Goal: Task Accomplishment & Management: Manage account settings

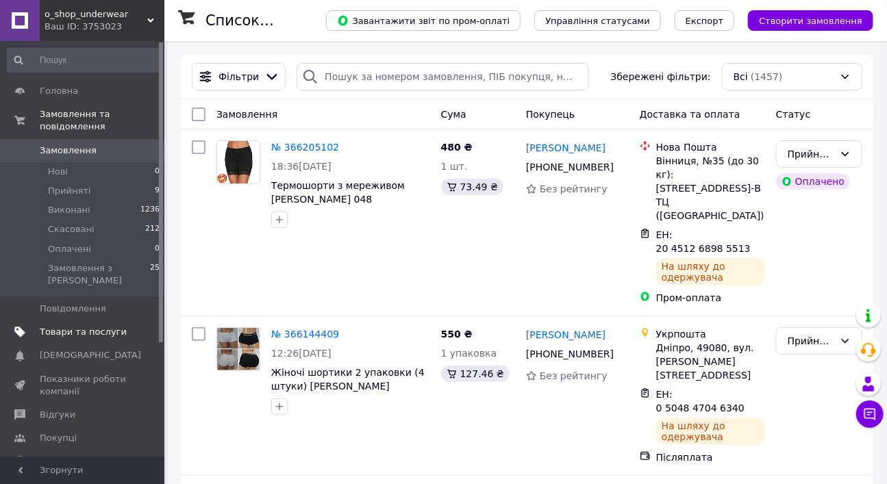
click at [92, 326] on span "Товари та послуги" at bounding box center [83, 332] width 87 height 12
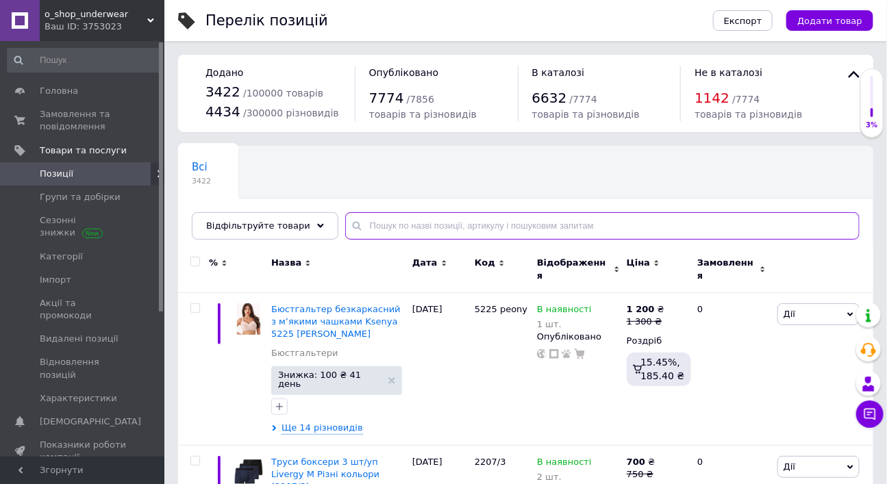
click at [462, 240] on input "text" at bounding box center [602, 225] width 514 height 27
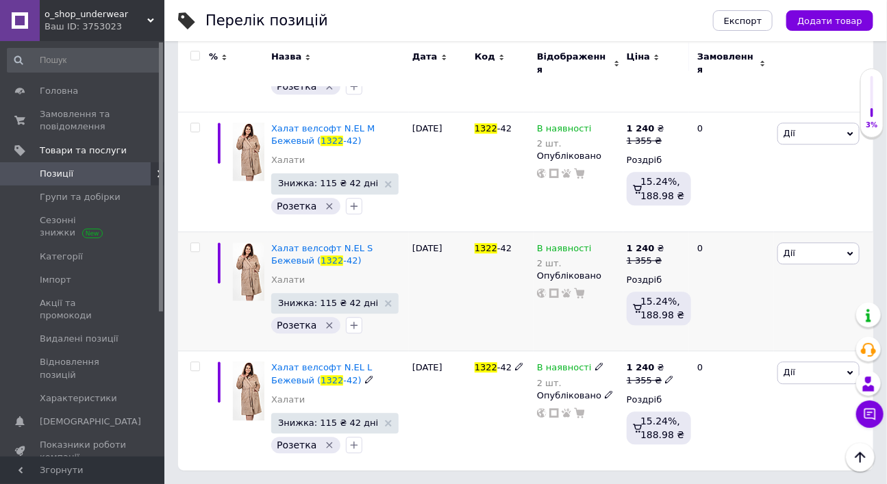
scroll to position [1241, 0]
type input "1322"
click at [596, 248] on use at bounding box center [599, 247] width 8 height 8
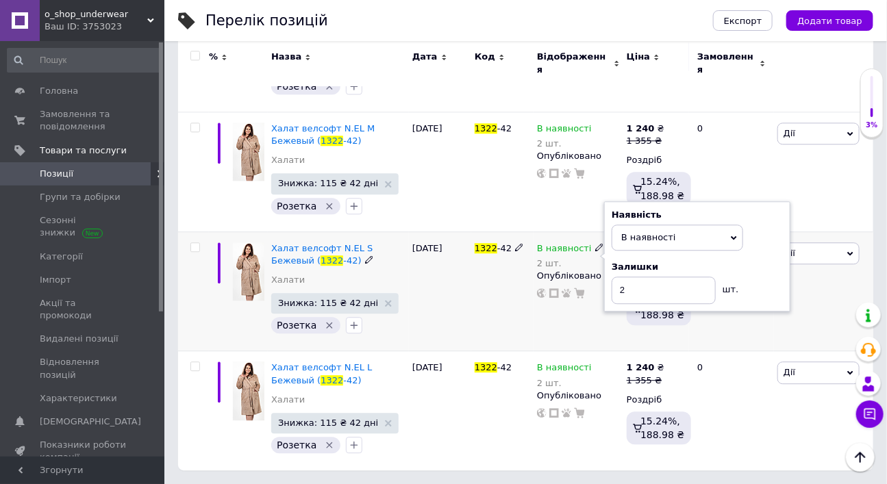
click at [759, 288] on div "Залишки 2 шт." at bounding box center [696, 282] width 171 height 43
drag, startPoint x: 620, startPoint y: 290, endPoint x: 642, endPoint y: 293, distance: 22.1
click at [642, 293] on input "2" at bounding box center [663, 290] width 104 height 27
type input "1"
click at [574, 325] on div "В наявності 2 шт. Наявність В наявності Немає в наявності Під замовлення [PERSO…" at bounding box center [578, 291] width 90 height 120
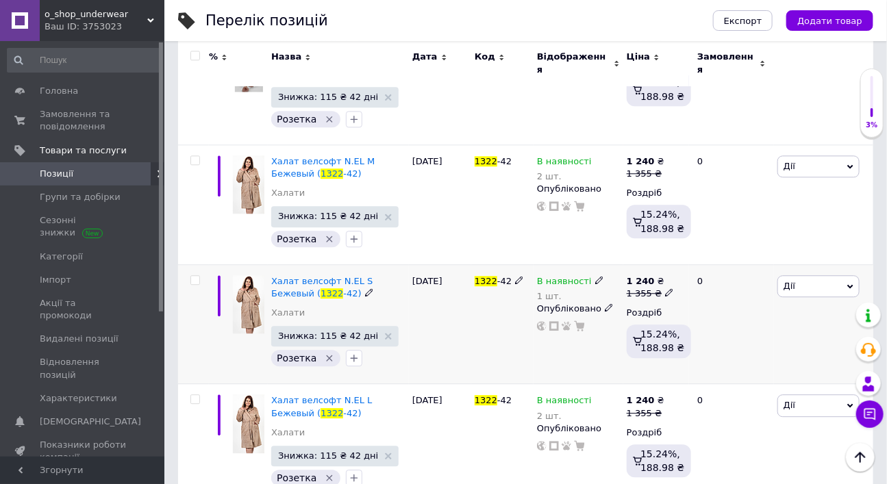
scroll to position [1174, 0]
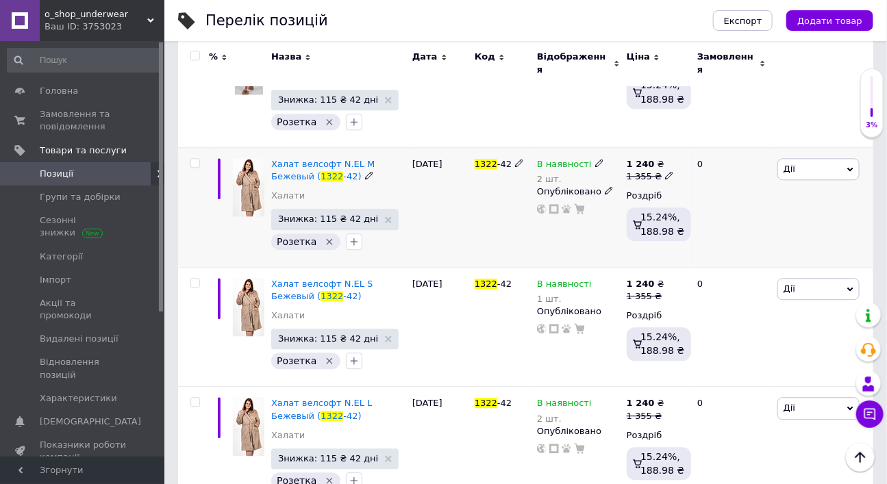
click at [596, 167] on icon at bounding box center [599, 163] width 8 height 8
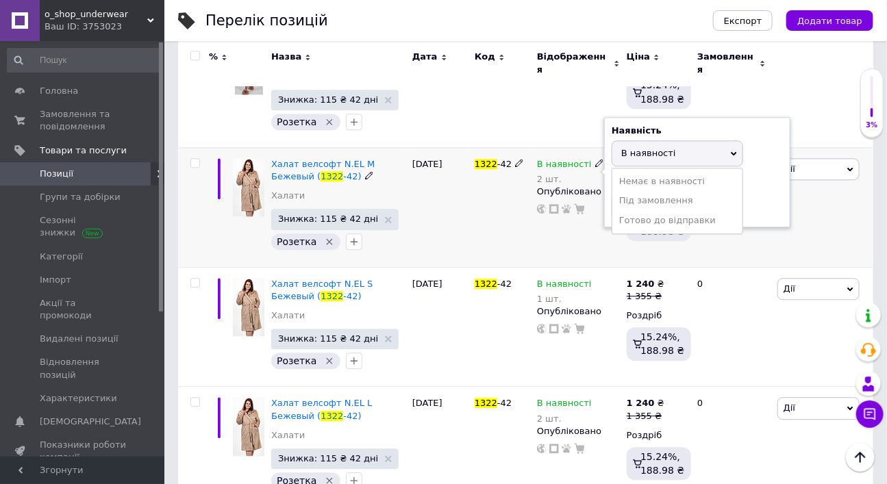
click at [637, 191] on li "Немає в наявності" at bounding box center [677, 181] width 130 height 19
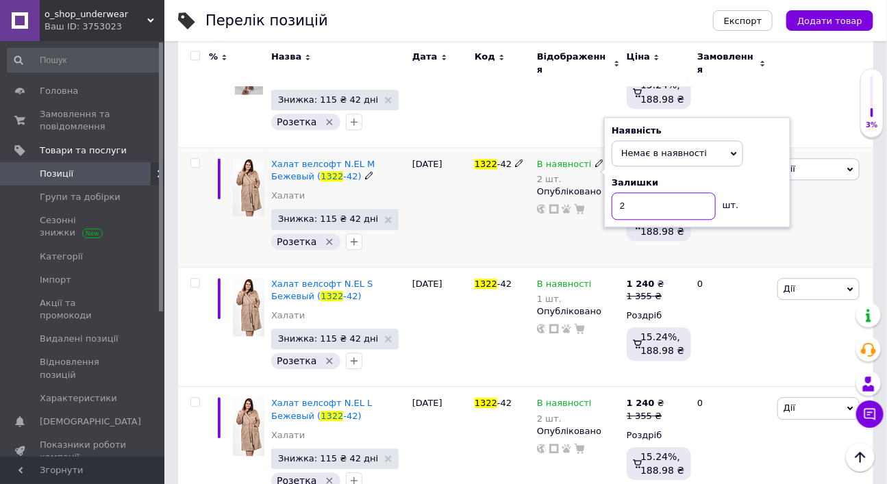
drag, startPoint x: 618, startPoint y: 236, endPoint x: 628, endPoint y: 236, distance: 11.0
click at [628, 220] on input "2" at bounding box center [663, 205] width 104 height 27
type input "0"
click at [512, 266] on div "1322 -42" at bounding box center [502, 207] width 62 height 120
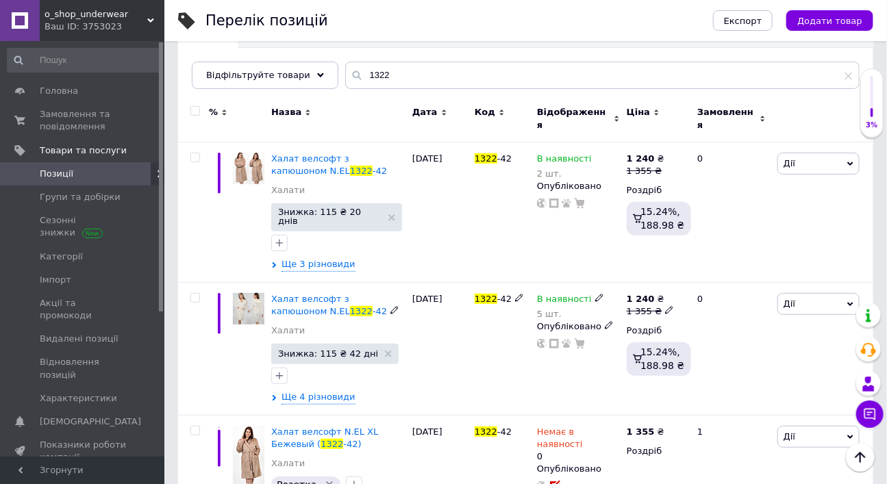
scroll to position [151, 0]
click at [350, 176] on span "Халат велсофт з капюшоном N.EL" at bounding box center [310, 164] width 79 height 23
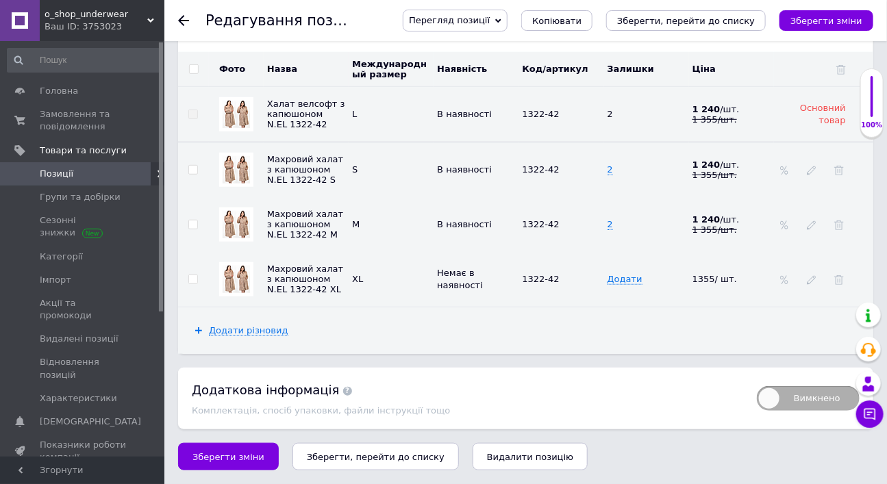
scroll to position [2202, 0]
click at [609, 231] on span "2" at bounding box center [609, 225] width 5 height 11
drag, startPoint x: 609, startPoint y: 243, endPoint x: 638, endPoint y: 273, distance: 41.6
click at [609, 236] on input "2" at bounding box center [641, 225] width 76 height 21
drag, startPoint x: 494, startPoint y: 263, endPoint x: 485, endPoint y: 251, distance: 15.2
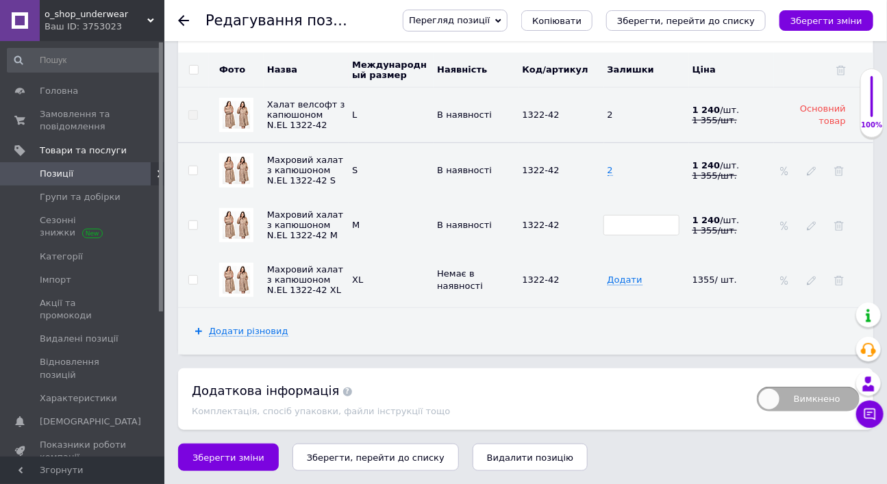
click at [493, 253] on td "В наявності" at bounding box center [475, 225] width 85 height 55
click at [496, 228] on use at bounding box center [499, 224] width 8 height 8
click at [473, 266] on li "Немає в наявності" at bounding box center [472, 257] width 83 height 31
click at [613, 186] on td "2" at bounding box center [646, 169] width 85 height 55
click at [613, 181] on input "2" at bounding box center [641, 170] width 76 height 21
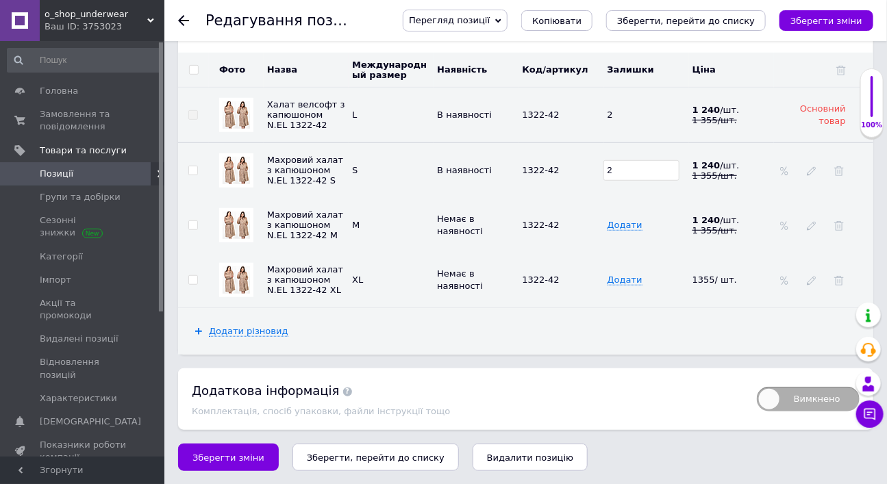
type input "1"
click at [804, 16] on icon "Зберегти зміни" at bounding box center [826, 21] width 72 height 10
click at [183, 21] on use at bounding box center [183, 20] width 11 height 11
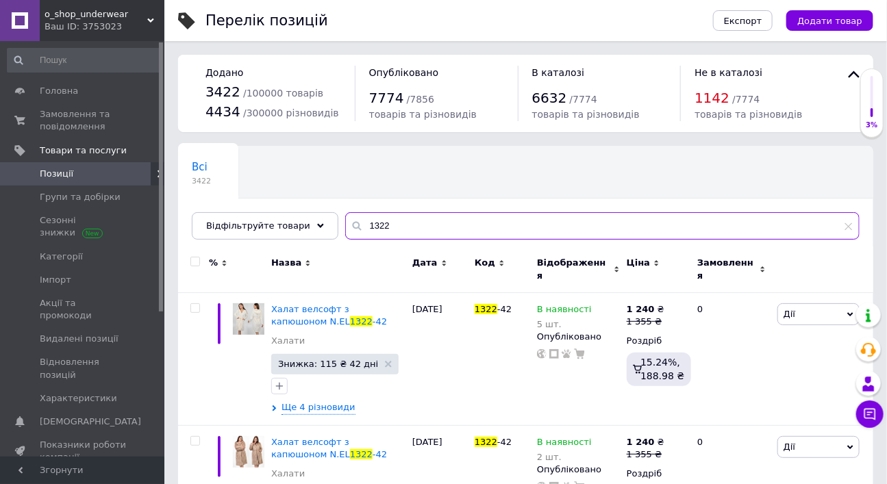
drag, startPoint x: 357, startPoint y: 282, endPoint x: 416, endPoint y: 282, distance: 58.2
click at [416, 240] on input "1322" at bounding box center [602, 225] width 514 height 27
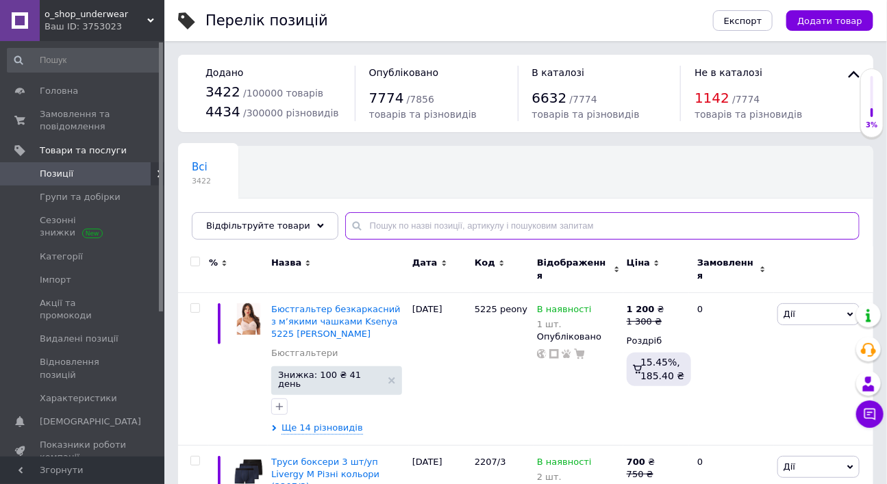
click at [422, 240] on input "text" at bounding box center [602, 225] width 514 height 27
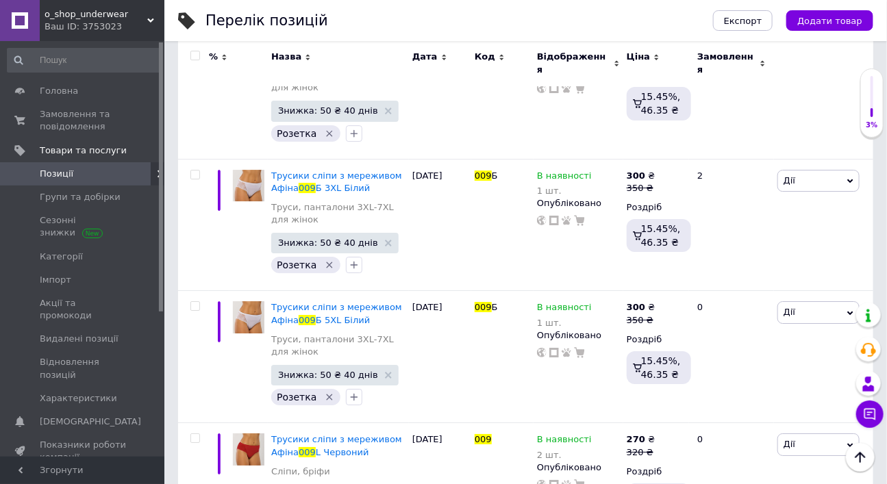
scroll to position [5532, 0]
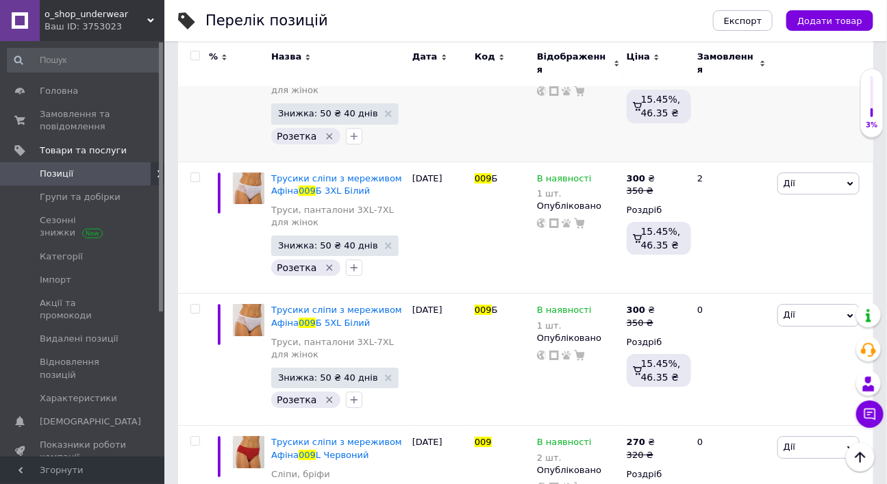
type input "009"
click at [596, 49] on use at bounding box center [599, 45] width 8 height 8
drag, startPoint x: 763, startPoint y: 251, endPoint x: 718, endPoint y: 252, distance: 45.2
click at [763, 102] on div "Залишки 1 шт." at bounding box center [696, 80] width 171 height 43
drag, startPoint x: 618, startPoint y: 252, endPoint x: 640, endPoint y: 254, distance: 22.0
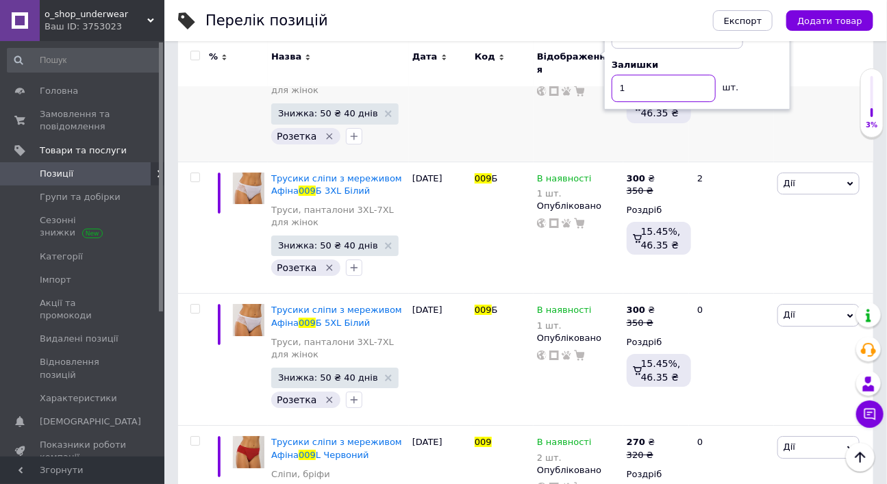
click at [640, 102] on input "1" at bounding box center [663, 88] width 104 height 27
type input "2"
click at [606, 292] on div "Комісія за замовлення" at bounding box center [536, 274] width 164 height 36
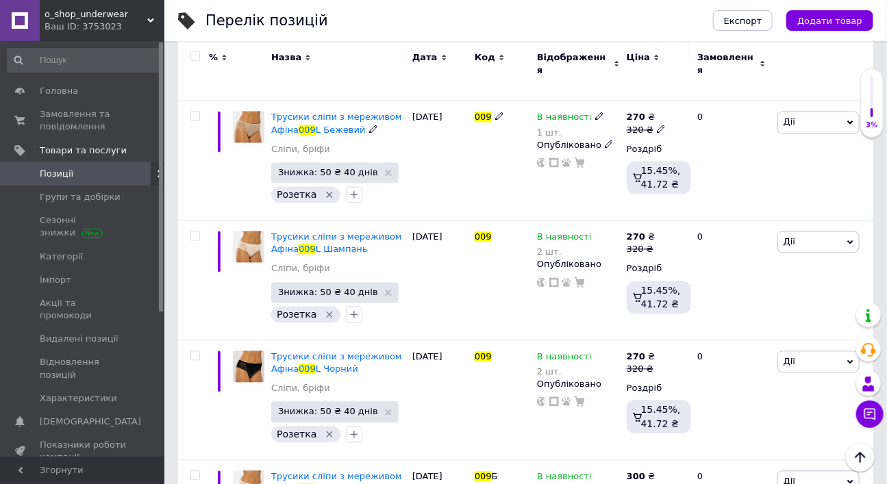
scroll to position [2689, 0]
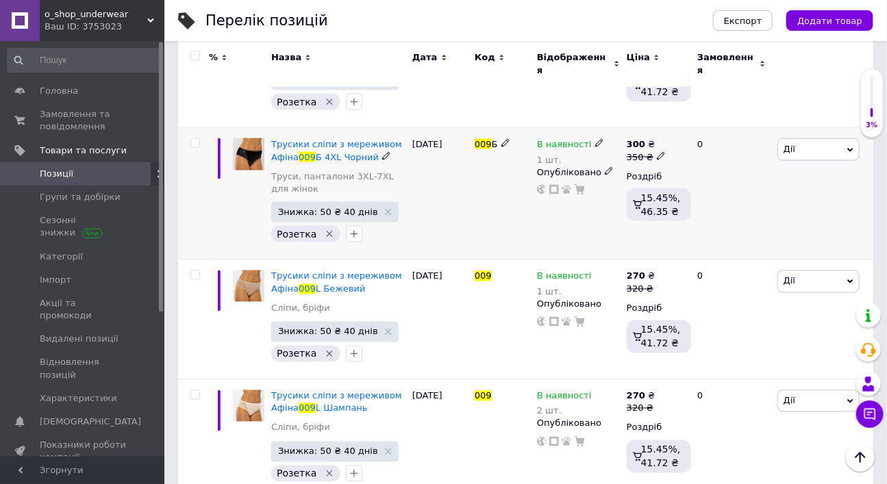
click at [596, 147] on use at bounding box center [599, 144] width 8 height 8
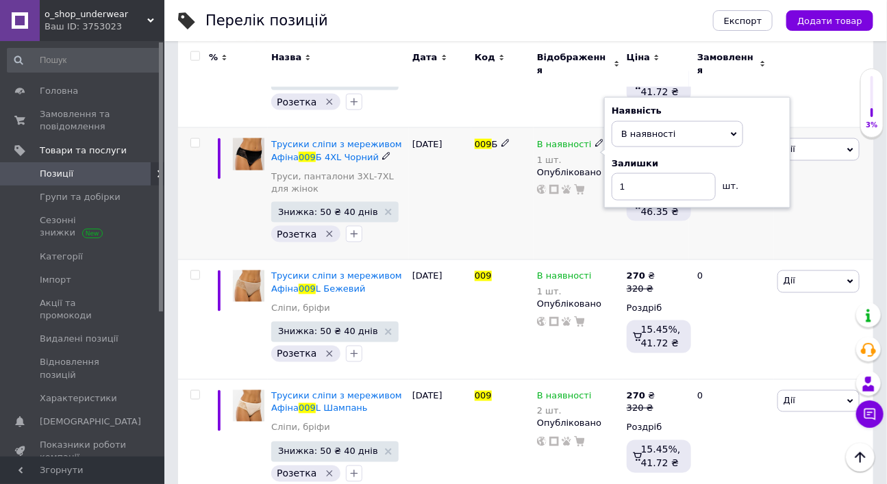
click at [760, 201] on div "Залишки 1 шт." at bounding box center [696, 178] width 171 height 43
drag, startPoint x: 620, startPoint y: 281, endPoint x: 641, endPoint y: 281, distance: 21.2
click at [641, 201] on input "1" at bounding box center [663, 186] width 104 height 27
type input "2"
click at [577, 260] on div "В наявності 1 шт. Наявність В наявності Немає в наявності Під замовлення Готово…" at bounding box center [578, 194] width 90 height 132
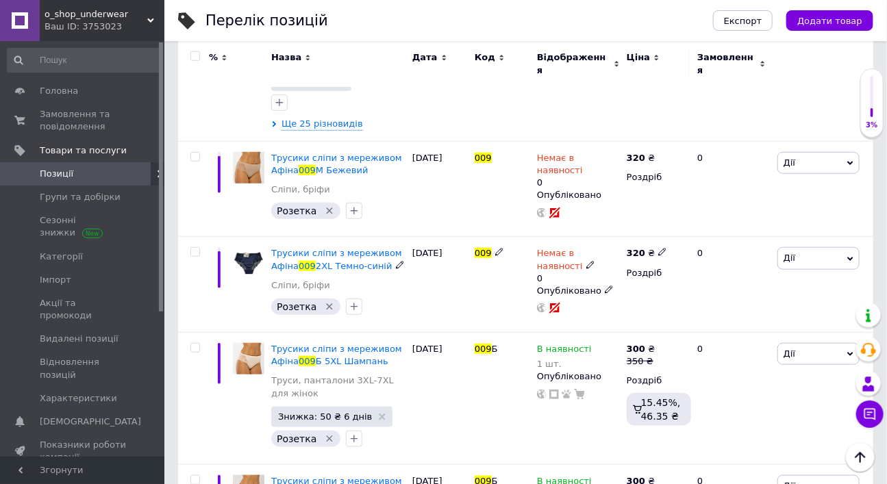
scroll to position [307, 0]
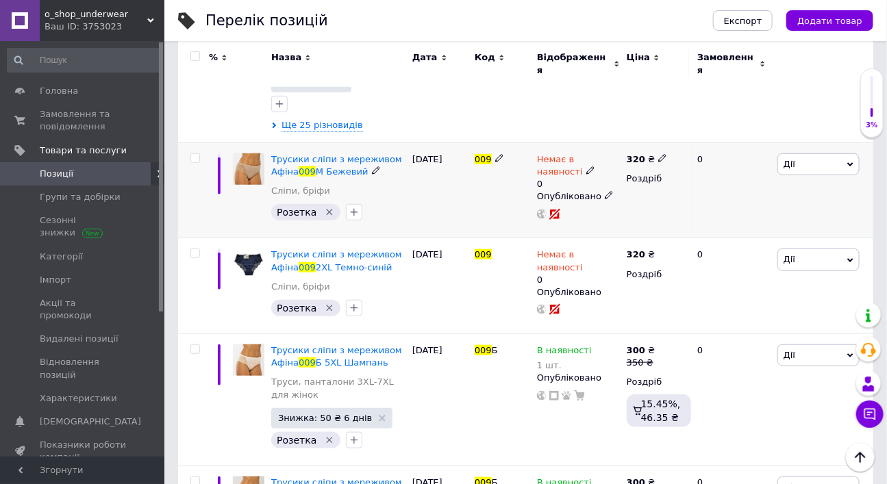
click at [586, 175] on icon at bounding box center [590, 170] width 8 height 8
click at [646, 192] on li "В наявності" at bounding box center [698, 182] width 130 height 19
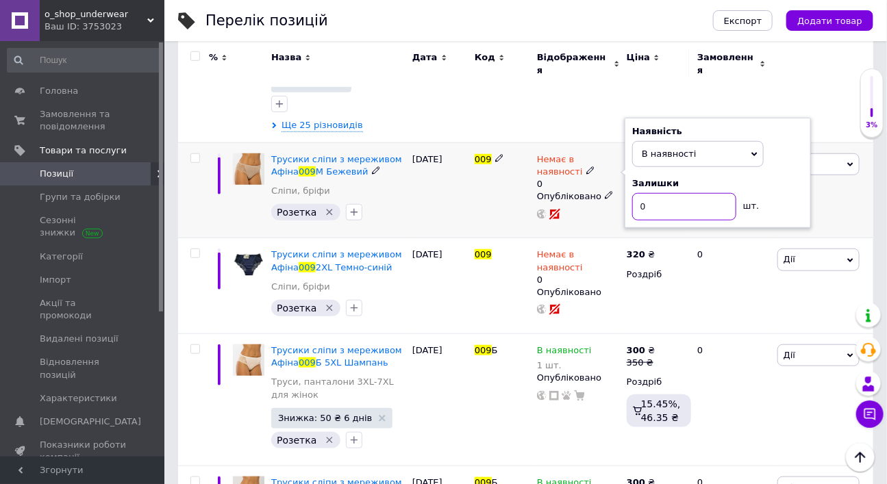
drag, startPoint x: 638, startPoint y: 238, endPoint x: 666, endPoint y: 242, distance: 28.4
click at [666, 220] on input "0" at bounding box center [684, 206] width 104 height 27
type input "1"
click at [604, 238] on div "Немає в наявності 0 Наявність В наявності Немає в наявності Під замовлення Гото…" at bounding box center [578, 190] width 90 height 96
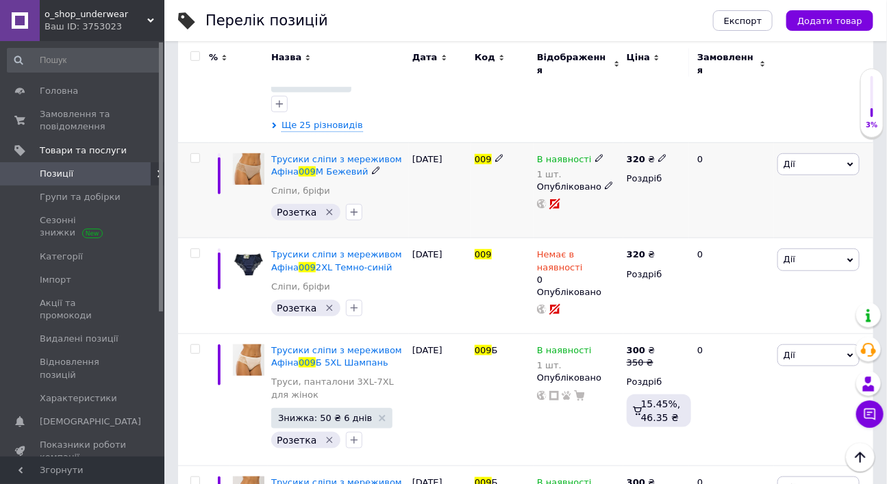
click at [792, 169] on span "Дії" at bounding box center [789, 164] width 12 height 10
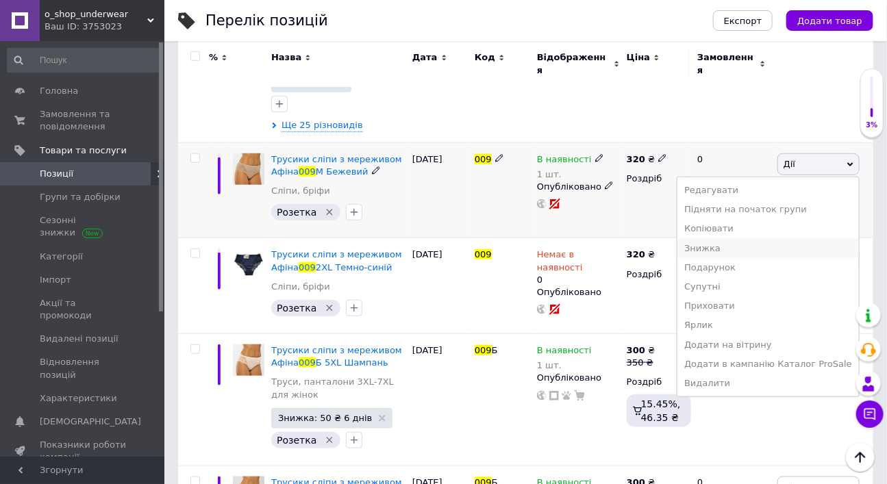
click at [726, 258] on li "Знижка" at bounding box center [767, 248] width 181 height 19
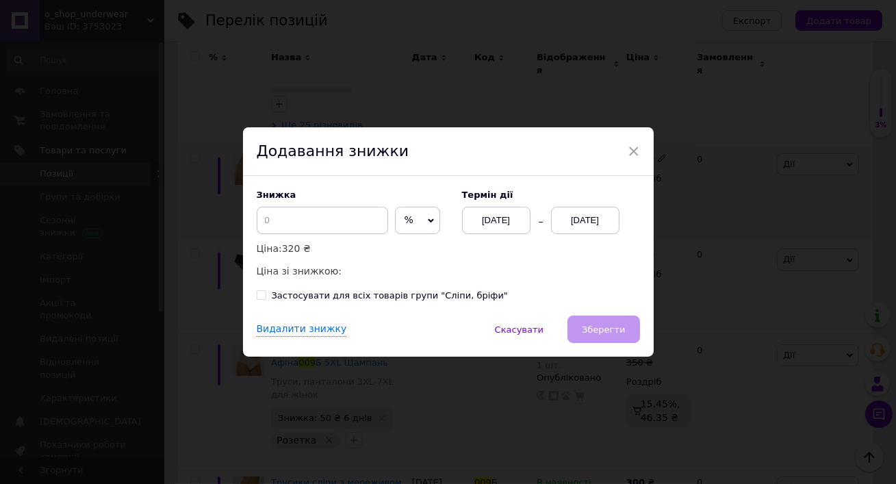
click at [428, 218] on icon at bounding box center [431, 221] width 6 height 6
click at [407, 245] on li "₴" at bounding box center [418, 249] width 44 height 19
click at [340, 217] on input at bounding box center [322, 220] width 131 height 27
type input "50"
click at [602, 211] on div "[DATE]" at bounding box center [585, 220] width 68 height 27
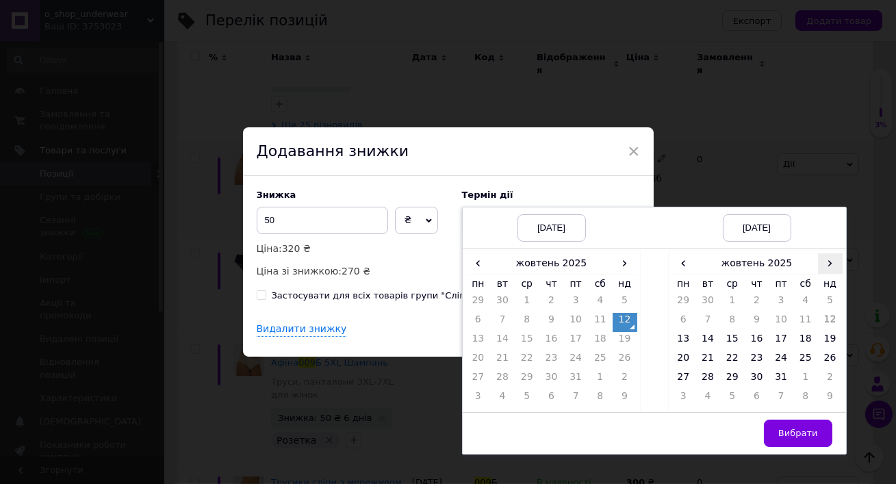
click at [829, 254] on span "›" at bounding box center [830, 263] width 25 height 20
click at [829, 253] on span "›" at bounding box center [830, 263] width 25 height 20
click at [680, 253] on span "‹" at bounding box center [684, 263] width 25 height 20
click at [704, 370] on td "25" at bounding box center [708, 379] width 25 height 19
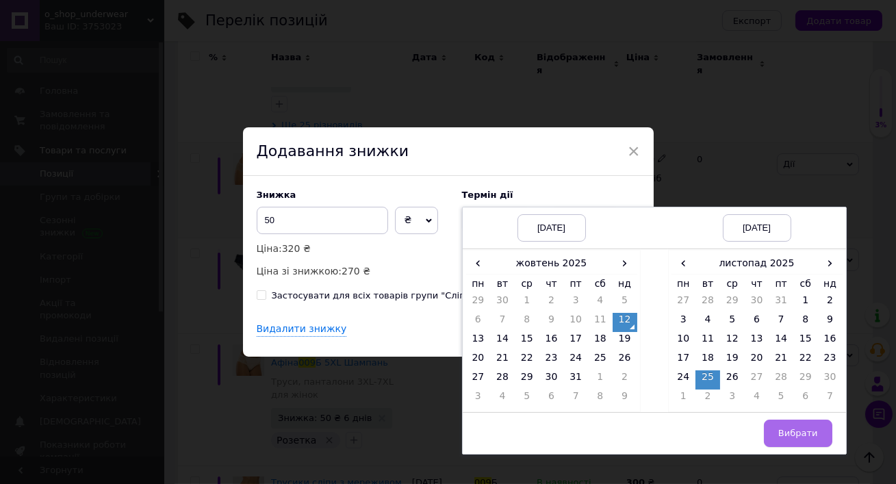
click at [795, 428] on span "Вибрати" at bounding box center [798, 433] width 40 height 10
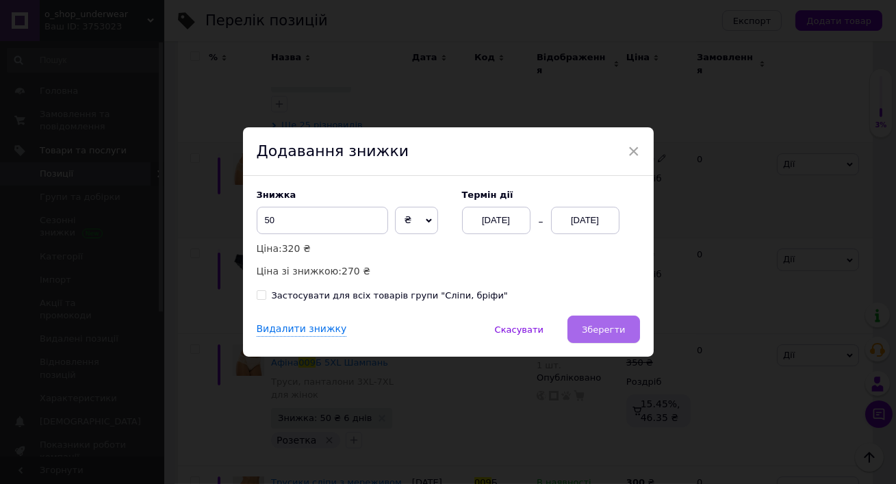
click at [587, 335] on span "Зберегти" at bounding box center [603, 330] width 43 height 10
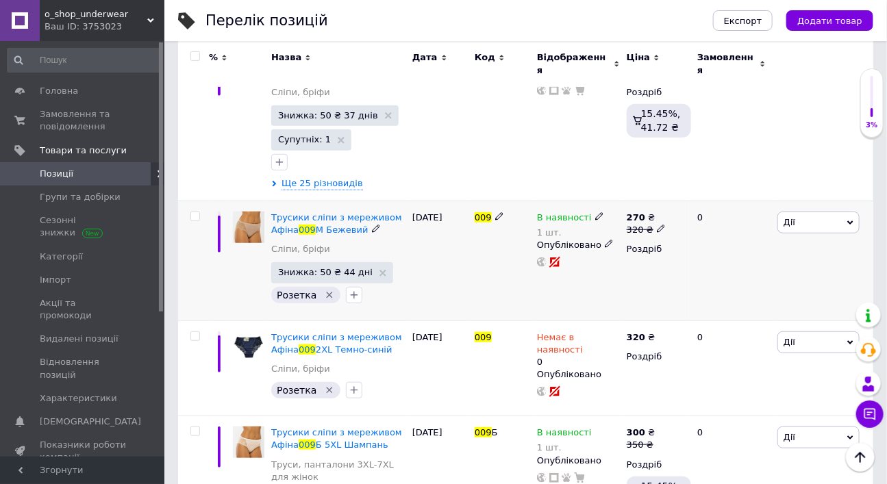
scroll to position [237, 0]
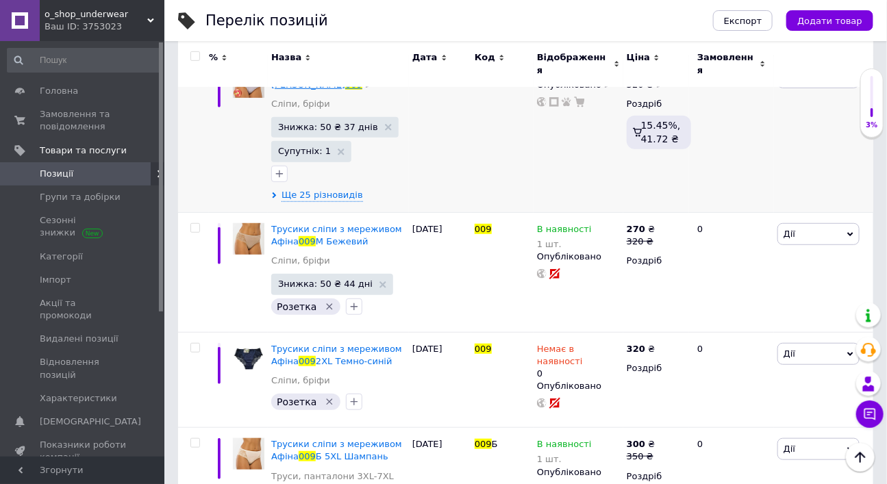
click at [363, 90] on span "Труси з мереживом [PERSON_NAME]" at bounding box center [317, 78] width 92 height 23
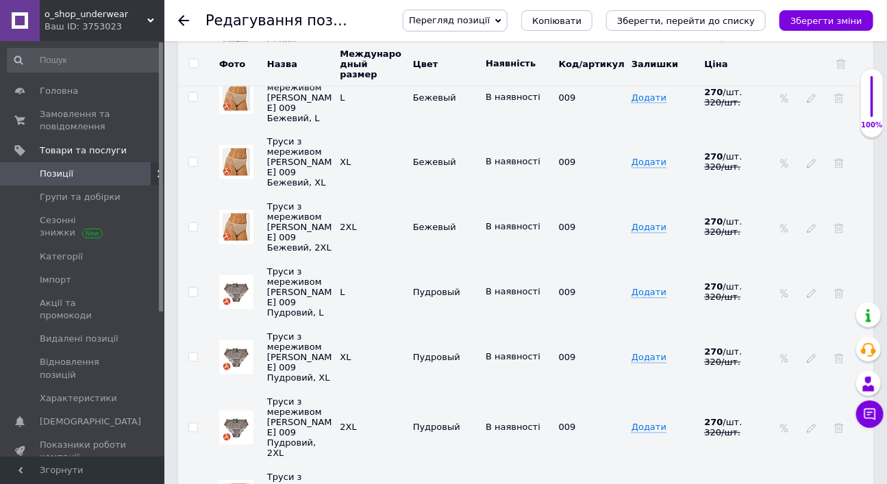
scroll to position [2798, 0]
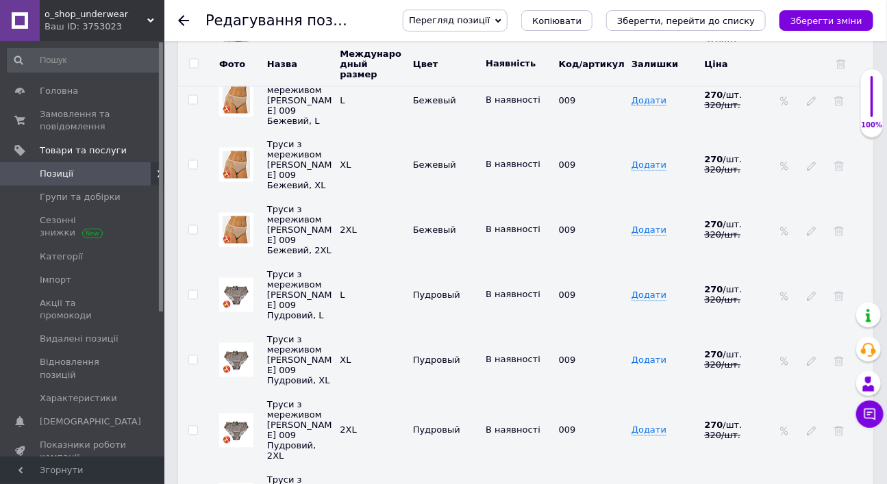
click at [651, 355] on span "Додати" at bounding box center [648, 360] width 35 height 11
type input "2"
click at [646, 328] on td "2" at bounding box center [664, 360] width 73 height 65
click at [647, 425] on span "Додати" at bounding box center [648, 430] width 35 height 11
click at [645, 393] on td "Додати" at bounding box center [664, 430] width 73 height 75
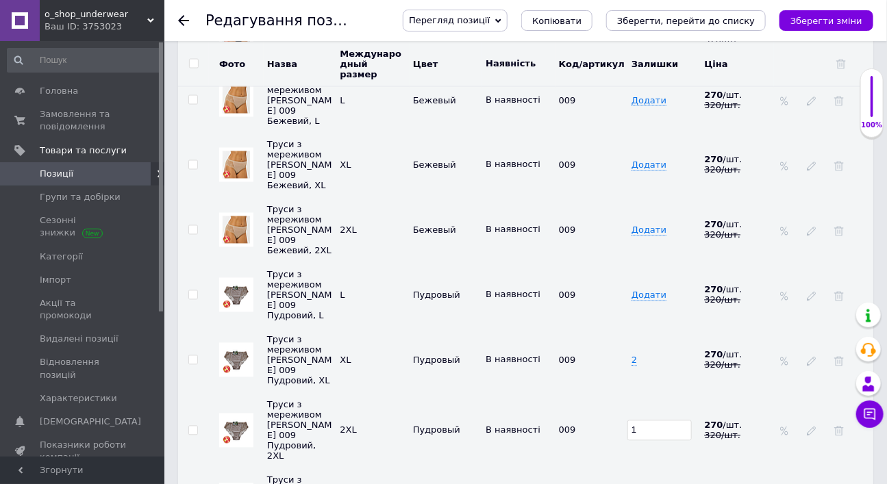
type input "1"
click at [659, 393] on td "1" at bounding box center [664, 430] width 73 height 75
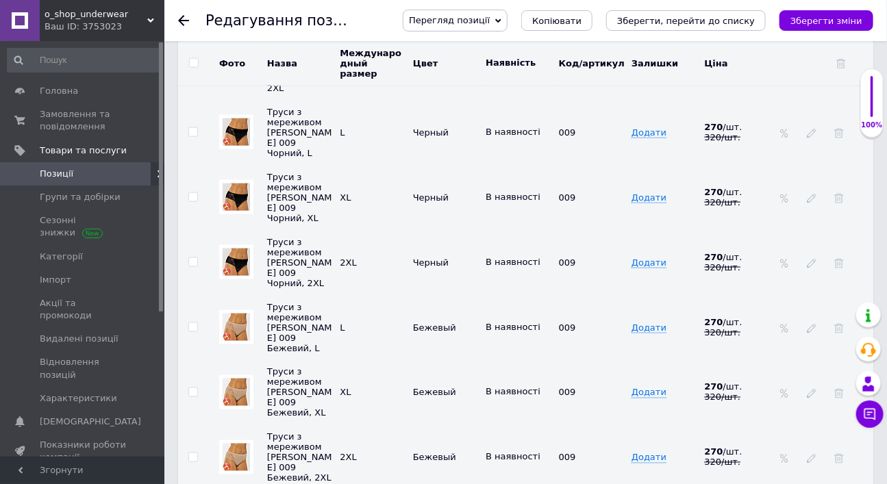
scroll to position [2583, 0]
drag, startPoint x: 654, startPoint y: 303, endPoint x: 668, endPoint y: 329, distance: 29.7
click at [654, 388] on span "Додати" at bounding box center [648, 393] width 35 height 11
type input "2"
click at [665, 426] on td "Додати" at bounding box center [664, 458] width 73 height 65
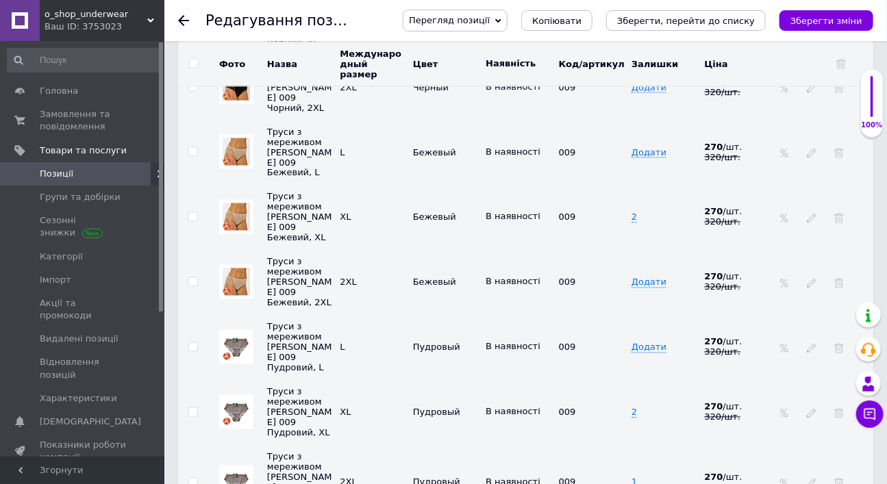
scroll to position [2751, 0]
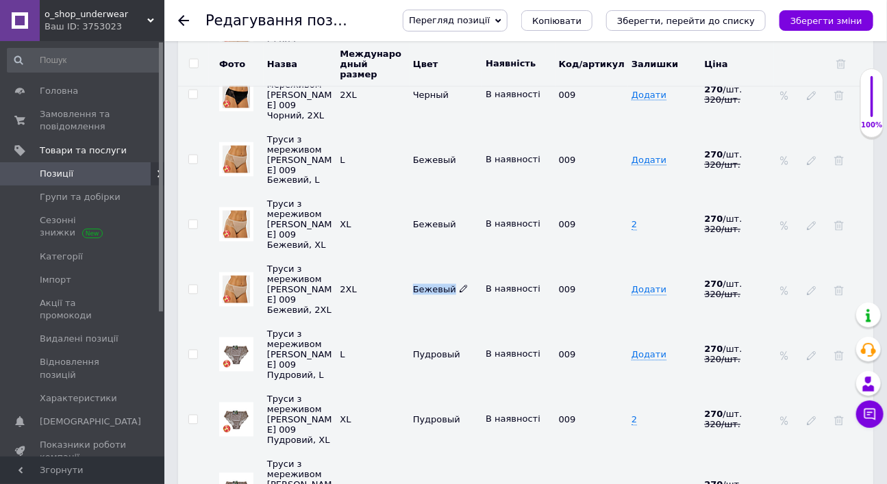
drag, startPoint x: 413, startPoint y: 192, endPoint x: 450, endPoint y: 196, distance: 37.1
click at [450, 285] on span "Бежевый" at bounding box center [440, 290] width 55 height 10
copy span "Бежевый"
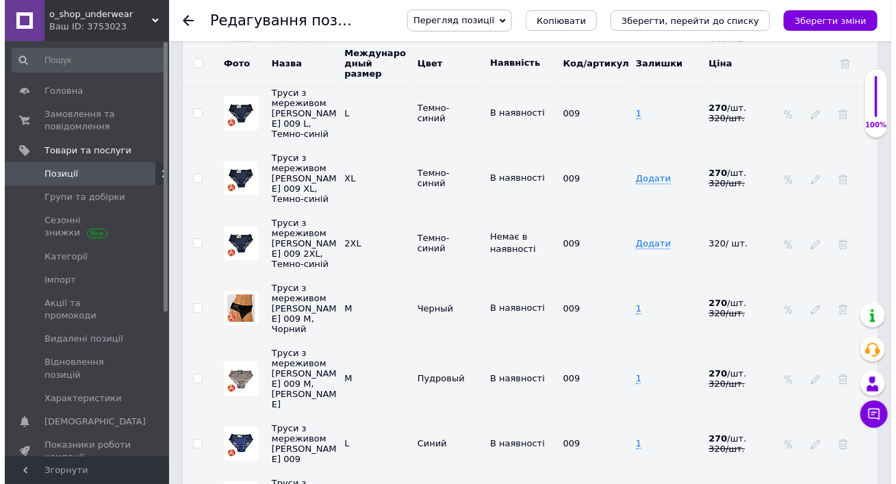
scroll to position [3445, 0]
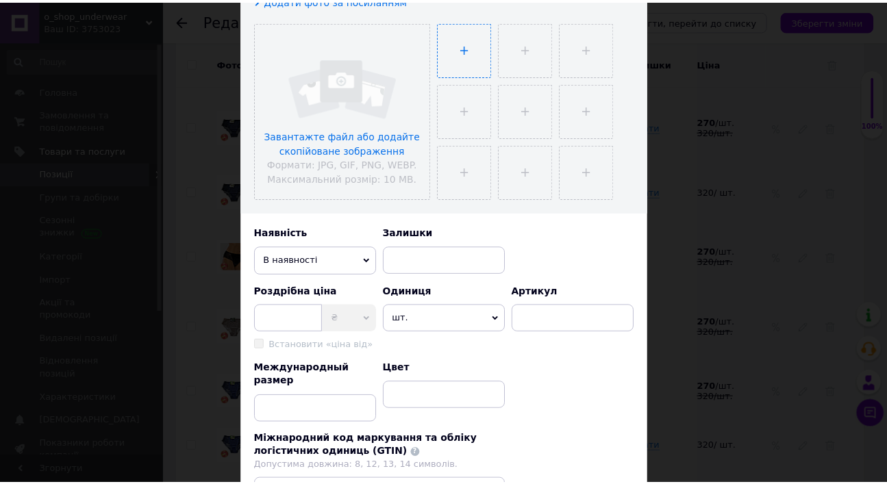
scroll to position [401, 0]
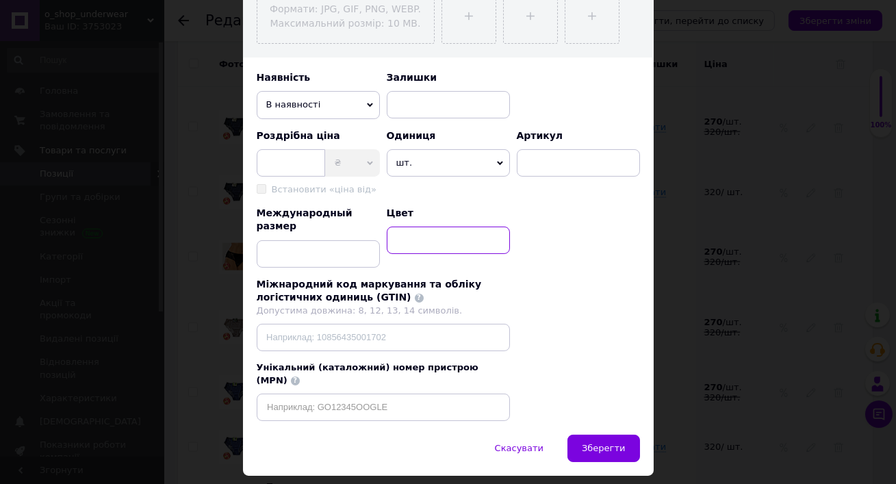
click at [440, 254] on input at bounding box center [448, 240] width 123 height 27
paste input "Бежевый"
type input "Бежевый"
click at [302, 268] on input at bounding box center [318, 253] width 123 height 27
type input "М"
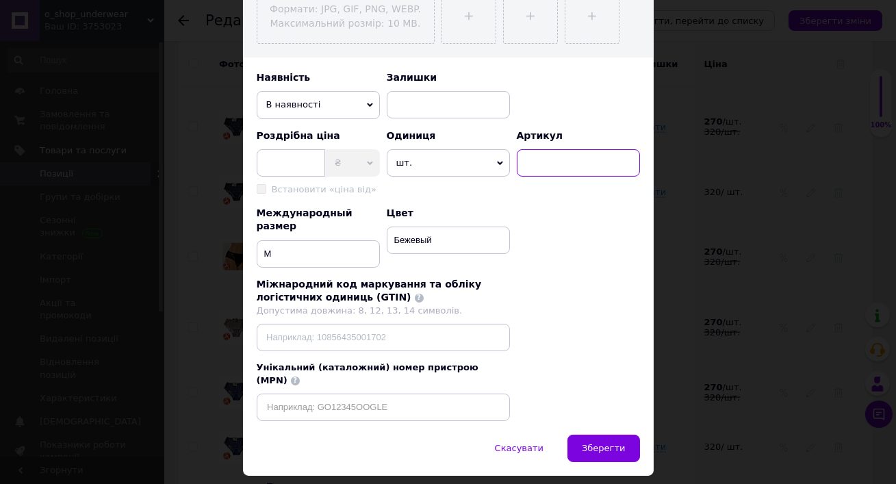
click at [524, 177] on input at bounding box center [578, 162] width 123 height 27
type input "009"
click at [482, 118] on input at bounding box center [448, 104] width 123 height 27
type input "1"
click at [304, 177] on input at bounding box center [291, 162] width 68 height 27
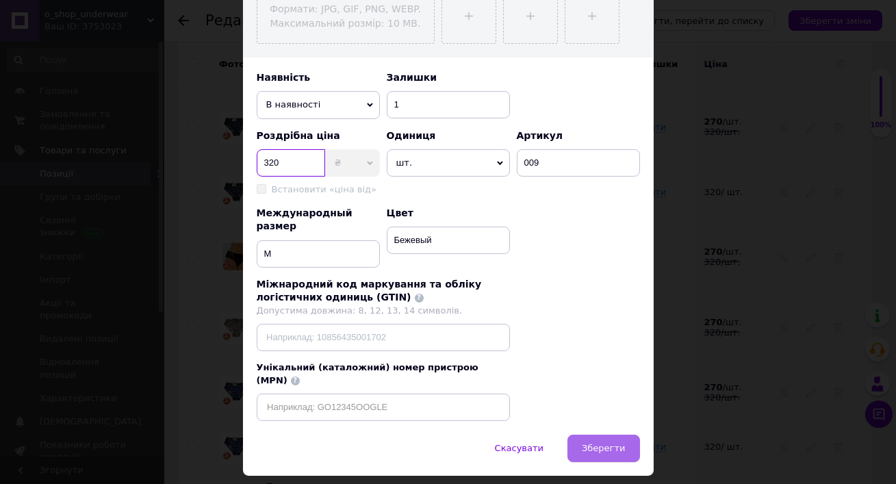
type input "320"
click at [607, 462] on button "Зберегти" at bounding box center [604, 448] width 72 height 27
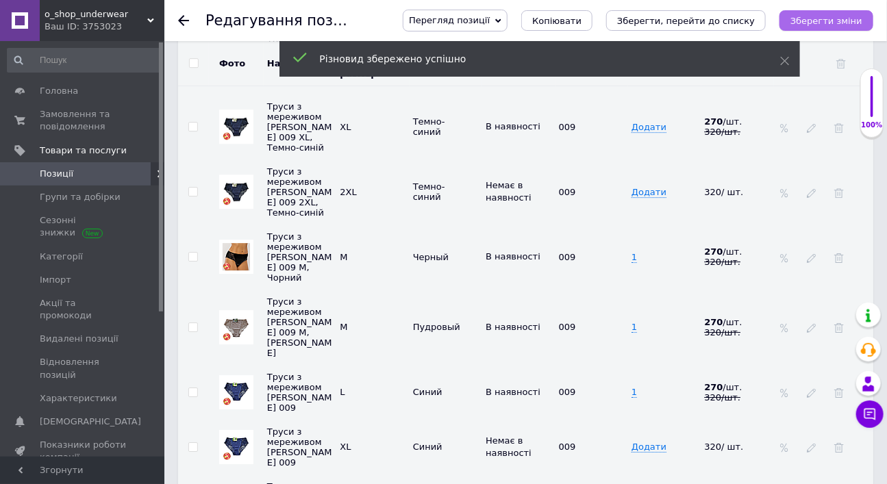
click at [842, 23] on icon "Зберегти зміни" at bounding box center [826, 21] width 72 height 10
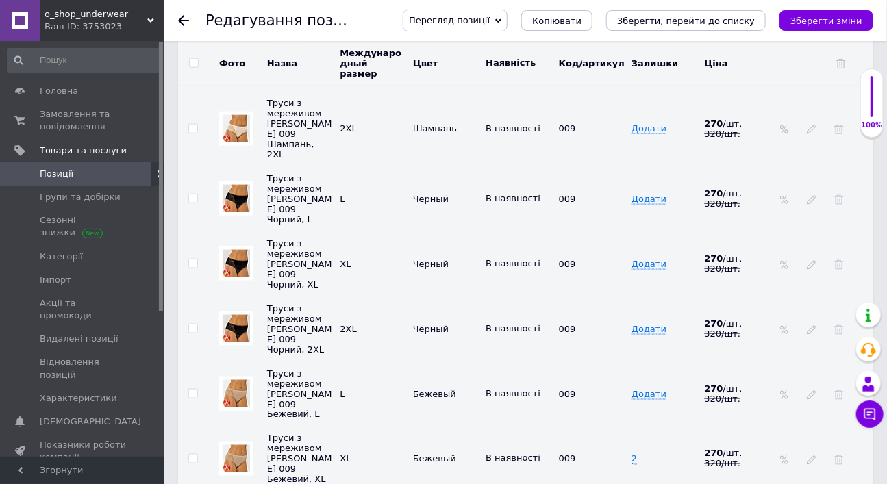
scroll to position [2567, 0]
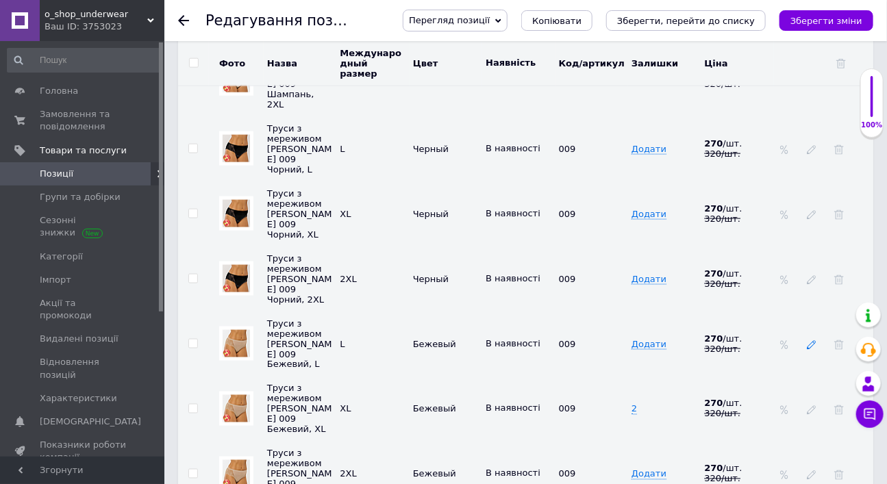
click at [811, 340] on icon at bounding box center [811, 345] width 10 height 10
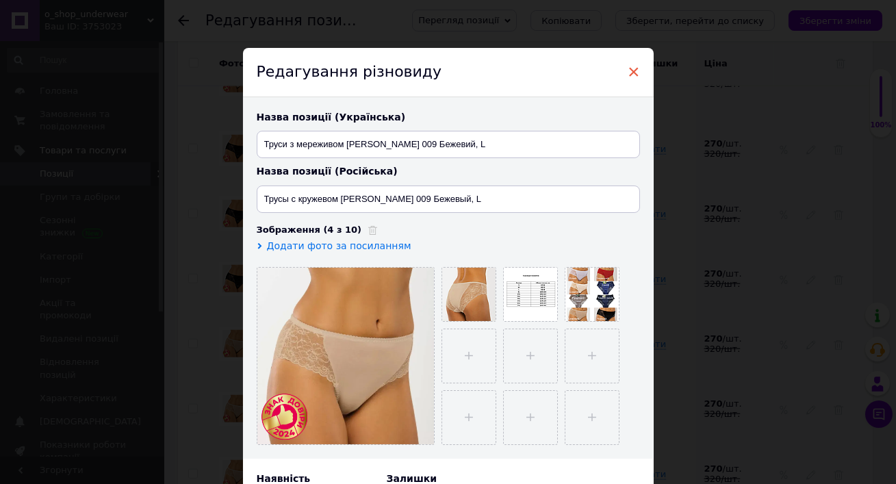
click at [634, 68] on span "×" at bounding box center [634, 71] width 12 height 23
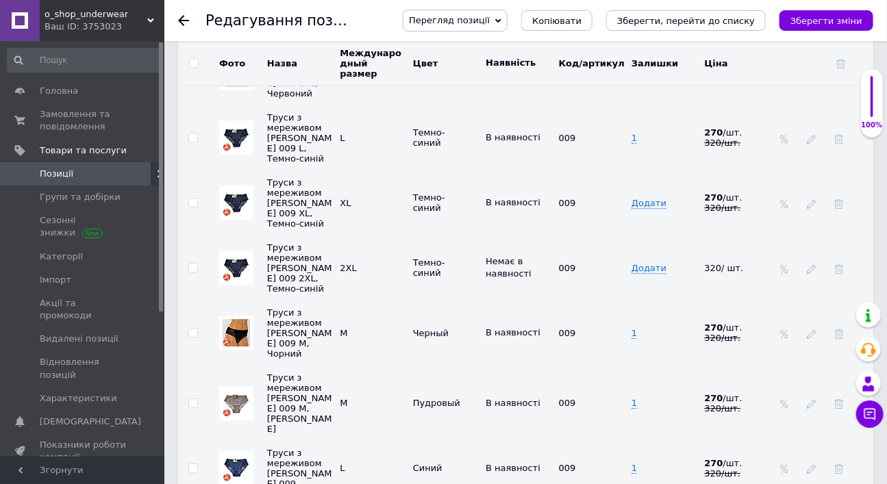
scroll to position [3500, 0]
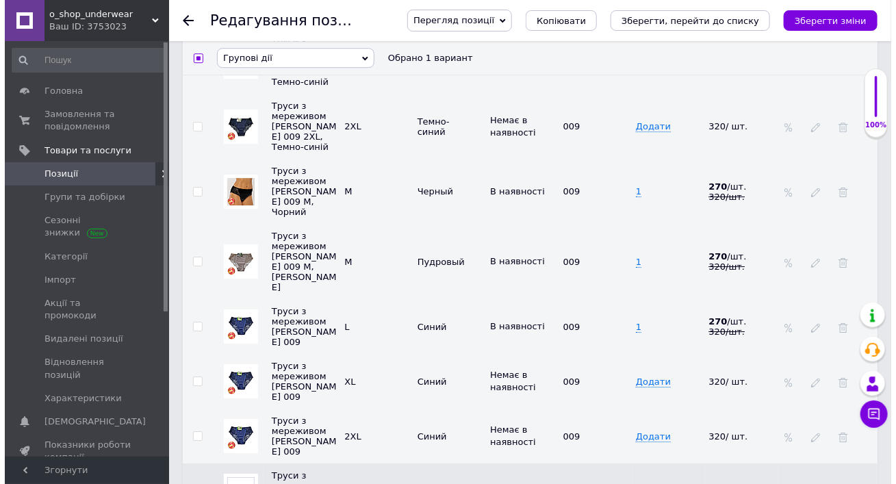
scroll to position [3498, 0]
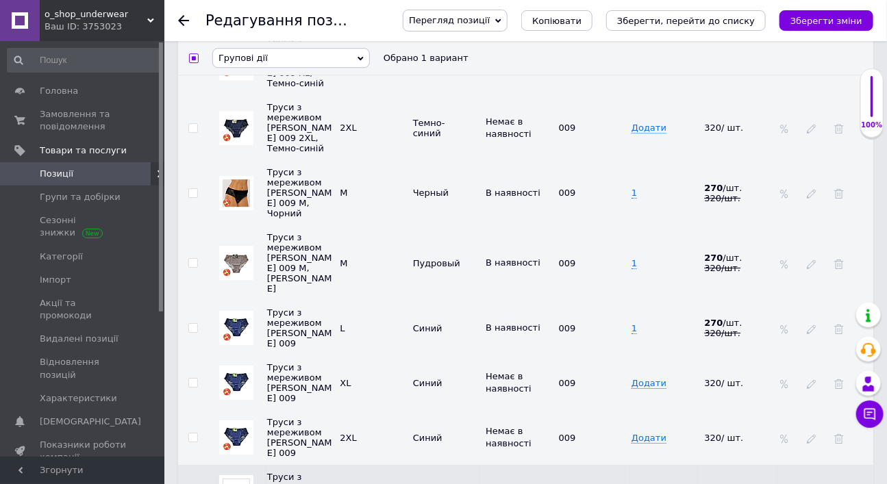
click at [252, 62] on span "Групові дії" at bounding box center [242, 58] width 49 height 10
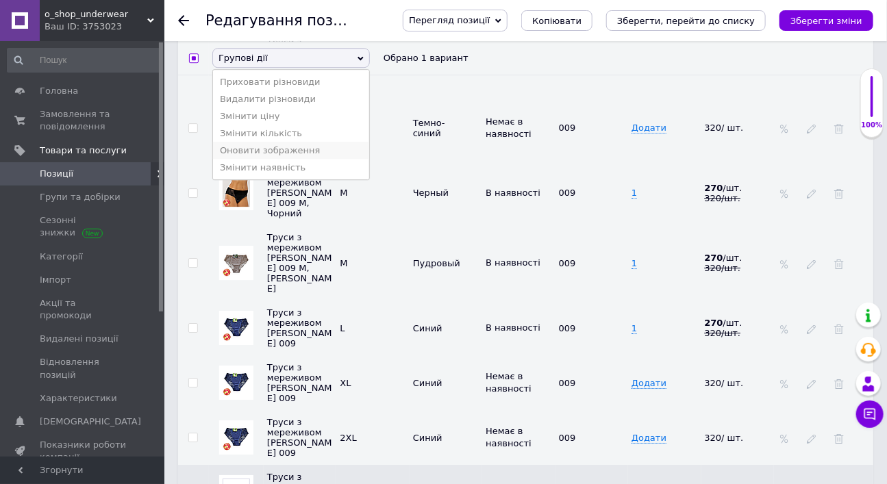
click at [272, 151] on li "Оновити зображення" at bounding box center [291, 150] width 156 height 17
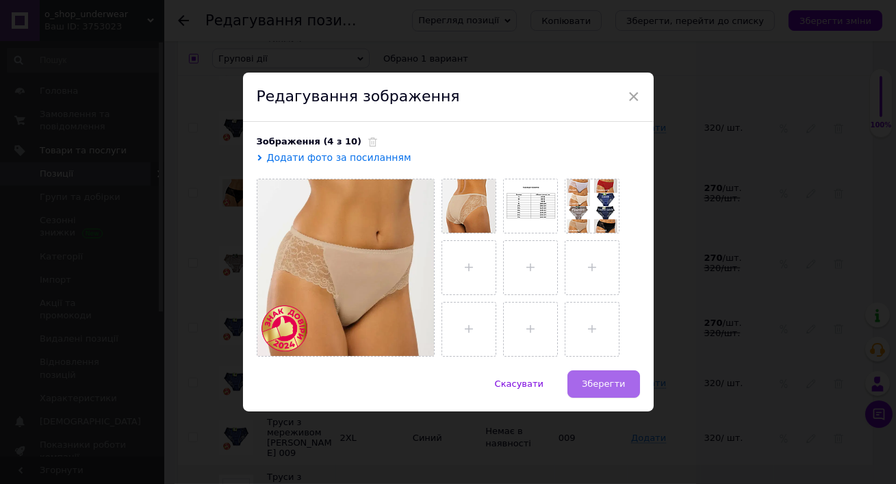
click at [616, 389] on span "Зберегти" at bounding box center [603, 384] width 43 height 10
checkbox input "false"
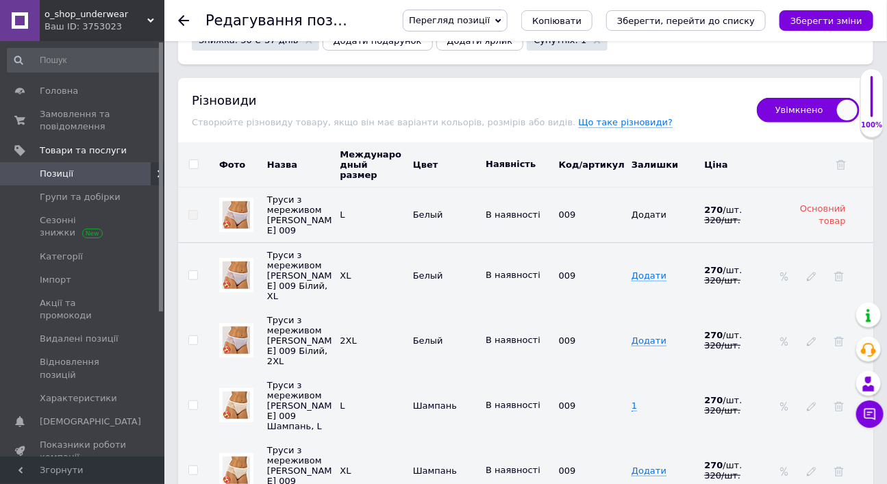
scroll to position [2102, 0]
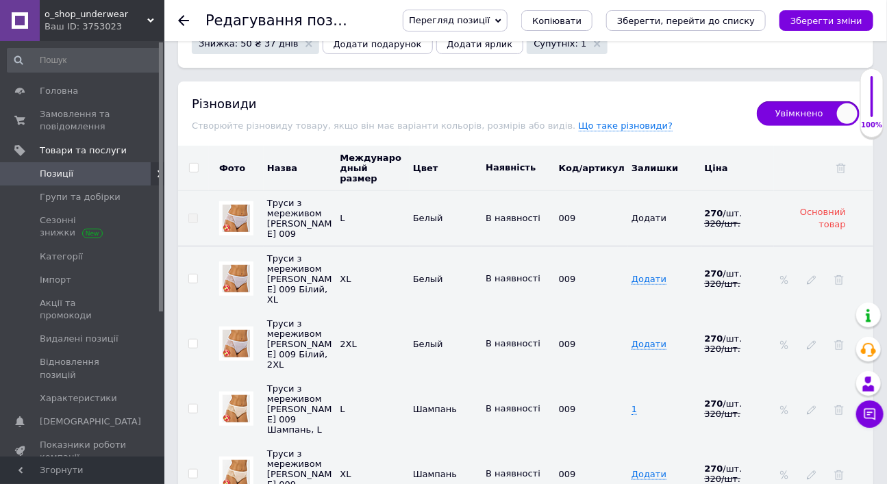
click at [237, 48] on span "Знижка: 50 ₴ 37 днів" at bounding box center [249, 43] width 100 height 9
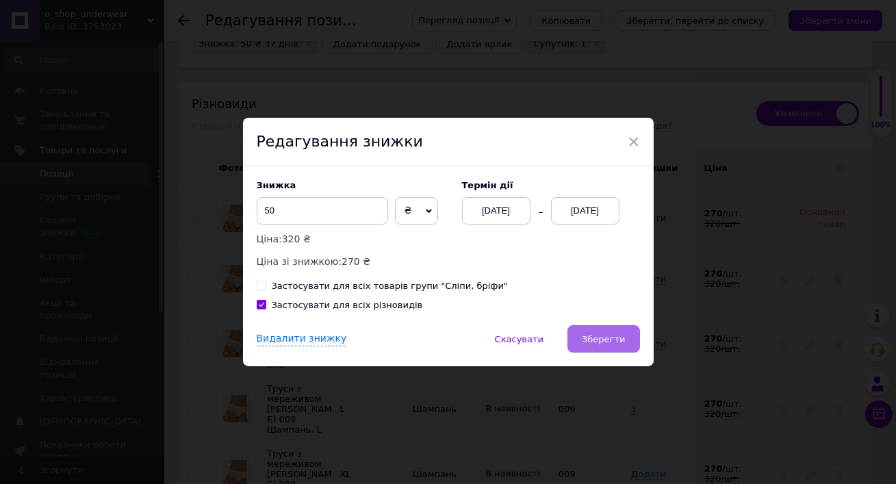
click at [607, 344] on span "Зберегти" at bounding box center [603, 339] width 43 height 10
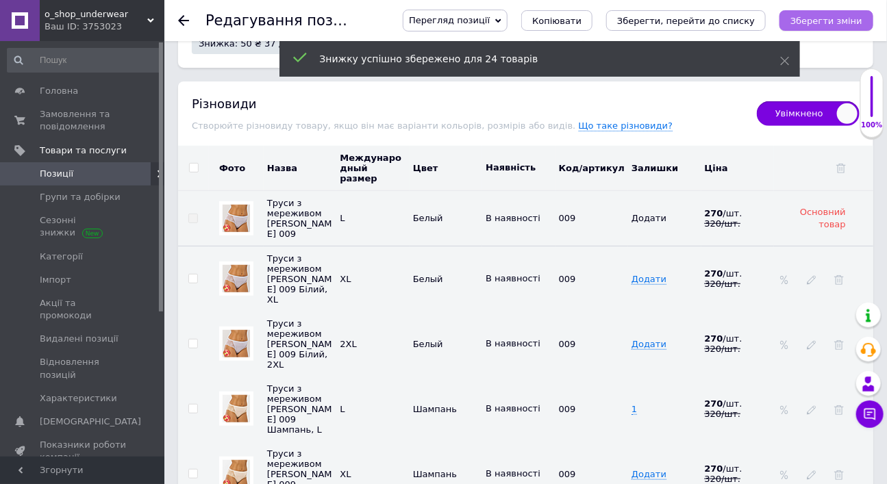
click at [823, 24] on icon "Зберегти зміни" at bounding box center [826, 21] width 72 height 10
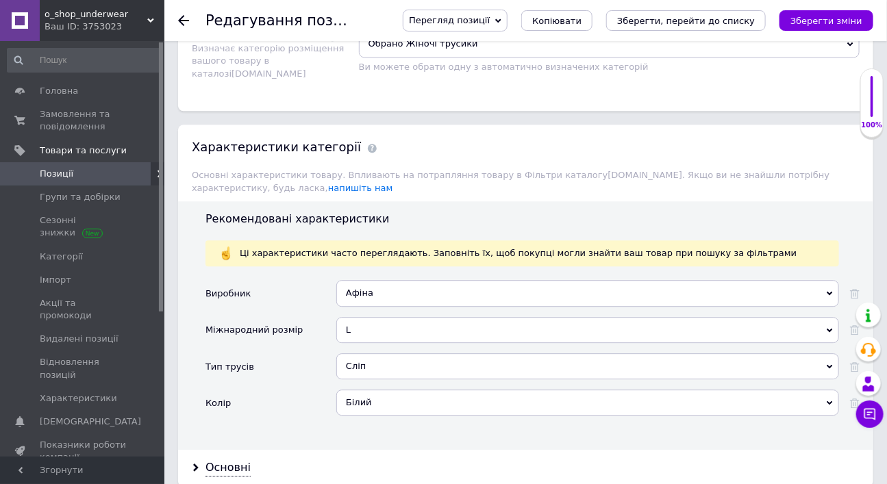
scroll to position [849, 0]
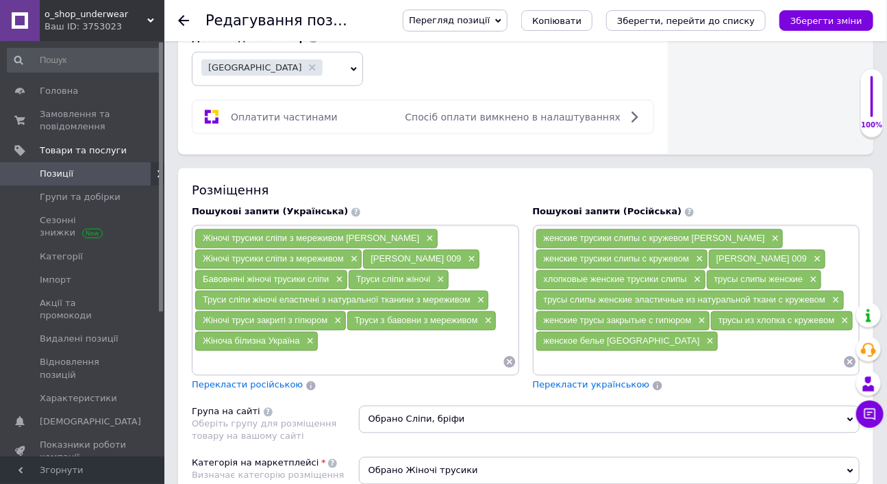
click at [182, 15] on icon at bounding box center [183, 20] width 11 height 11
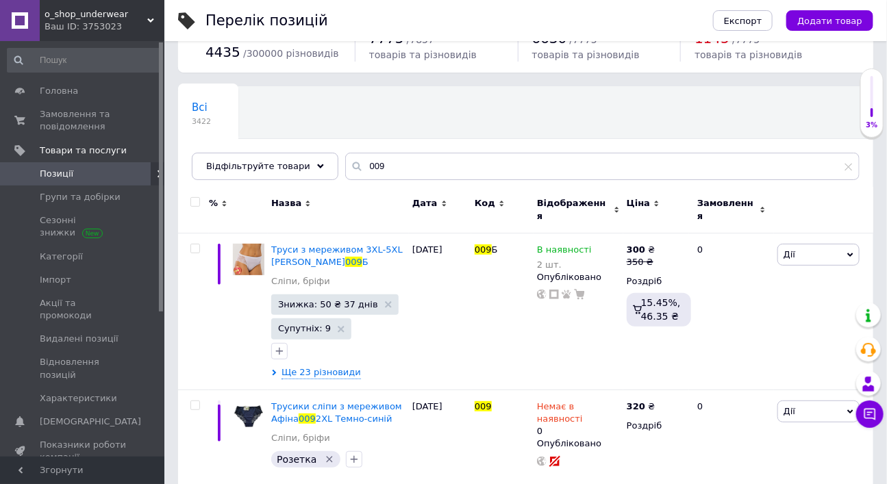
scroll to position [71, 0]
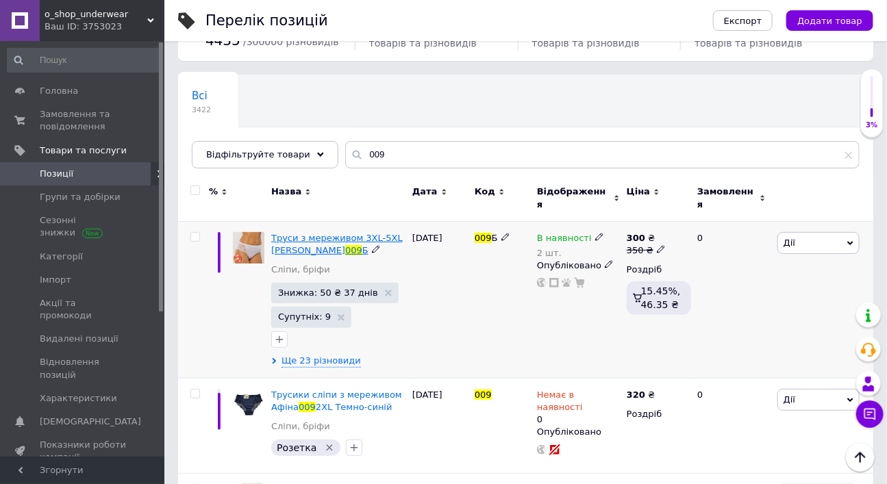
click at [372, 255] on span "Труси з мереживом 3XL-5XL [PERSON_NAME]" at bounding box center [336, 244] width 131 height 23
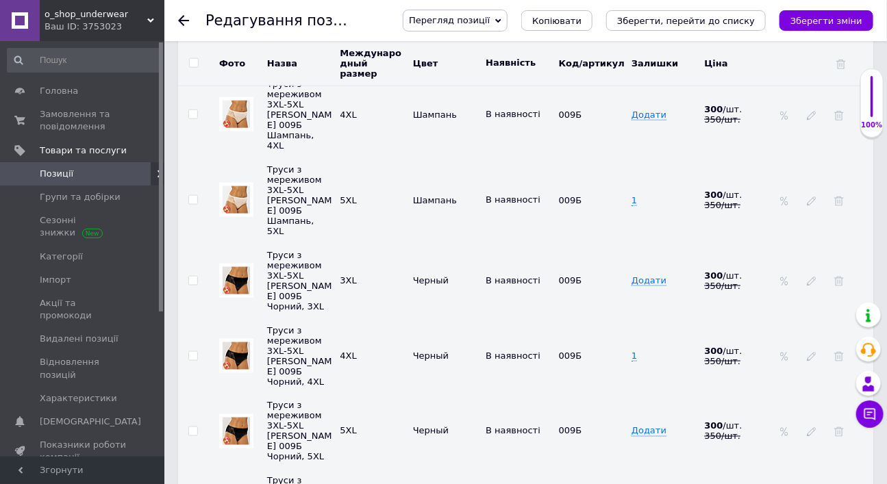
scroll to position [2537, 0]
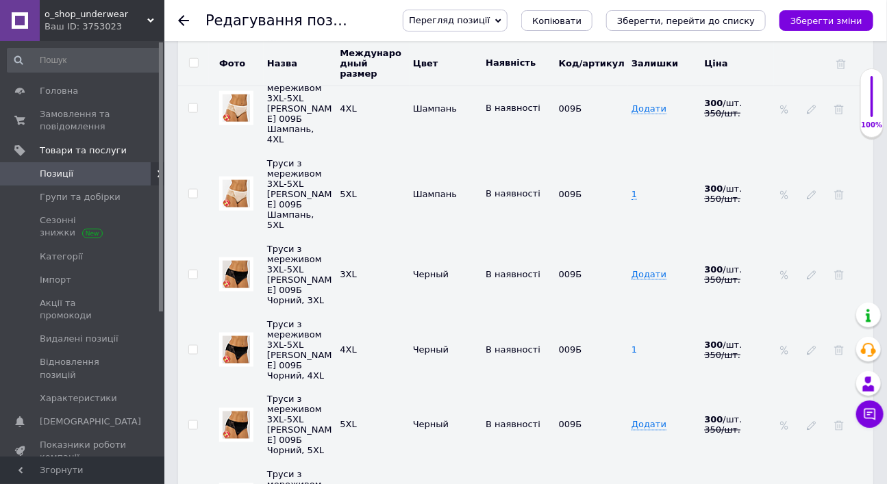
click at [633, 344] on span "1" at bounding box center [633, 349] width 5 height 11
click at [633, 340] on input "1" at bounding box center [659, 350] width 64 height 21
type input "2"
click at [648, 312] on td "2" at bounding box center [664, 349] width 73 height 75
click at [641, 420] on span "Додати" at bounding box center [648, 425] width 35 height 11
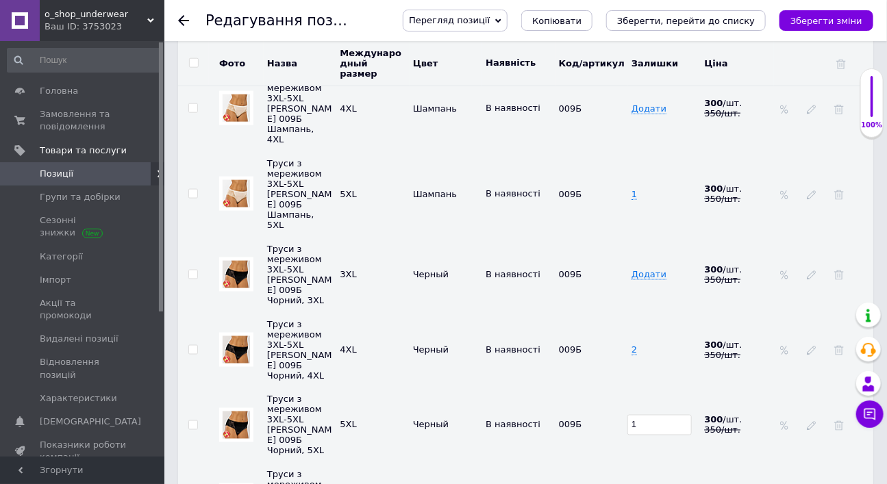
type input "1"
click at [644, 387] on td "1" at bounding box center [664, 424] width 73 height 75
click at [645, 387] on td "1" at bounding box center [664, 424] width 73 height 75
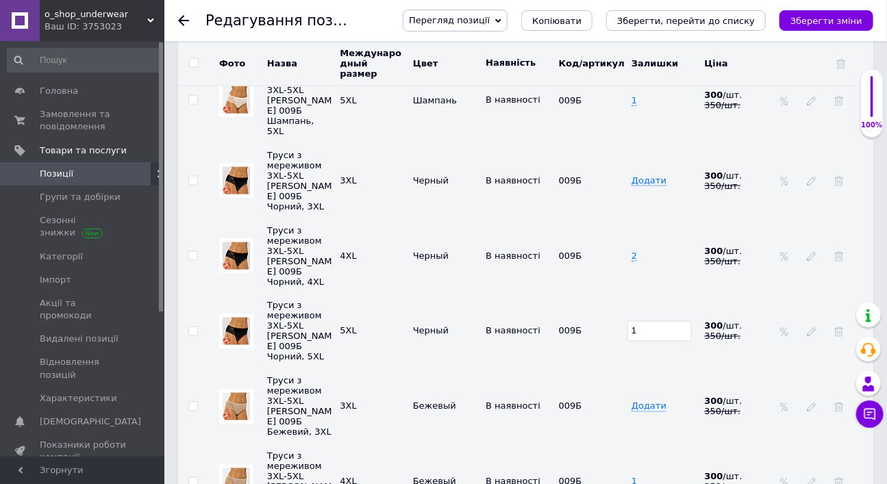
scroll to position [2633, 0]
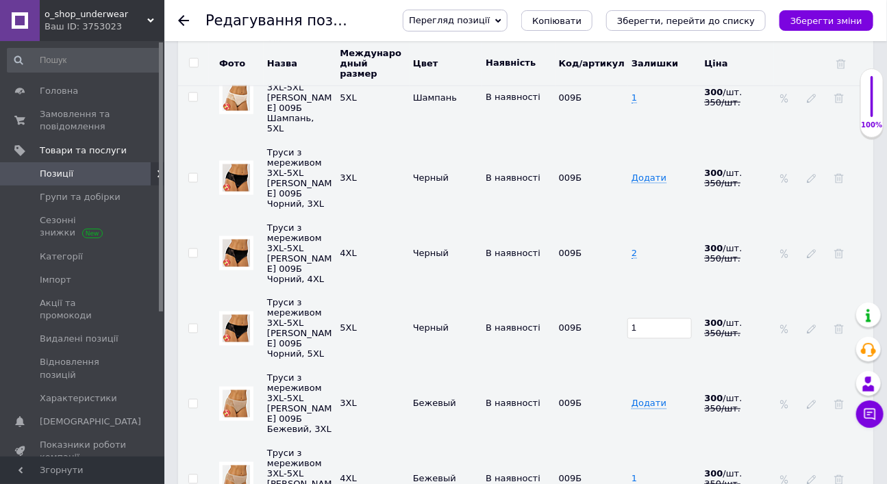
click at [633, 474] on span "1" at bounding box center [633, 479] width 5 height 11
drag, startPoint x: 633, startPoint y: 361, endPoint x: 652, endPoint y: 385, distance: 29.7
click at [634, 474] on span "1" at bounding box center [633, 479] width 5 height 11
click at [632, 474] on span "1" at bounding box center [633, 479] width 5 height 11
click at [632, 469] on input "1" at bounding box center [659, 479] width 64 height 21
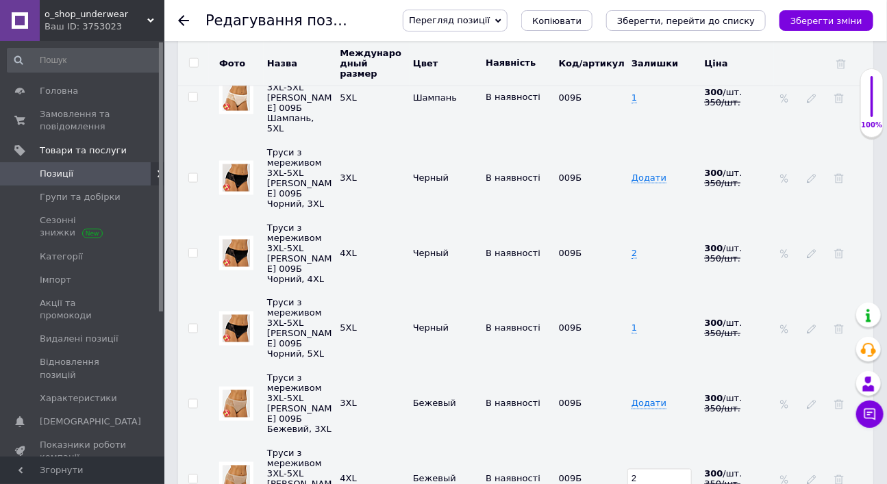
type input "2"
click at [641, 442] on td "2" at bounding box center [664, 479] width 73 height 75
click at [800, 24] on icon "Зберегти зміни" at bounding box center [826, 21] width 72 height 10
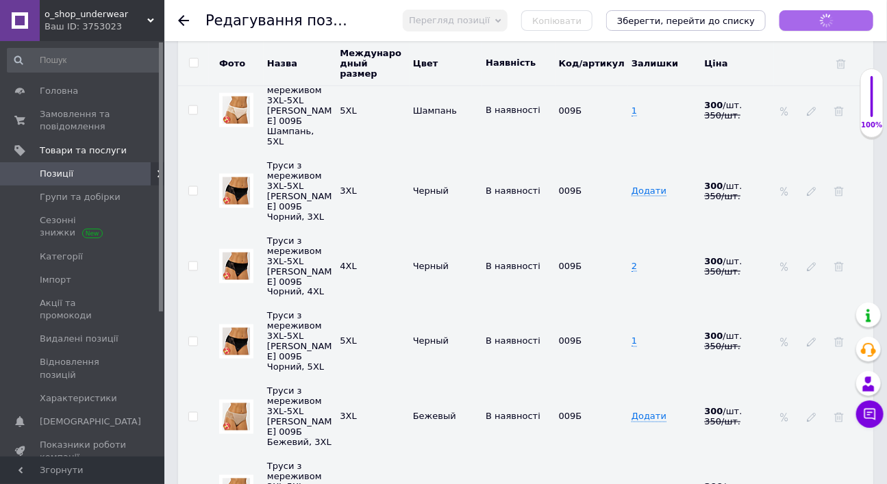
scroll to position [2645, 0]
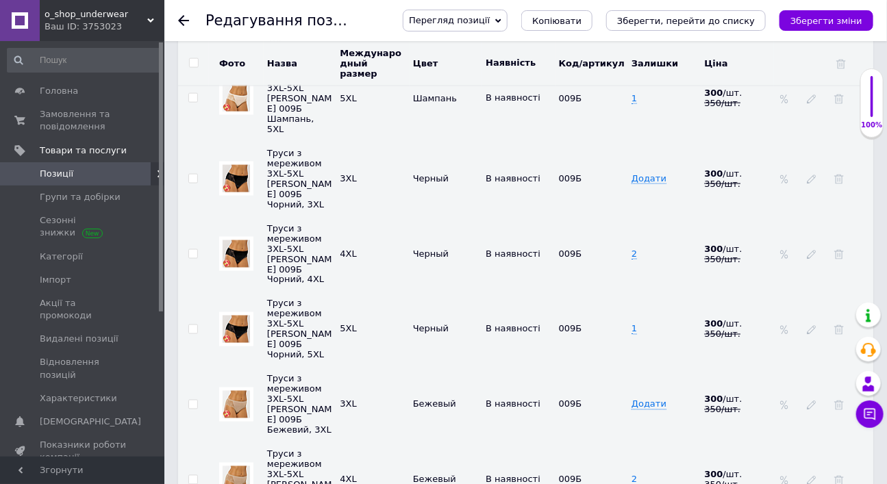
click at [184, 17] on icon at bounding box center [183, 20] width 11 height 11
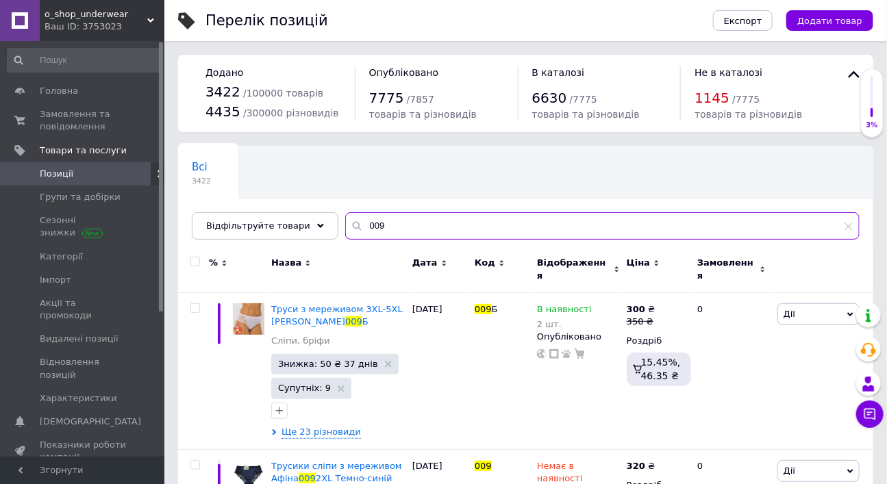
drag, startPoint x: 364, startPoint y: 282, endPoint x: 385, endPoint y: 281, distance: 21.2
click at [385, 240] on input "009" at bounding box center [602, 225] width 514 height 27
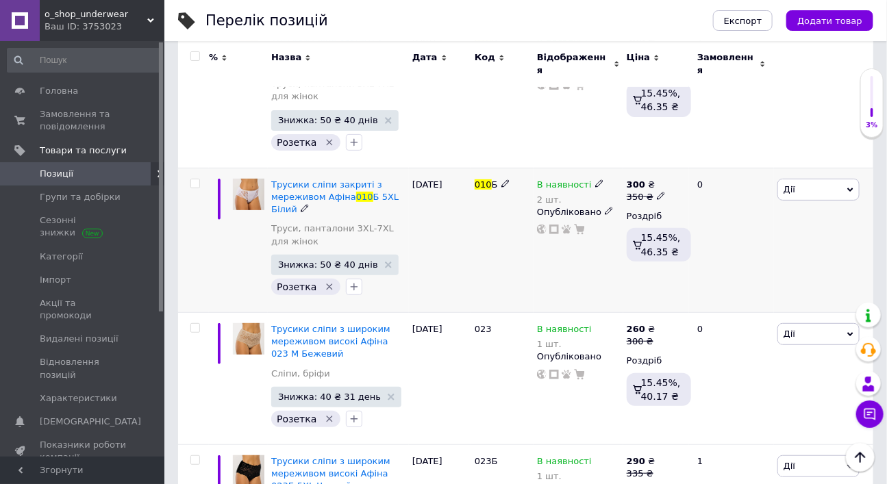
scroll to position [5987, 0]
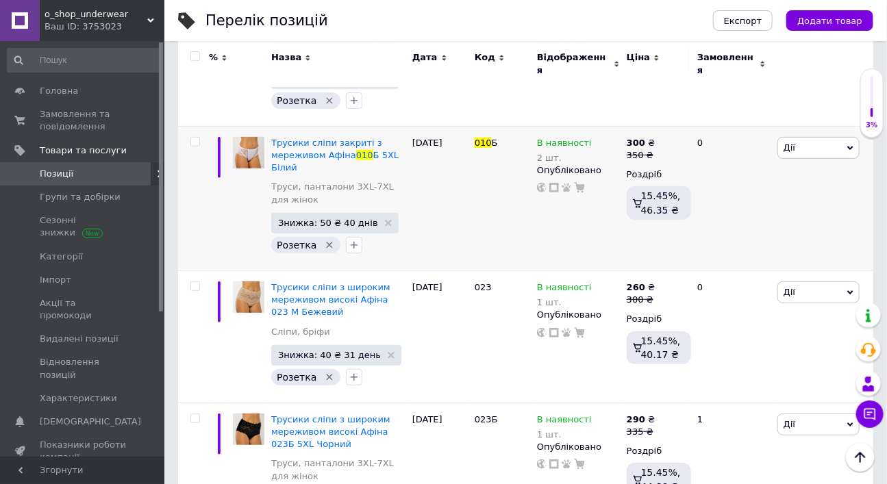
type input "010"
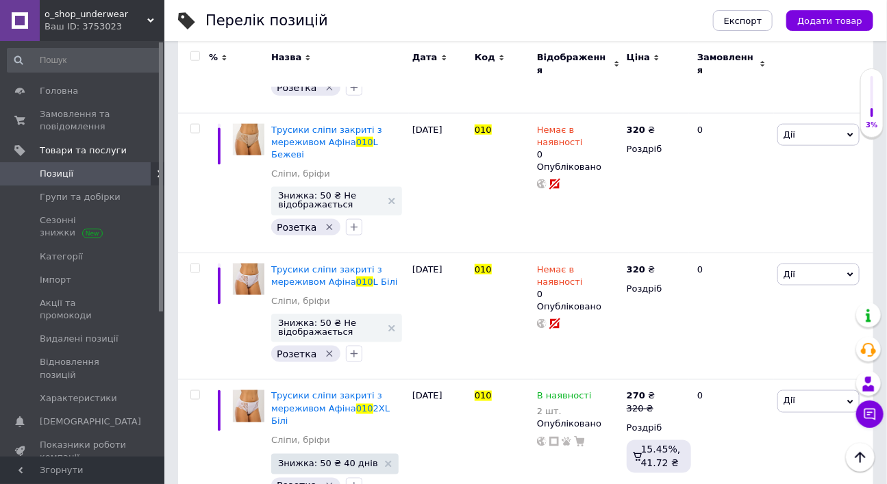
scroll to position [553, 0]
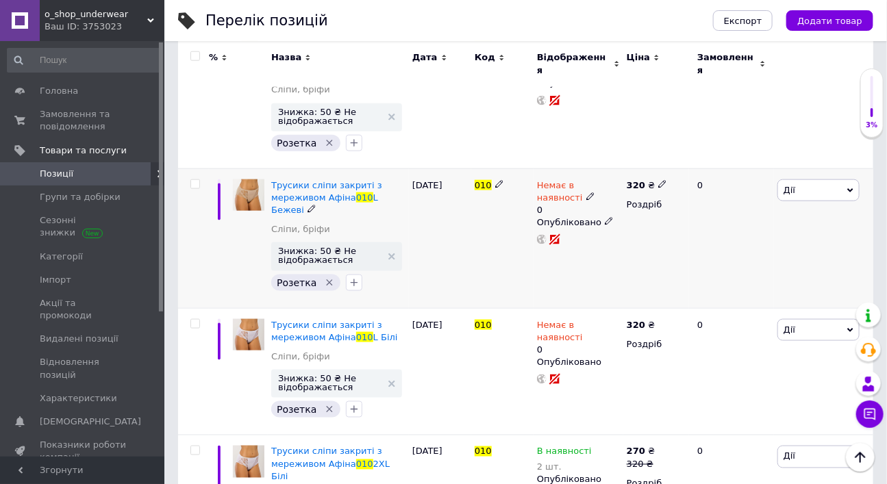
click at [586, 201] on icon at bounding box center [590, 196] width 8 height 8
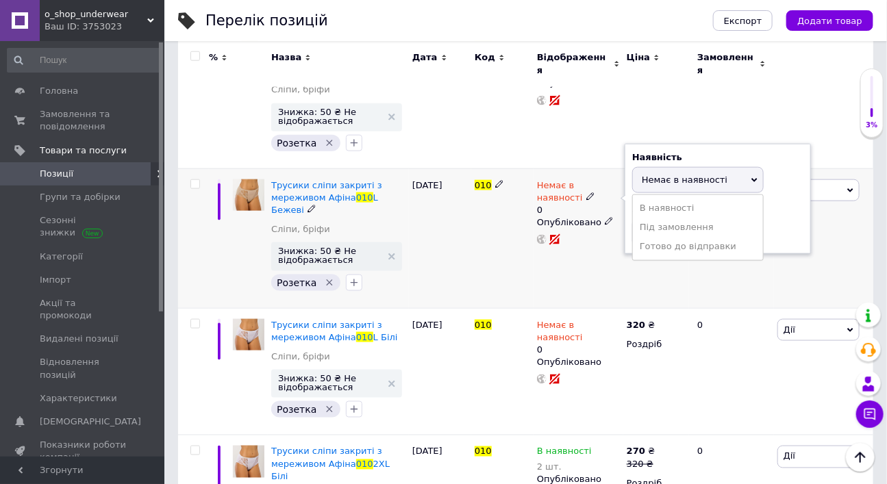
click at [657, 218] on li "В наявності" at bounding box center [698, 208] width 130 height 19
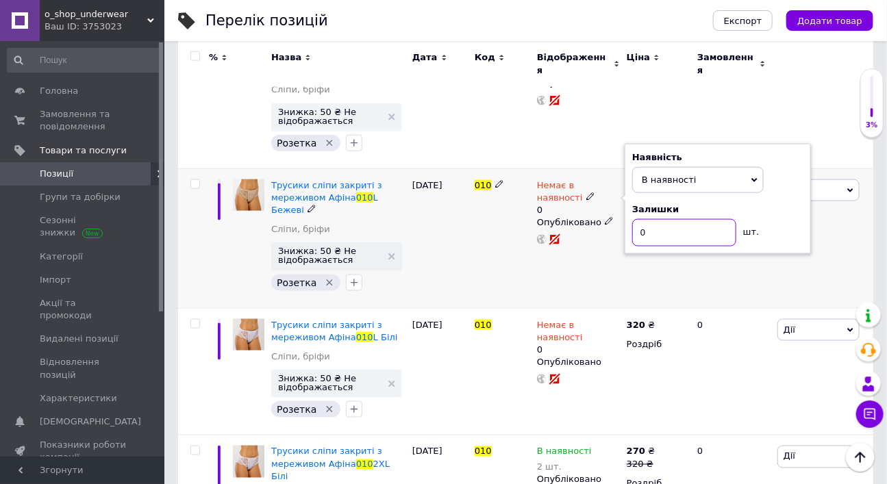
drag, startPoint x: 639, startPoint y: 259, endPoint x: 663, endPoint y: 260, distance: 23.3
click at [663, 246] on input "0" at bounding box center [684, 232] width 104 height 27
type input "2"
click at [644, 302] on div "320 ₴ Роздріб" at bounding box center [656, 238] width 66 height 140
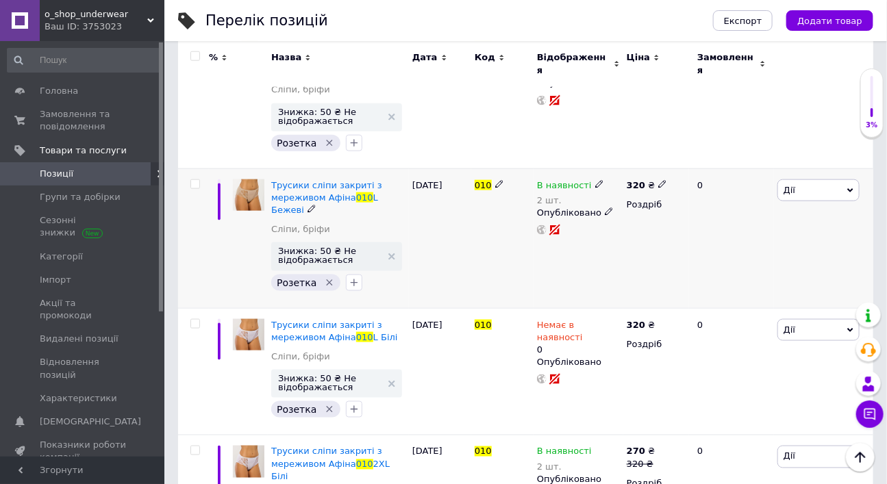
click at [786, 195] on span "Дії" at bounding box center [789, 190] width 12 height 10
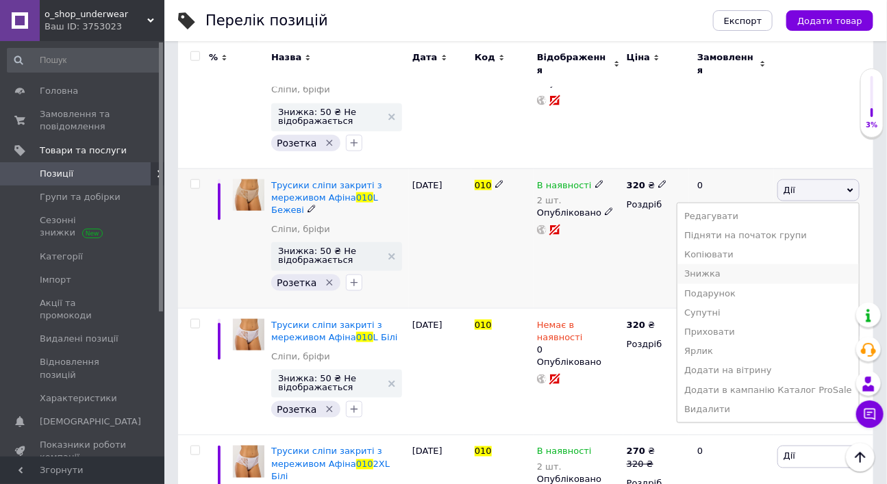
click at [723, 283] on li "Знижка" at bounding box center [767, 273] width 181 height 19
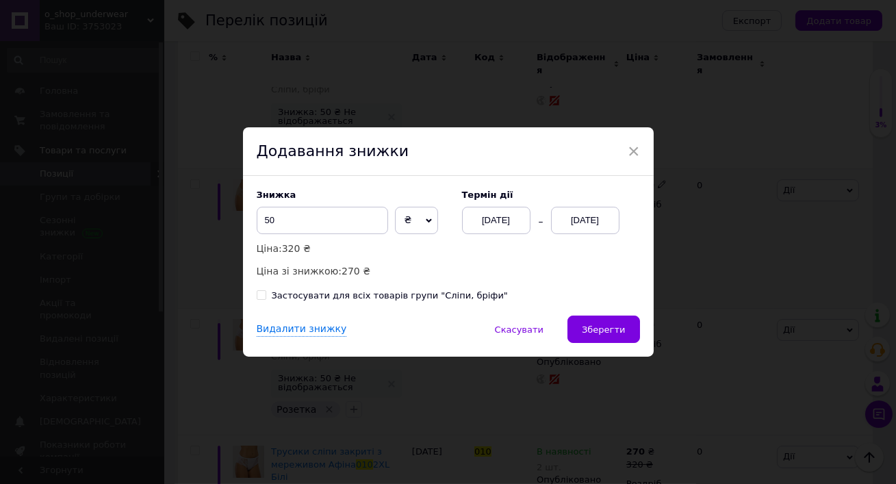
click at [576, 211] on div "[DATE]" at bounding box center [585, 220] width 68 height 27
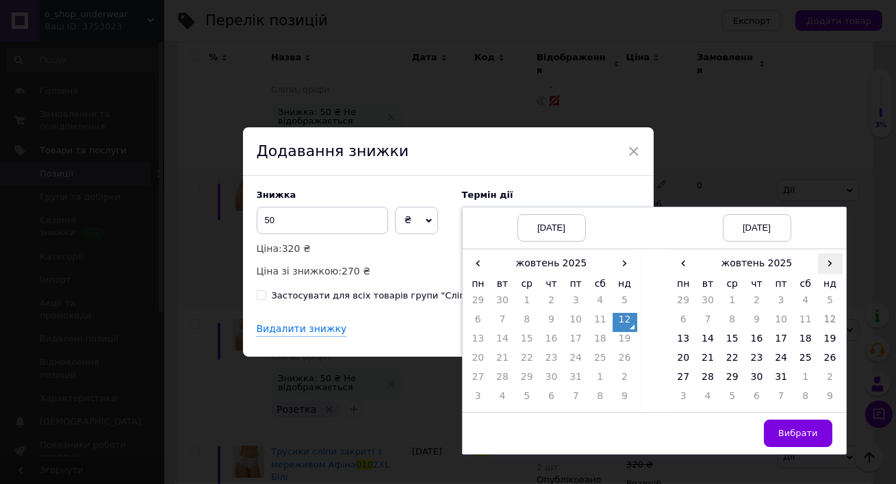
click at [828, 255] on span "›" at bounding box center [830, 263] width 25 height 20
click at [711, 370] on td "25" at bounding box center [708, 379] width 25 height 19
drag, startPoint x: 793, startPoint y: 417, endPoint x: 717, endPoint y: 383, distance: 83.3
click at [793, 420] on button "Вибрати" at bounding box center [798, 433] width 68 height 27
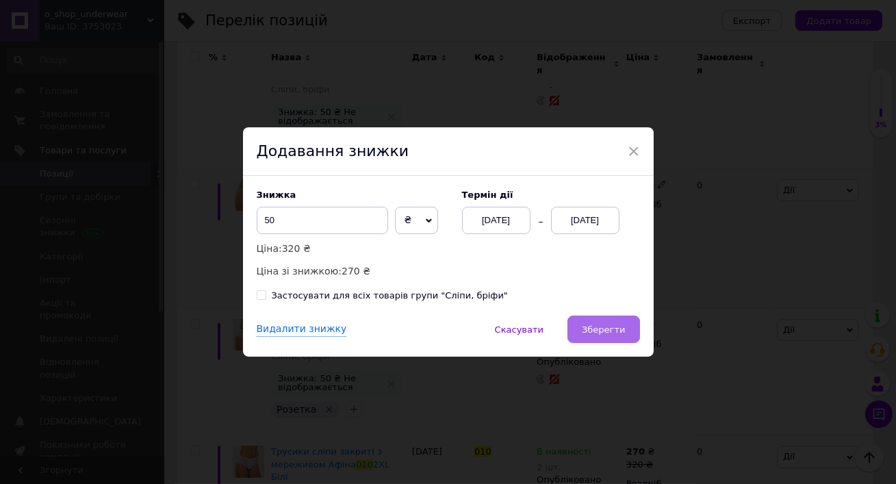
click at [616, 335] on span "Зберегти" at bounding box center [603, 330] width 43 height 10
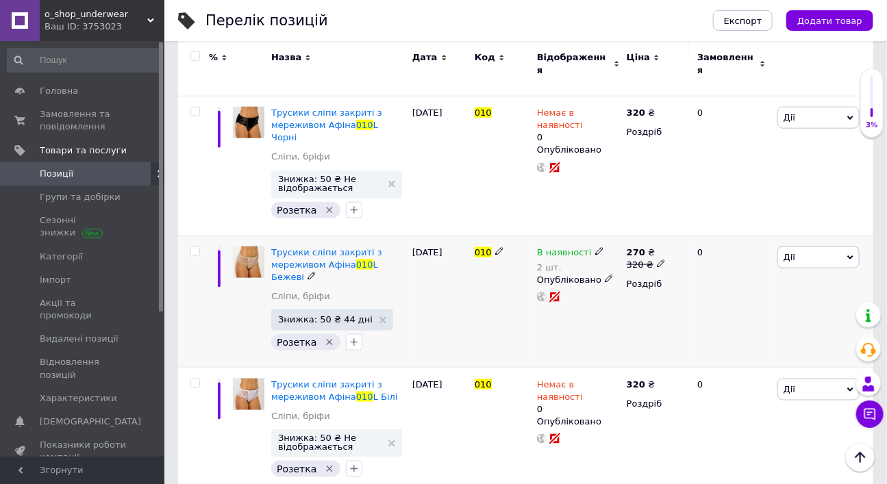
scroll to position [406, 0]
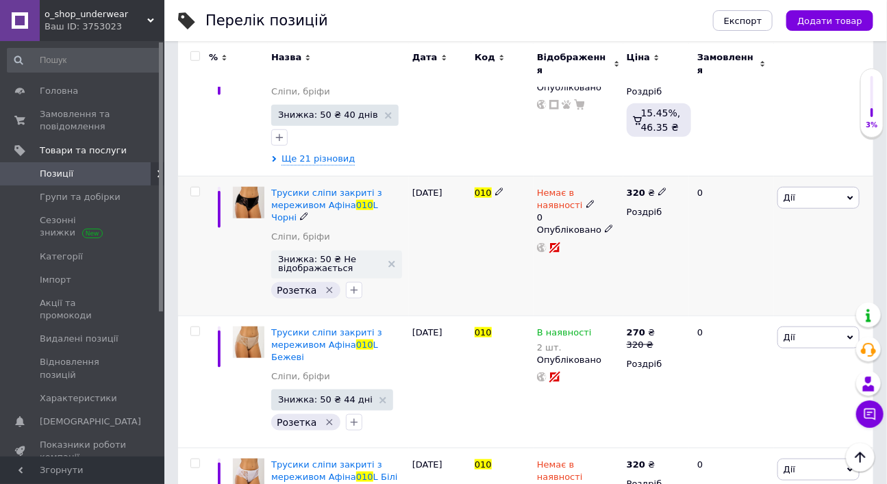
click at [586, 208] on icon at bounding box center [590, 204] width 8 height 8
click at [659, 225] on li "В наявності" at bounding box center [698, 215] width 130 height 19
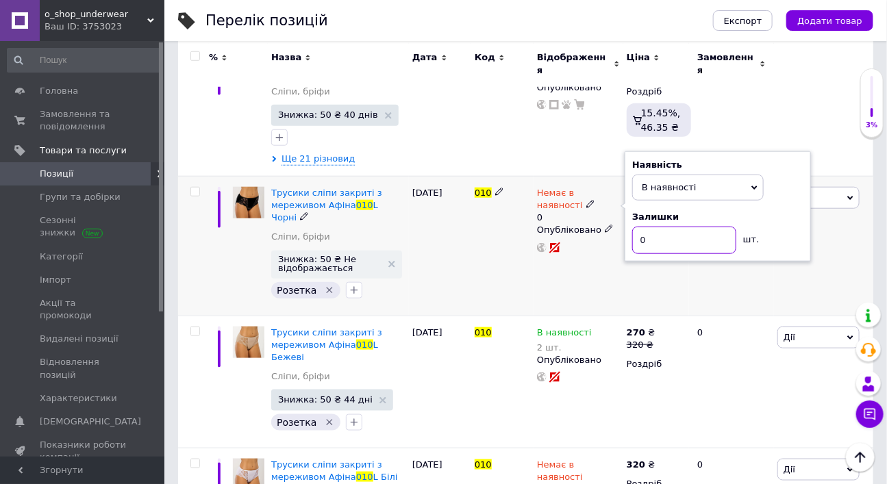
drag, startPoint x: 640, startPoint y: 276, endPoint x: 655, endPoint y: 277, distance: 15.1
click at [655, 254] on input "0" at bounding box center [684, 240] width 104 height 27
type input "2"
click at [624, 316] on div "320 ₴ Роздріб" at bounding box center [656, 246] width 66 height 140
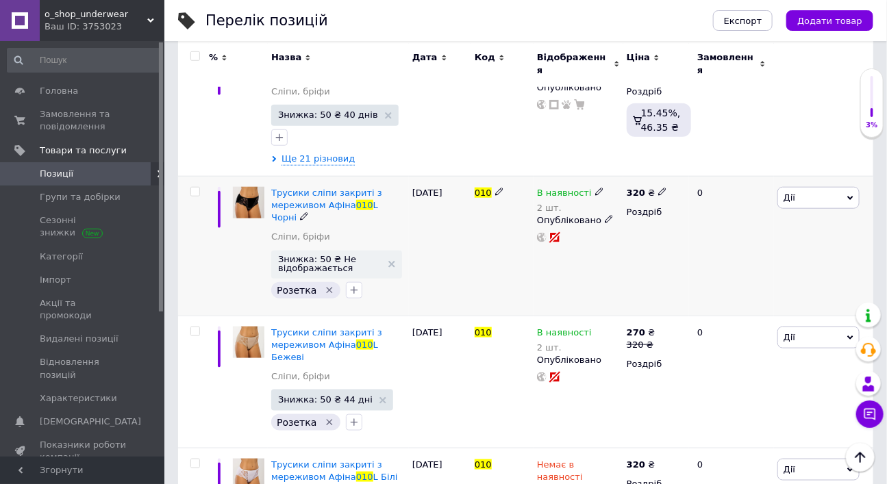
click at [798, 209] on span "Дії" at bounding box center [818, 198] width 82 height 22
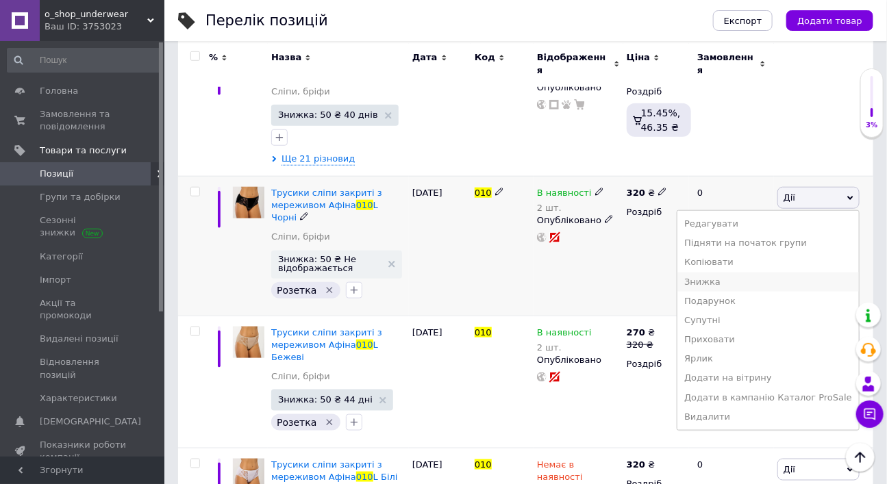
click at [728, 292] on li "Знижка" at bounding box center [767, 281] width 181 height 19
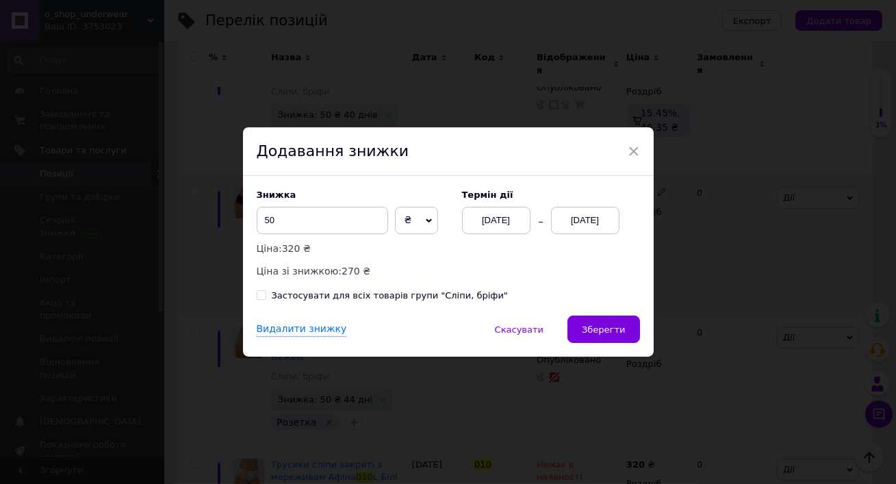
drag, startPoint x: 607, startPoint y: 215, endPoint x: 616, endPoint y: 220, distance: 10.1
click at [616, 220] on div "[DATE]" at bounding box center [585, 220] width 68 height 27
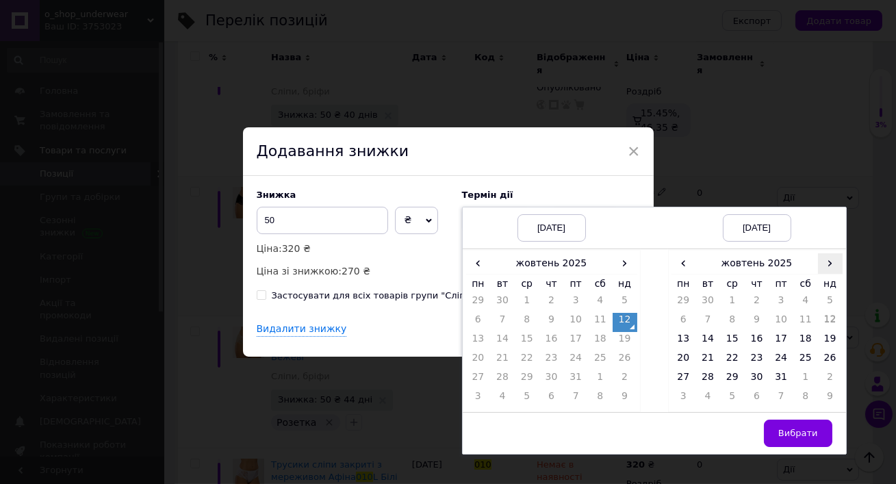
click at [827, 253] on span "›" at bounding box center [830, 263] width 25 height 20
click at [708, 371] on td "25" at bounding box center [708, 379] width 25 height 19
drag, startPoint x: 785, startPoint y: 417, endPoint x: 776, endPoint y: 414, distance: 10.0
click at [786, 420] on button "Вибрати" at bounding box center [798, 433] width 68 height 27
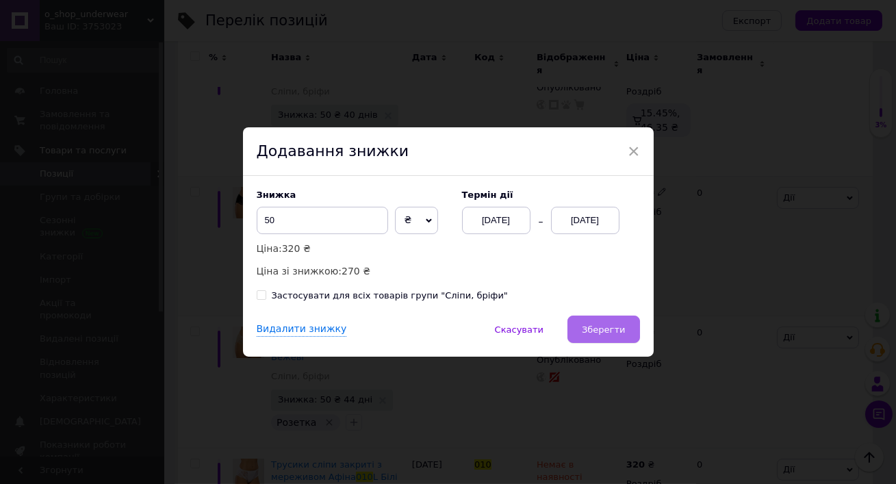
click at [624, 343] on button "Зберегти" at bounding box center [604, 329] width 72 height 27
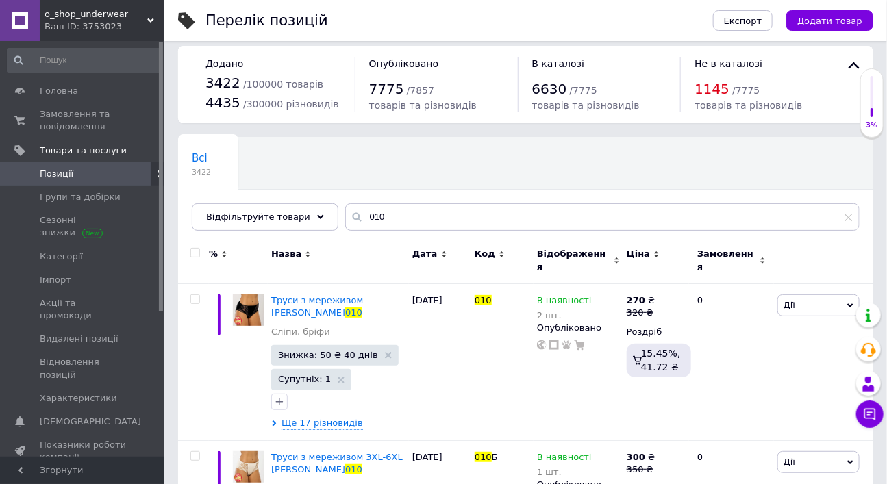
scroll to position [23, 0]
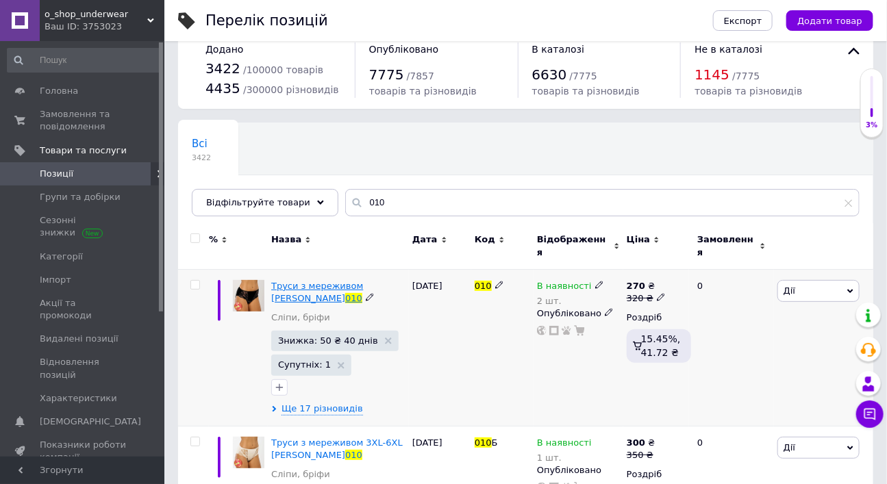
click at [350, 303] on span "Труси з мереживом [PERSON_NAME]" at bounding box center [317, 292] width 92 height 23
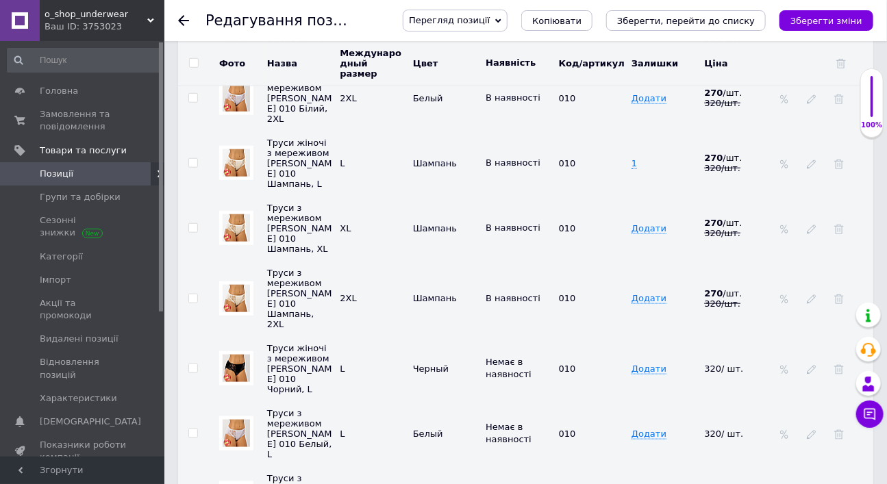
scroll to position [2432, 0]
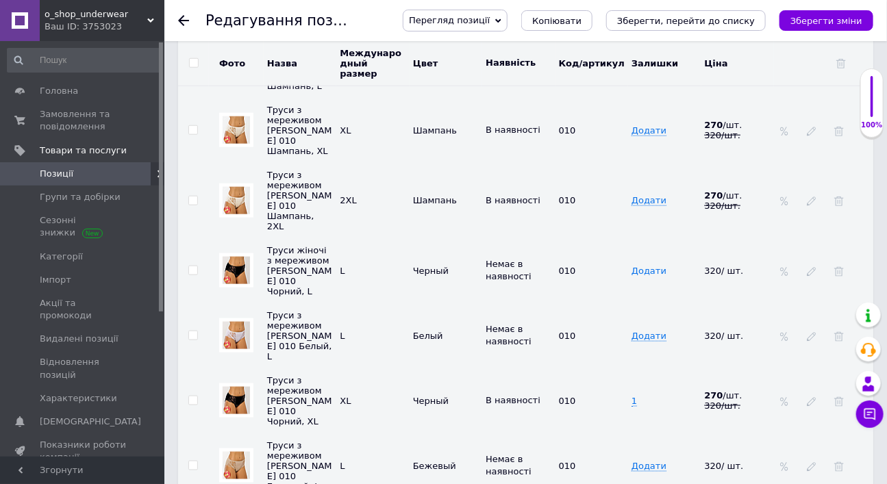
click at [639, 266] on span "Додати" at bounding box center [648, 271] width 35 height 11
type input "2"
click at [644, 238] on td "2" at bounding box center [664, 270] width 73 height 65
click at [496, 278] on use at bounding box center [493, 282] width 8 height 8
click at [522, 300] on li "В наявності" at bounding box center [515, 309] width 71 height 19
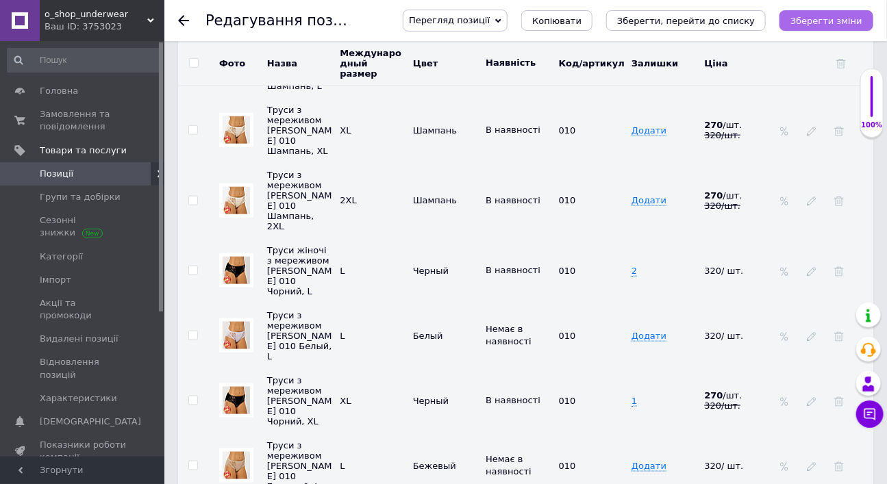
click at [815, 27] on button "Зберегти зміни" at bounding box center [826, 20] width 94 height 21
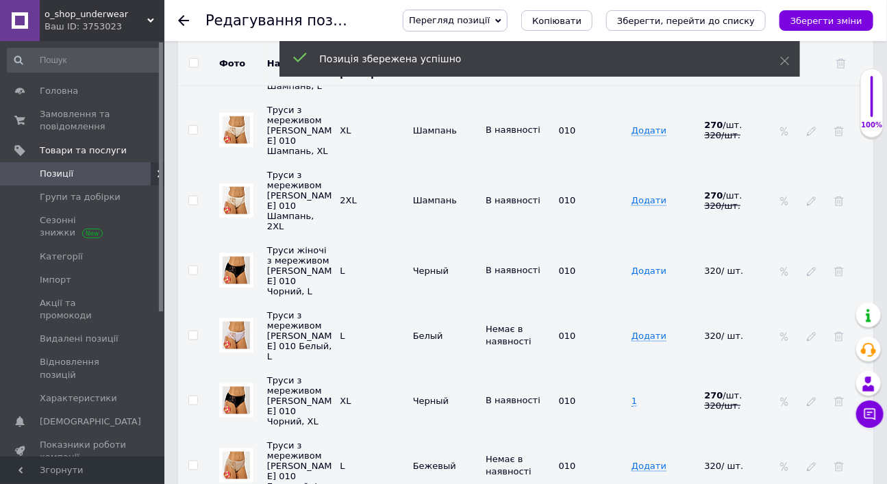
click at [643, 266] on span "Додати" at bounding box center [648, 271] width 35 height 11
type input "2"
click at [646, 238] on td "2" at bounding box center [664, 270] width 73 height 65
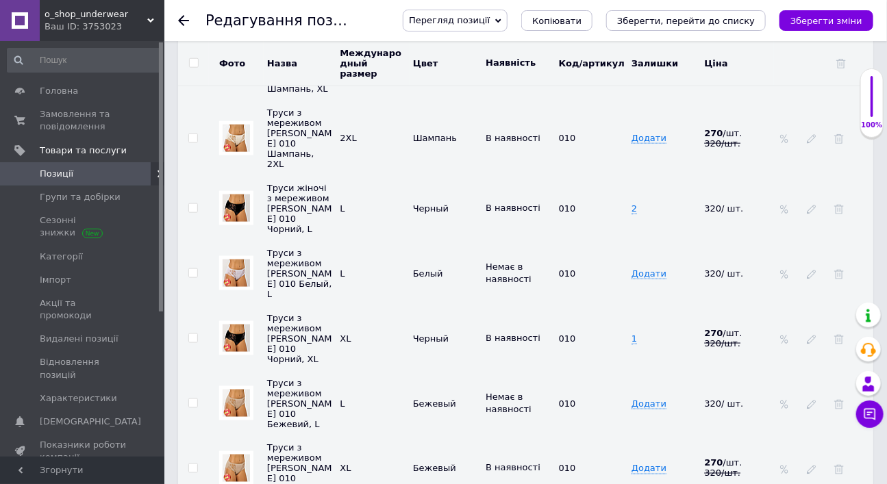
scroll to position [2508, 0]
click at [633, 333] on span "1" at bounding box center [633, 338] width 5 height 11
click at [633, 328] on input "1" at bounding box center [659, 338] width 64 height 21
type input "2"
click at [654, 306] on td "2" at bounding box center [664, 338] width 73 height 65
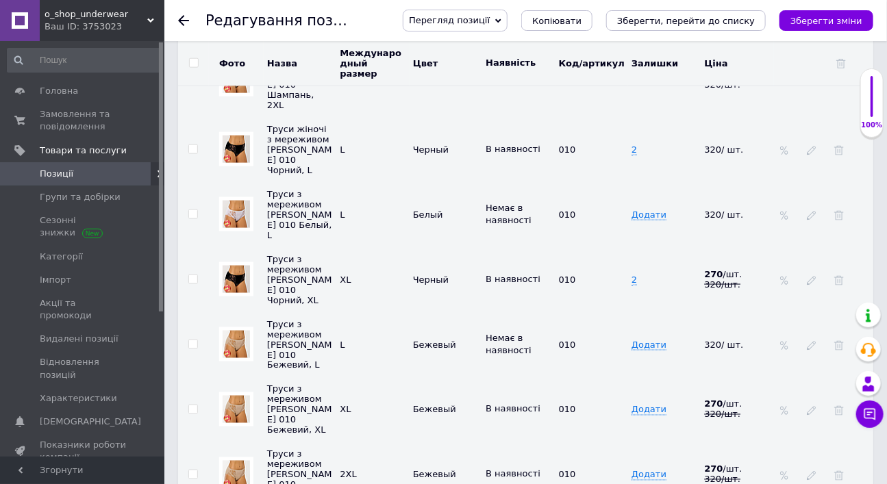
scroll to position [2567, 0]
click at [497, 351] on icon at bounding box center [493, 355] width 8 height 8
click at [522, 373] on li "В наявності" at bounding box center [515, 382] width 71 height 19
click at [639, 339] on span "Додати" at bounding box center [648, 344] width 35 height 11
type input "2"
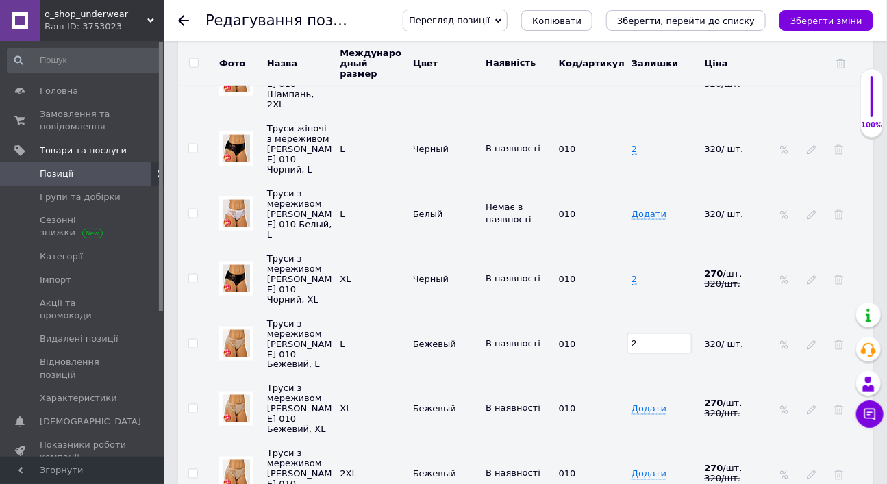
click at [648, 312] on td "2" at bounding box center [664, 344] width 73 height 65
click at [813, 21] on icon "Зберегти зміни" at bounding box center [826, 21] width 72 height 10
click at [633, 469] on span "Додати" at bounding box center [648, 474] width 35 height 11
type input "1"
click at [620, 442] on td "010" at bounding box center [591, 474] width 73 height 65
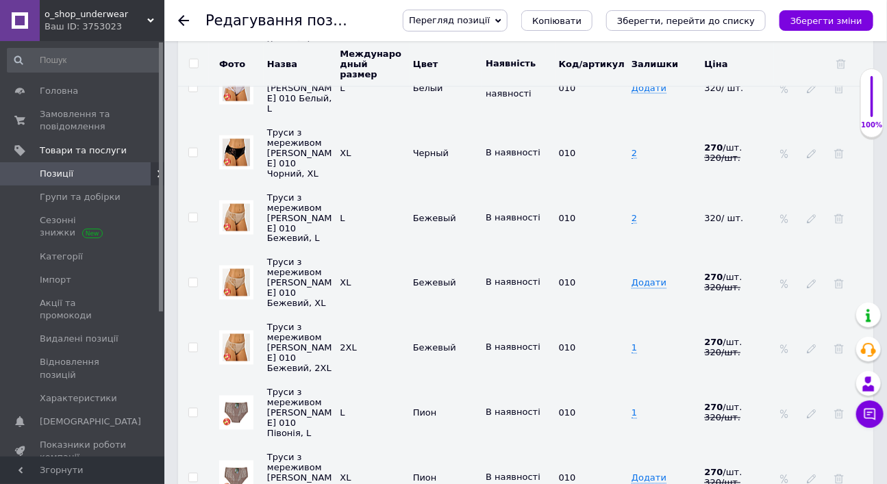
scroll to position [2742, 0]
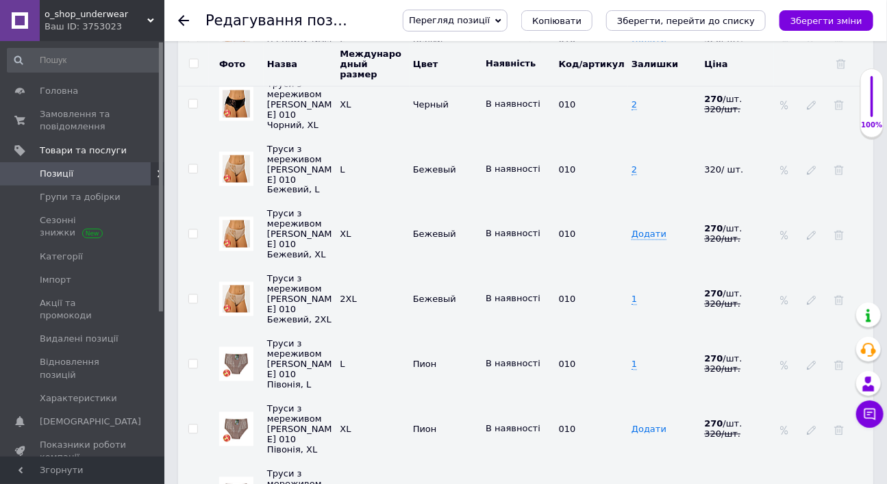
click at [635, 424] on span "Додати" at bounding box center [648, 429] width 35 height 11
type input "2"
click at [641, 397] on td "2" at bounding box center [664, 429] width 73 height 65
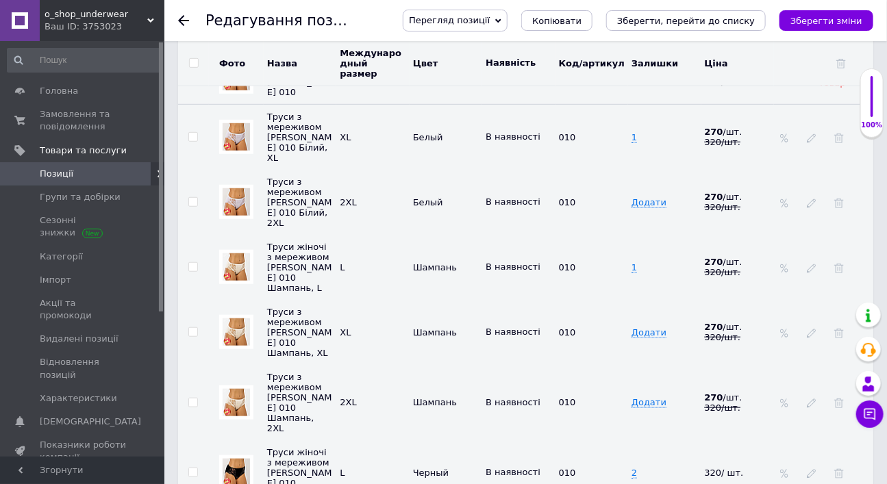
scroll to position [2097, 0]
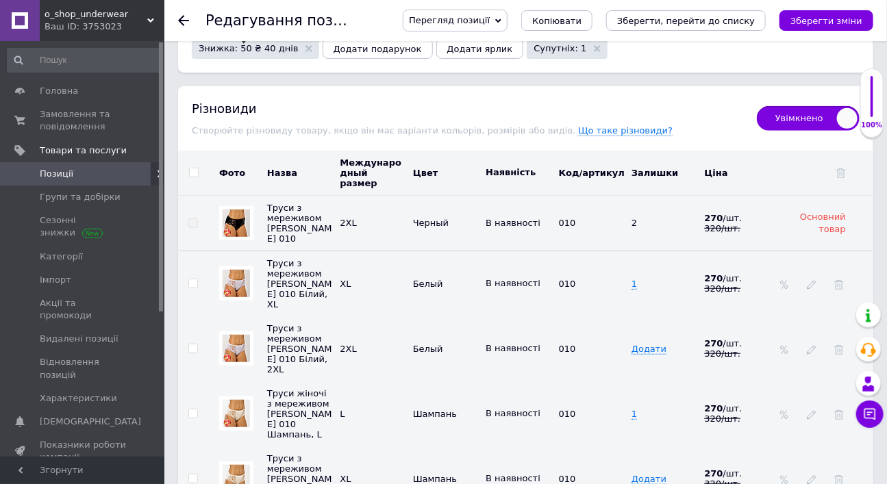
click at [253, 53] on span "Знижка: 50 ₴ 40 днів" at bounding box center [249, 48] width 100 height 9
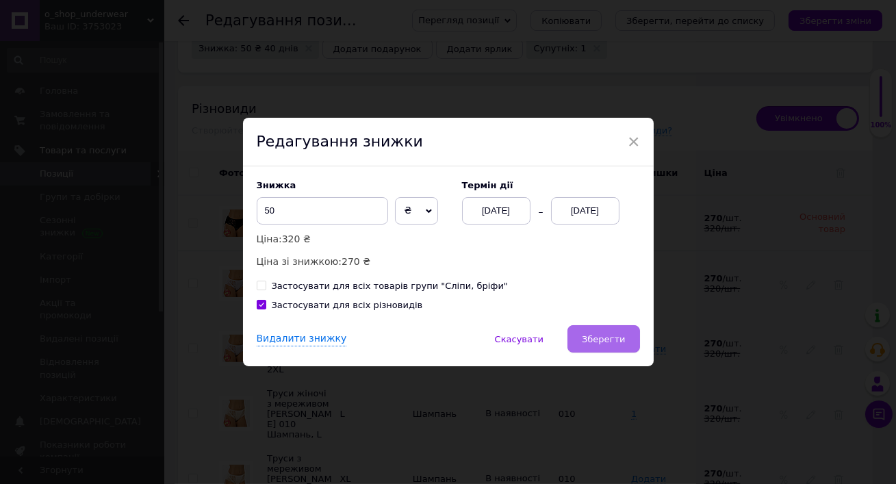
click at [597, 340] on button "Зберегти" at bounding box center [604, 338] width 72 height 27
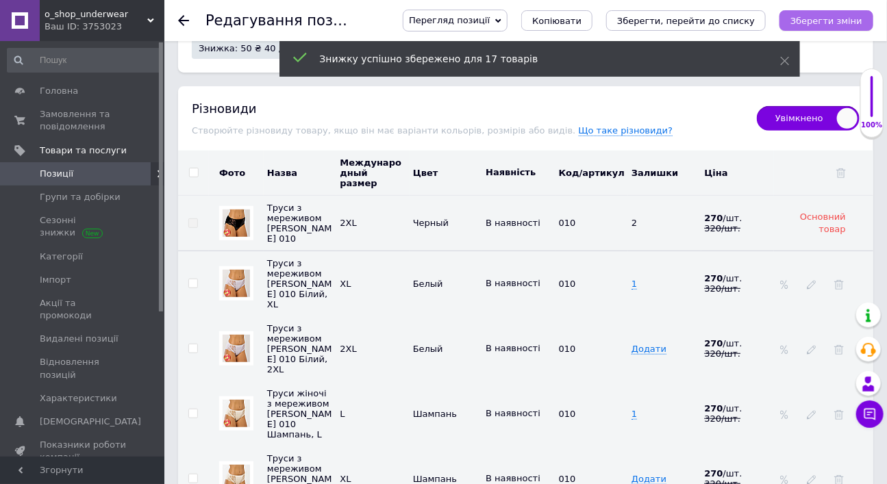
click at [820, 25] on icon "Зберегти зміни" at bounding box center [826, 21] width 72 height 10
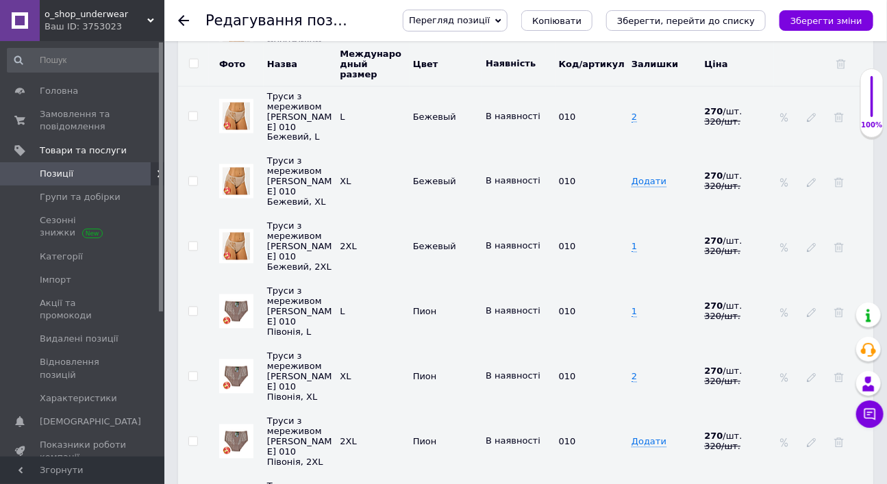
scroll to position [2924, 0]
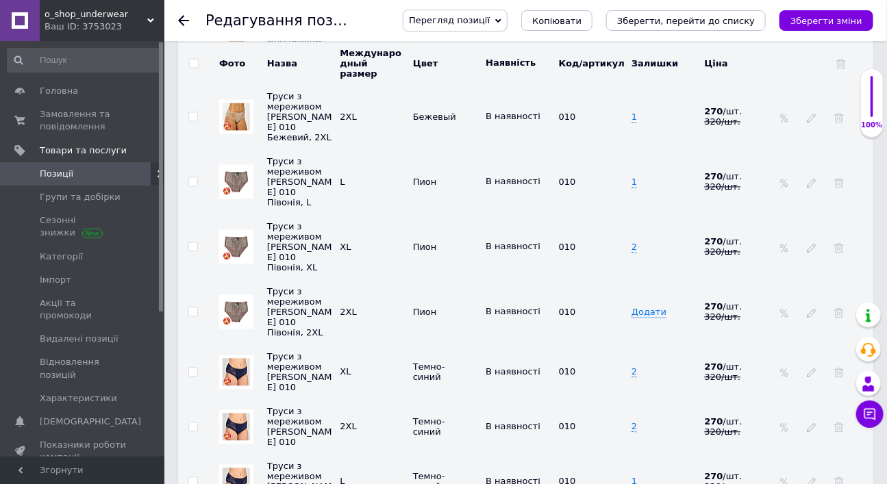
click at [179, 16] on icon at bounding box center [183, 20] width 11 height 11
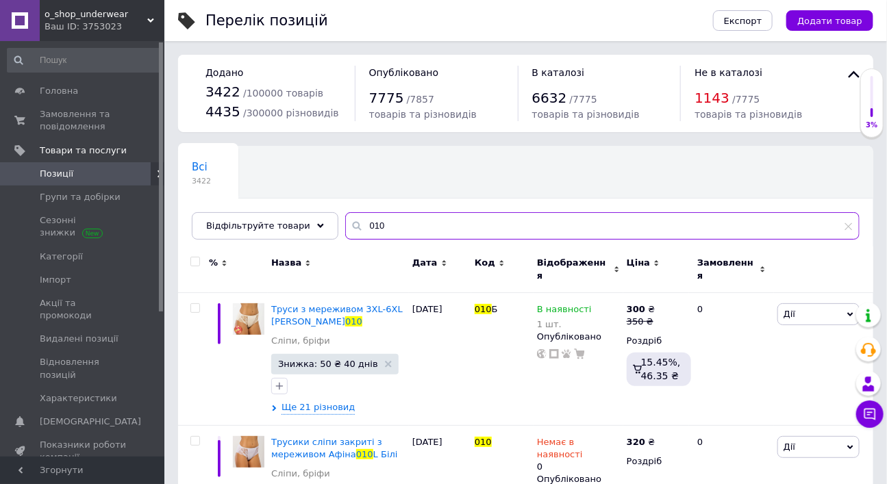
click at [402, 240] on input "010" at bounding box center [602, 225] width 514 height 27
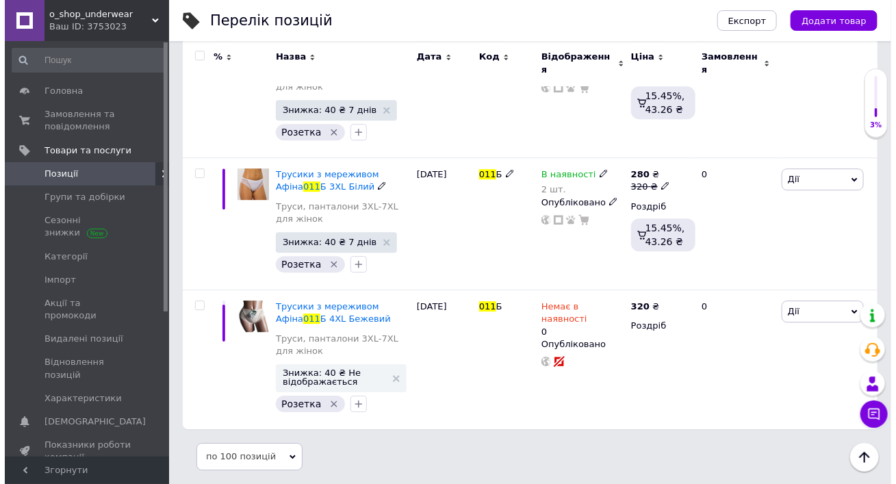
scroll to position [5497, 0]
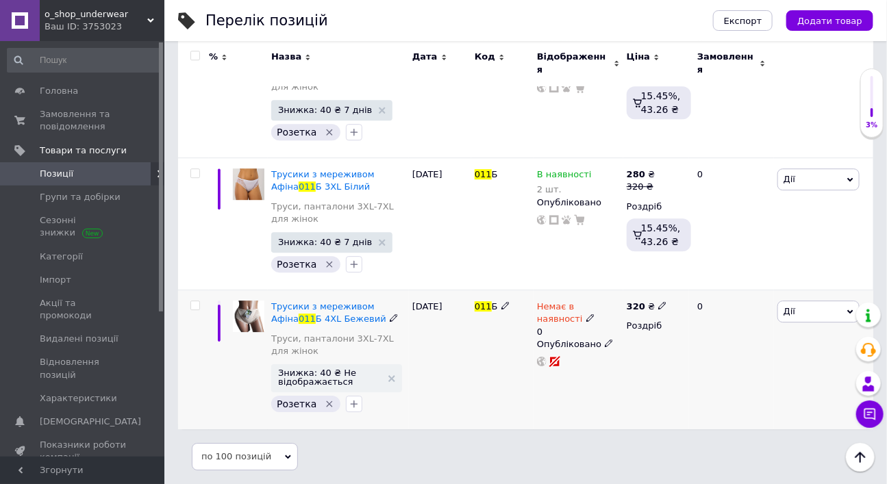
type input "011"
click at [586, 314] on use at bounding box center [590, 318] width 8 height 8
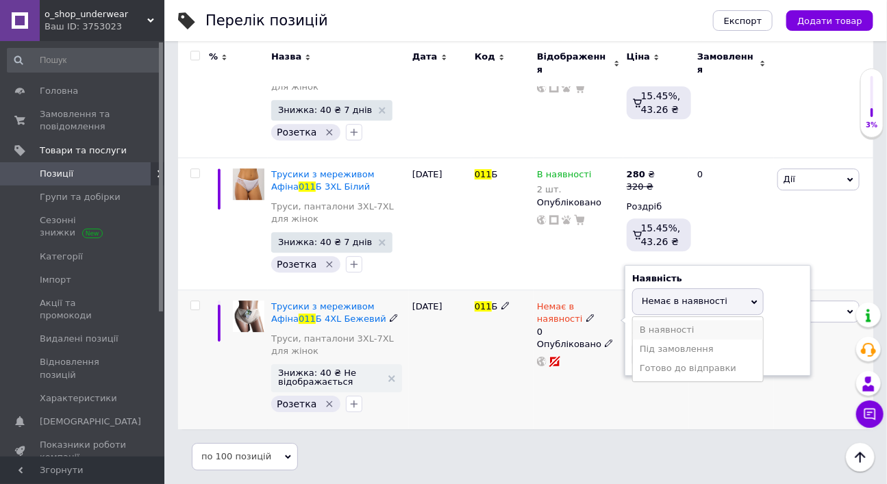
click at [657, 325] on li "В наявності" at bounding box center [698, 329] width 130 height 19
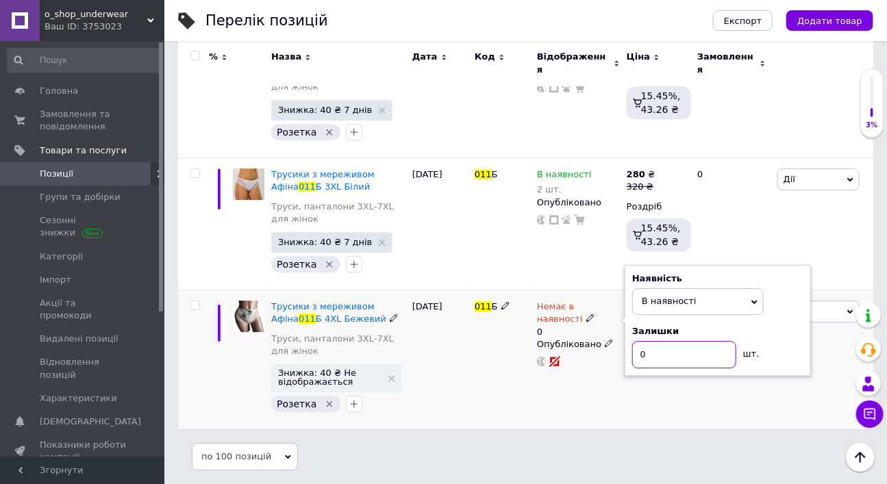
drag, startPoint x: 641, startPoint y: 349, endPoint x: 649, endPoint y: 349, distance: 7.5
click at [648, 349] on input "0" at bounding box center [684, 354] width 104 height 27
type input "1"
click at [644, 397] on div "320 ₴ Роздріб" at bounding box center [656, 359] width 66 height 139
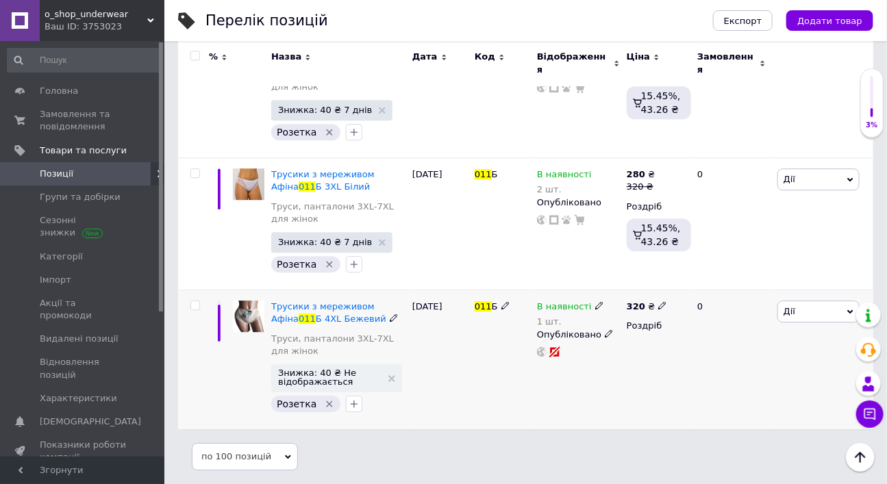
click at [776, 308] on div "[PERSON_NAME] Підняти на початок групи Копіювати Знижка Подарунок Супутні Прихо…" at bounding box center [823, 359] width 99 height 139
click at [810, 310] on span "Дії" at bounding box center [818, 312] width 82 height 22
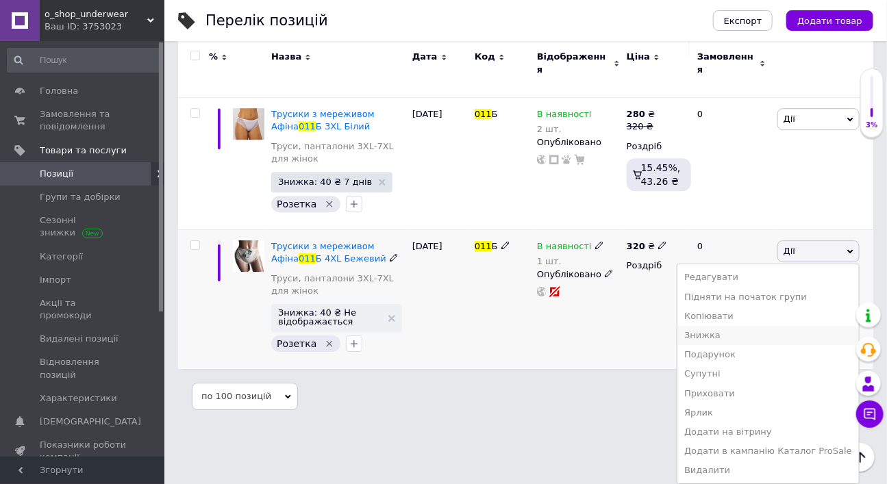
click at [730, 345] on li "Знижка" at bounding box center [767, 335] width 181 height 19
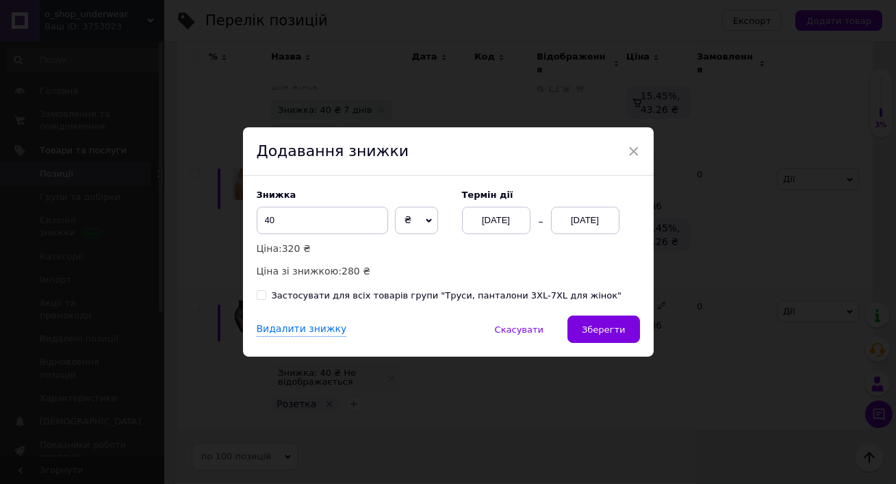
click at [596, 209] on div "[DATE]" at bounding box center [585, 220] width 68 height 27
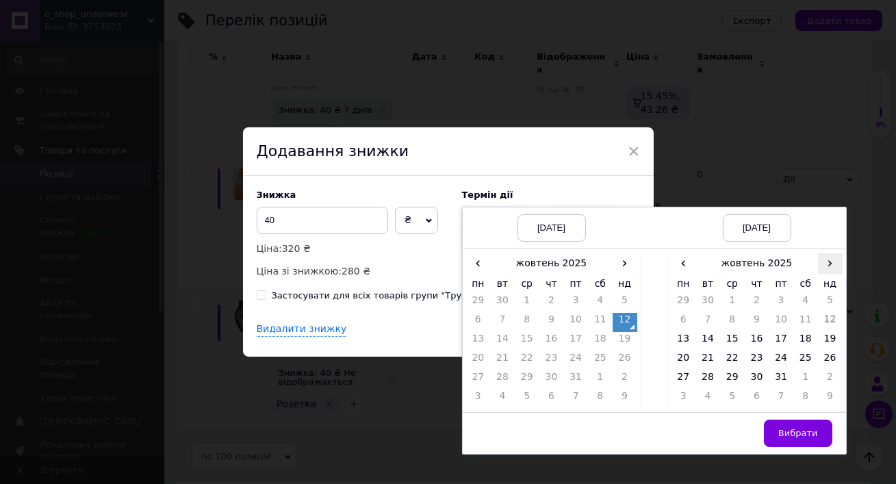
click at [830, 253] on span "›" at bounding box center [830, 263] width 25 height 20
click at [711, 373] on td "25" at bounding box center [708, 379] width 25 height 19
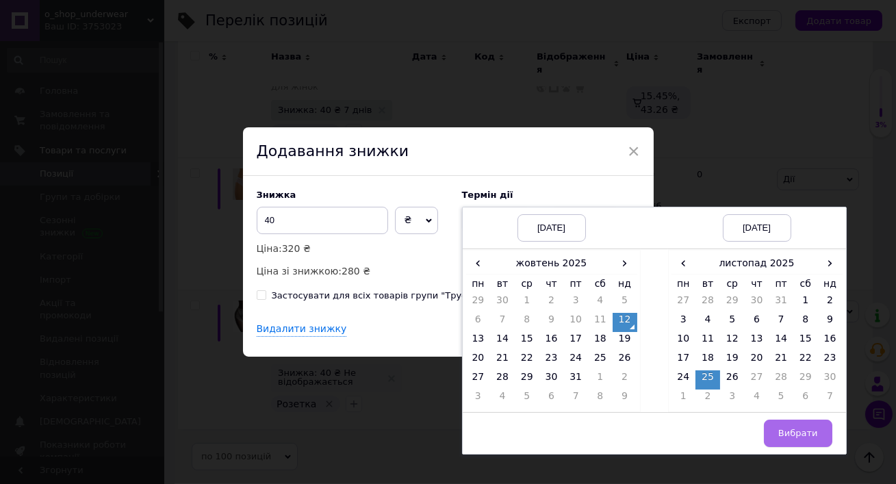
click at [788, 428] on span "Вибрати" at bounding box center [798, 433] width 40 height 10
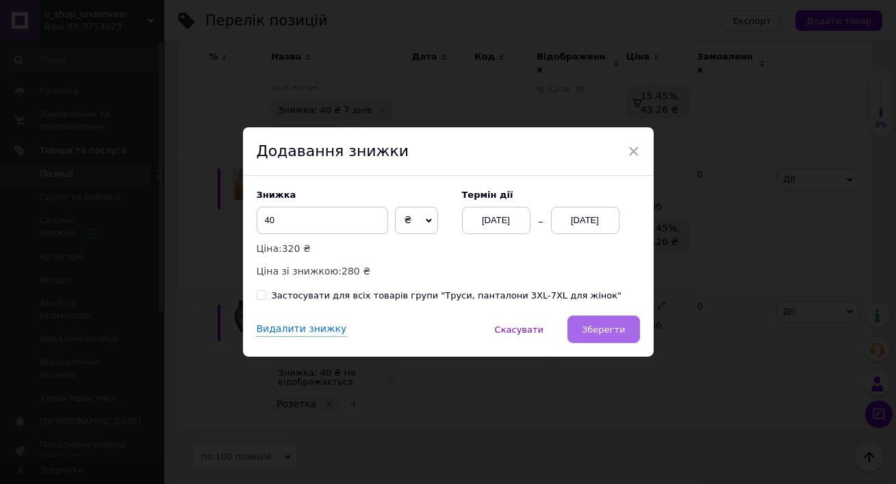
click at [615, 334] on span "Зберегти" at bounding box center [603, 330] width 43 height 10
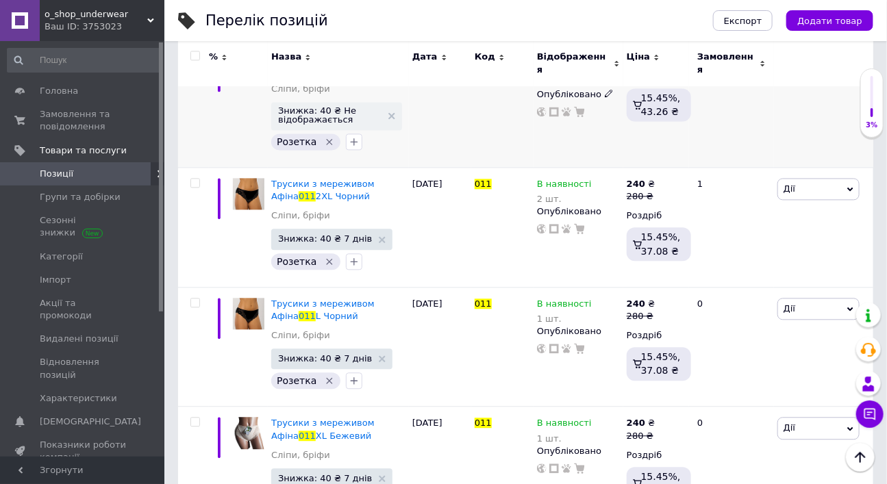
scroll to position [2992, 0]
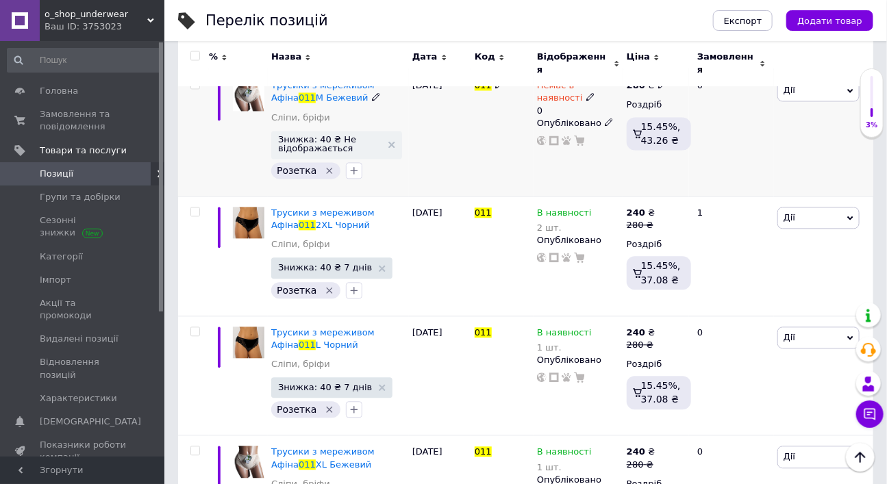
click at [586, 101] on use at bounding box center [590, 97] width 8 height 8
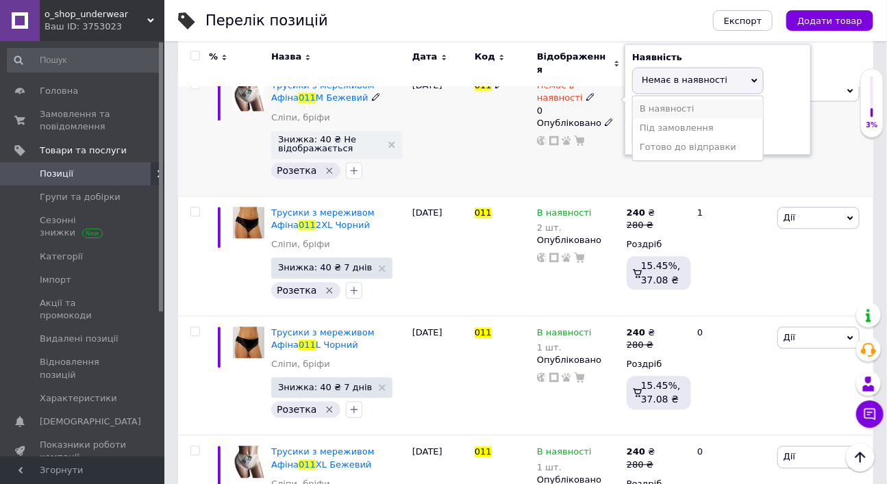
click at [674, 118] on li "В наявності" at bounding box center [698, 108] width 130 height 19
drag, startPoint x: 639, startPoint y: 246, endPoint x: 672, endPoint y: 244, distance: 32.9
click at [672, 147] on input "0" at bounding box center [684, 133] width 104 height 27
type input "1"
click at [711, 196] on div "0" at bounding box center [731, 132] width 85 height 127
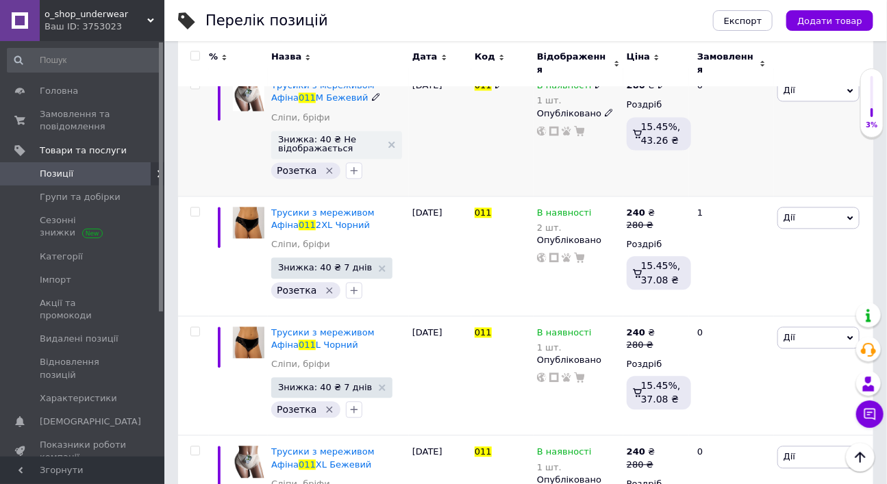
click at [787, 95] on span "Дії" at bounding box center [789, 90] width 12 height 10
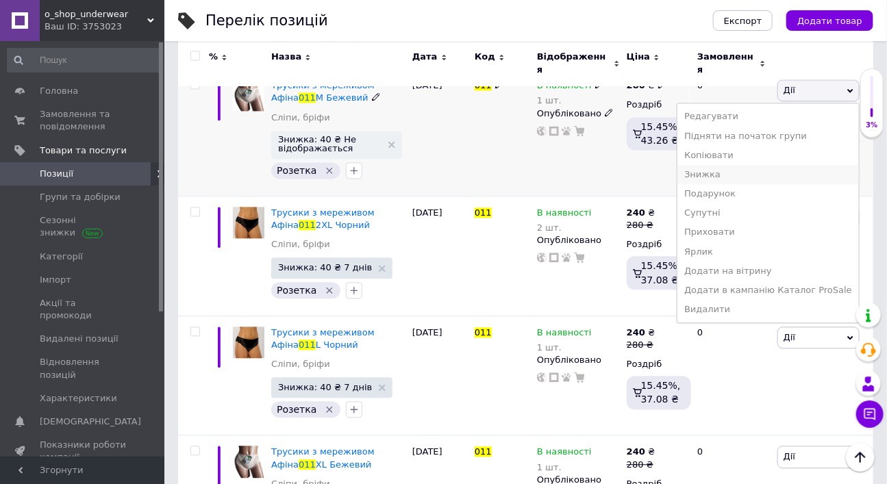
click at [727, 184] on li "Знижка" at bounding box center [767, 174] width 181 height 19
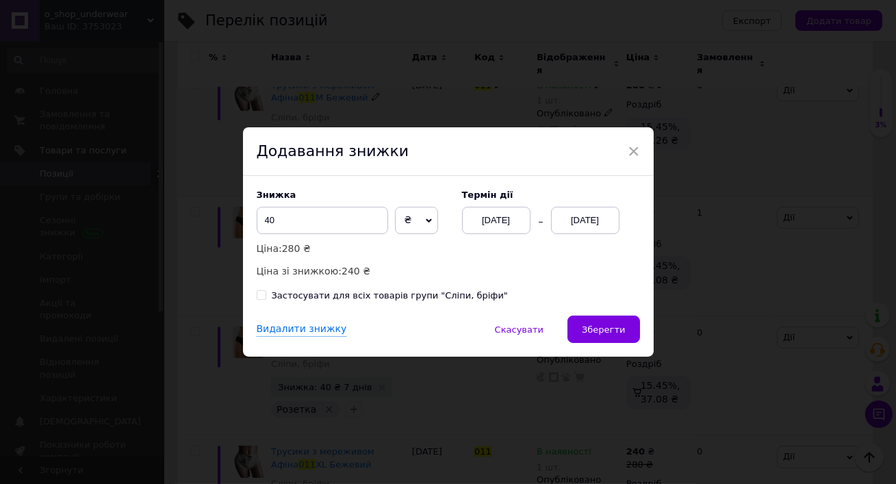
click at [603, 212] on div "[DATE]" at bounding box center [585, 220] width 68 height 27
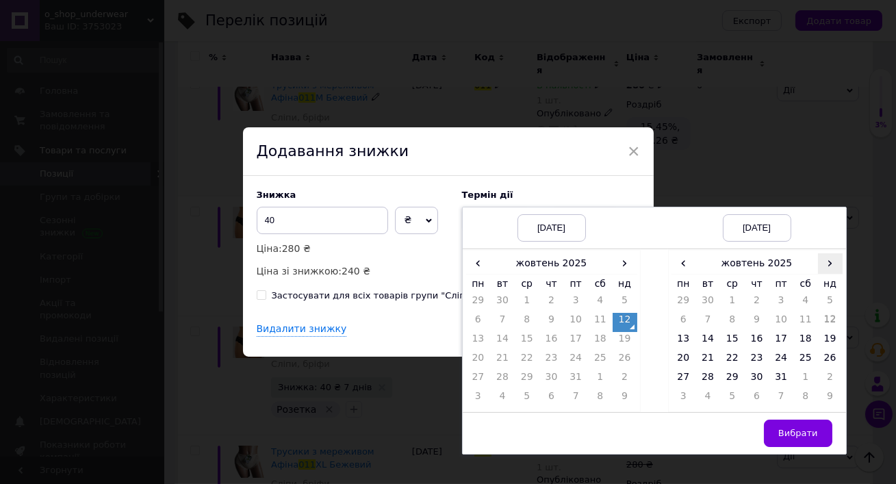
click at [827, 257] on span "›" at bounding box center [830, 263] width 25 height 20
click at [703, 373] on td "25" at bounding box center [708, 379] width 25 height 19
click at [794, 428] on span "Вибрати" at bounding box center [798, 433] width 40 height 10
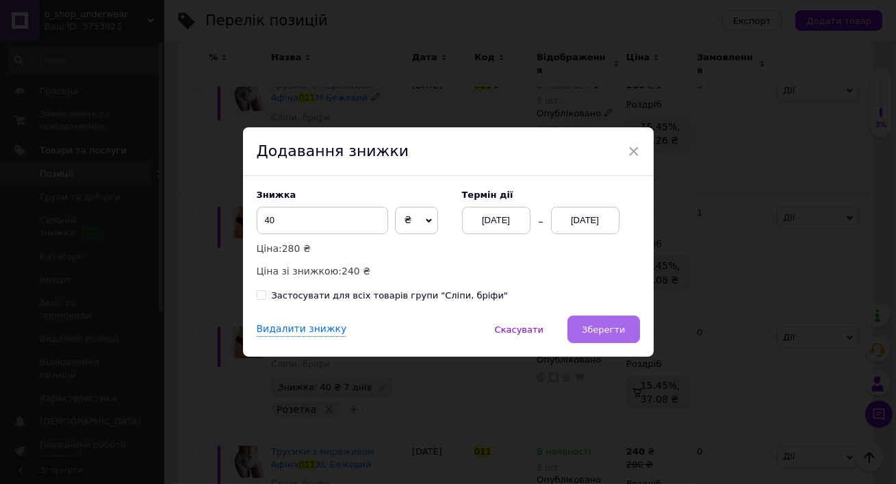
click at [605, 335] on span "Зберегти" at bounding box center [603, 330] width 43 height 10
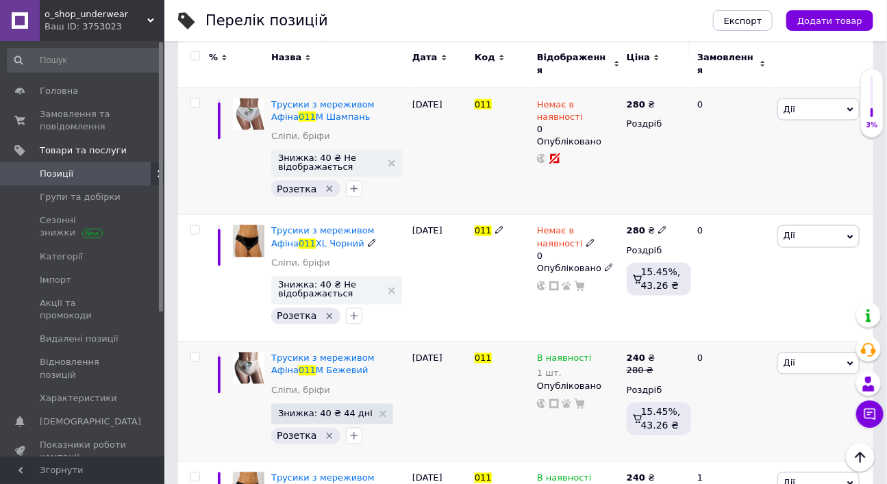
scroll to position [2709, 0]
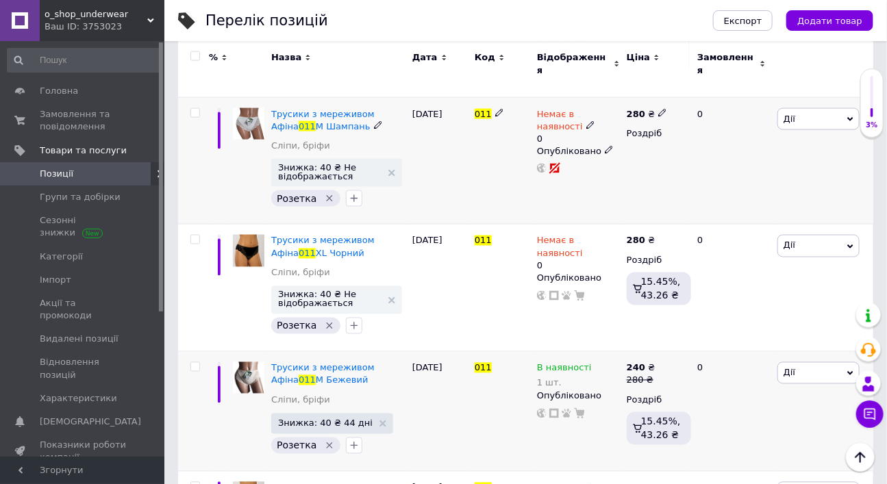
click at [586, 129] on use at bounding box center [590, 126] width 8 height 8
click at [661, 147] on li "В наявності" at bounding box center [698, 136] width 130 height 19
drag, startPoint x: 639, startPoint y: 267, endPoint x: 652, endPoint y: 268, distance: 13.1
click at [652, 175] on input "0" at bounding box center [684, 161] width 104 height 27
type input "2"
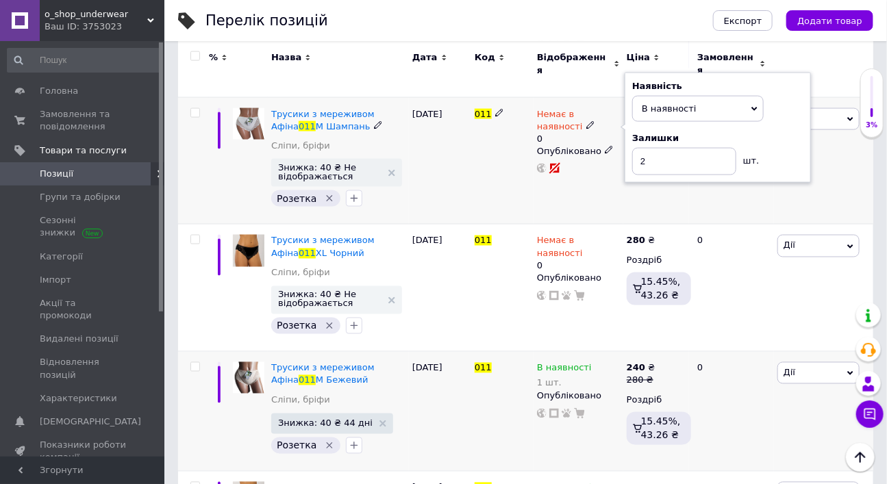
click at [687, 225] on div "280 ₴ Роздріб" at bounding box center [656, 160] width 66 height 127
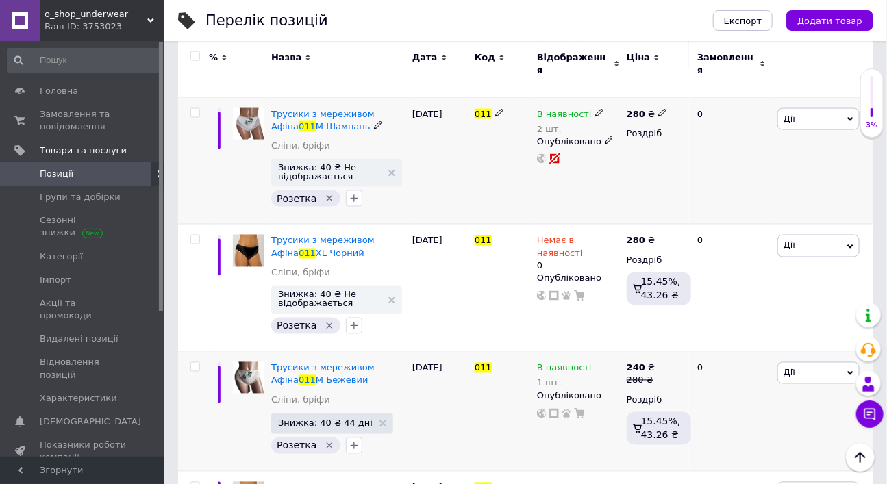
click at [798, 130] on span "Дії" at bounding box center [818, 119] width 82 height 22
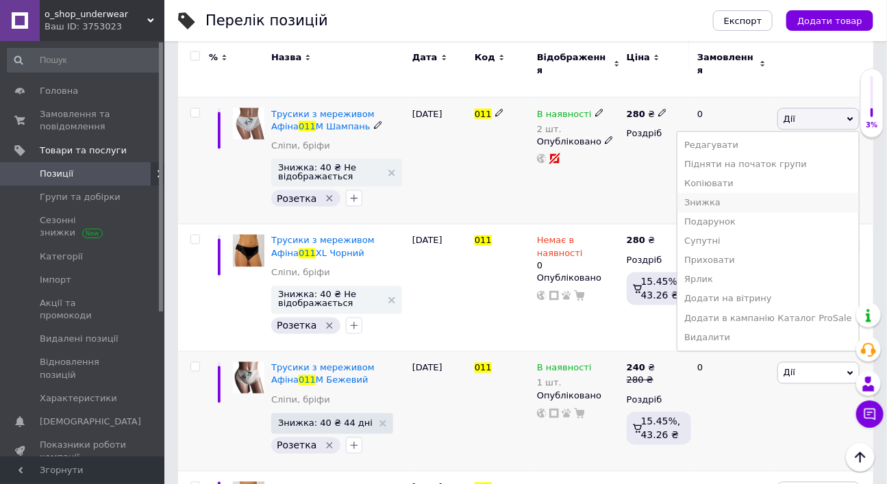
click at [726, 212] on li "Знижка" at bounding box center [767, 202] width 181 height 19
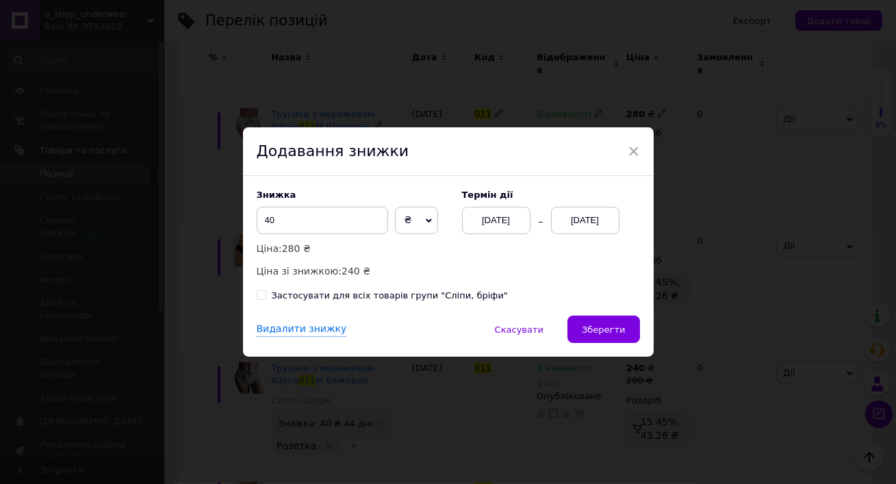
click at [592, 214] on div "[DATE]" at bounding box center [585, 220] width 68 height 27
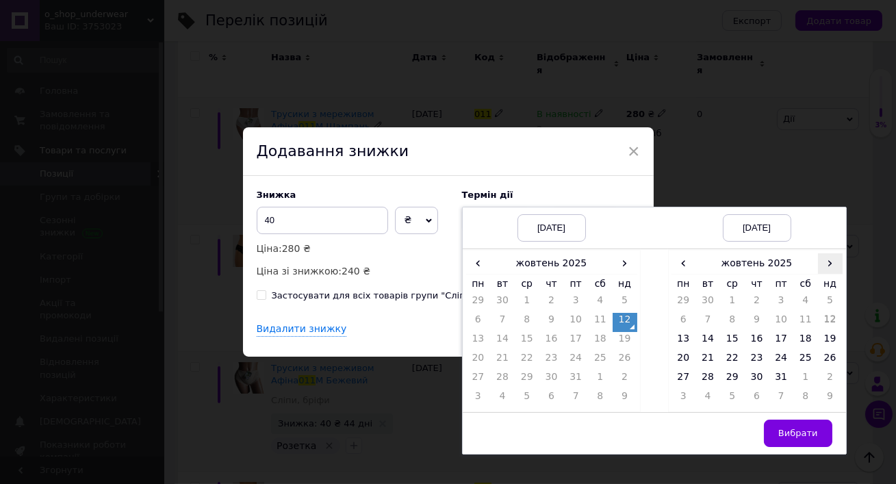
click at [824, 254] on span "›" at bounding box center [830, 263] width 25 height 20
drag, startPoint x: 703, startPoint y: 372, endPoint x: 713, endPoint y: 377, distance: 11.3
click at [703, 372] on td "25" at bounding box center [708, 379] width 25 height 19
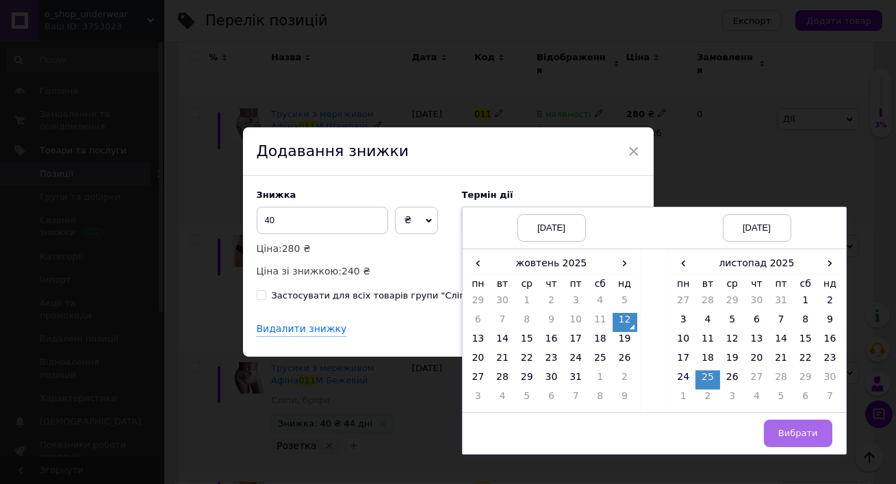
drag, startPoint x: 797, startPoint y: 421, endPoint x: 709, endPoint y: 373, distance: 99.9
click at [797, 428] on span "Вибрати" at bounding box center [798, 433] width 40 height 10
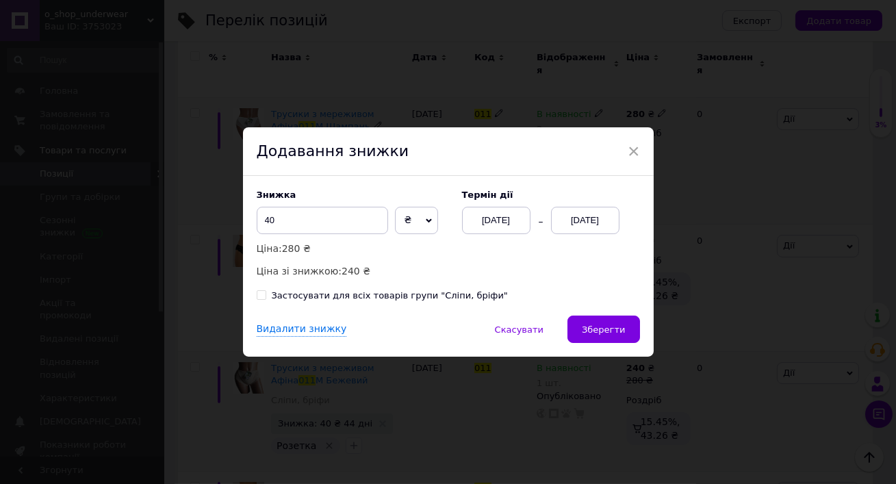
click at [606, 329] on button "Зберегти" at bounding box center [604, 329] width 72 height 27
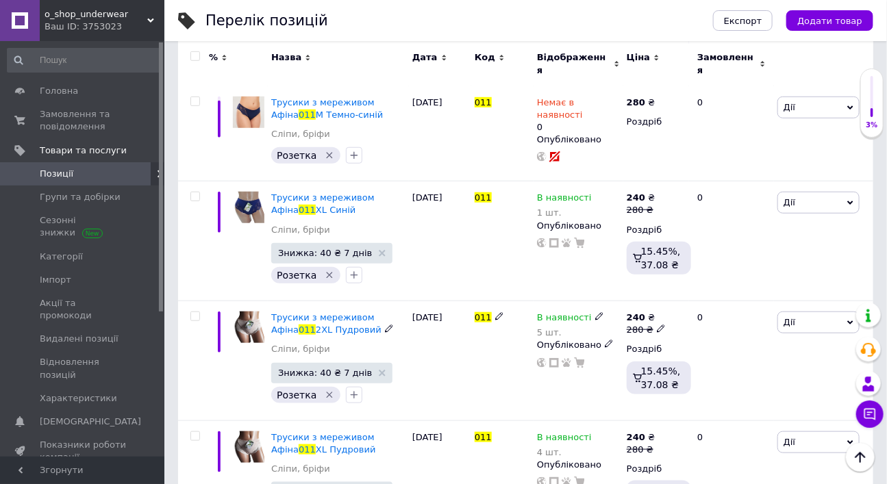
scroll to position [139, 0]
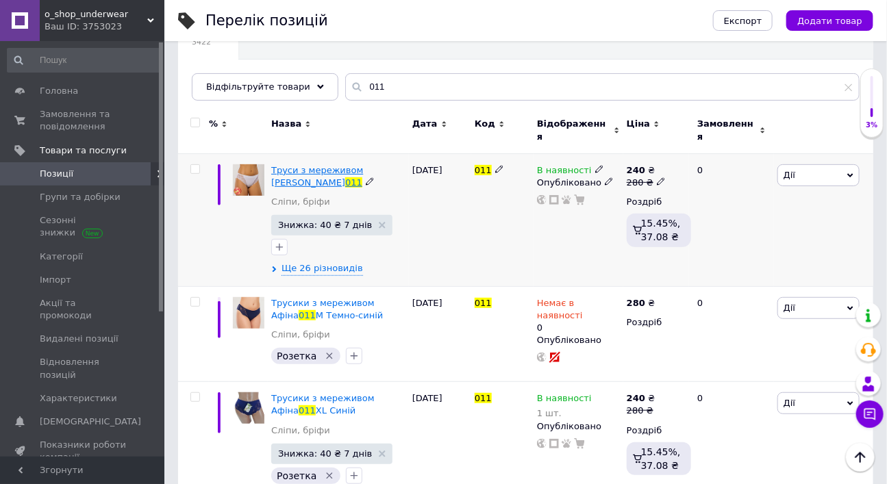
click at [332, 188] on span "Труси з мереживом [PERSON_NAME]" at bounding box center [317, 176] width 92 height 23
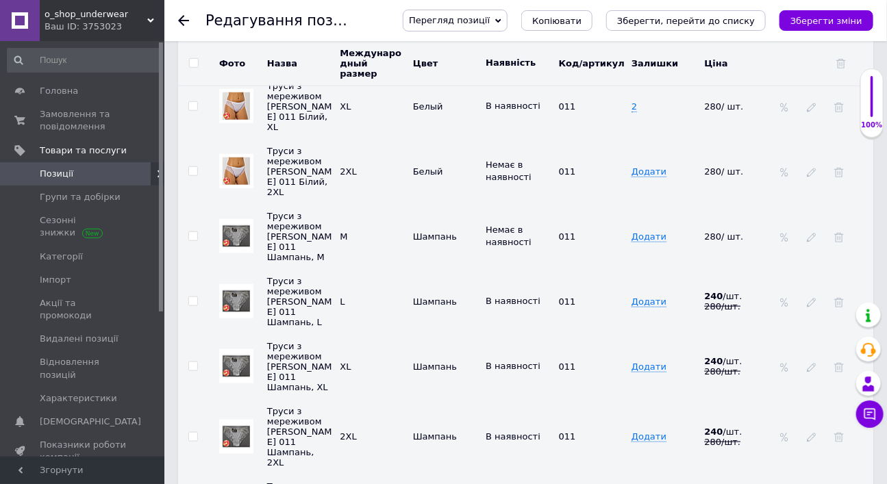
scroll to position [2341, 0]
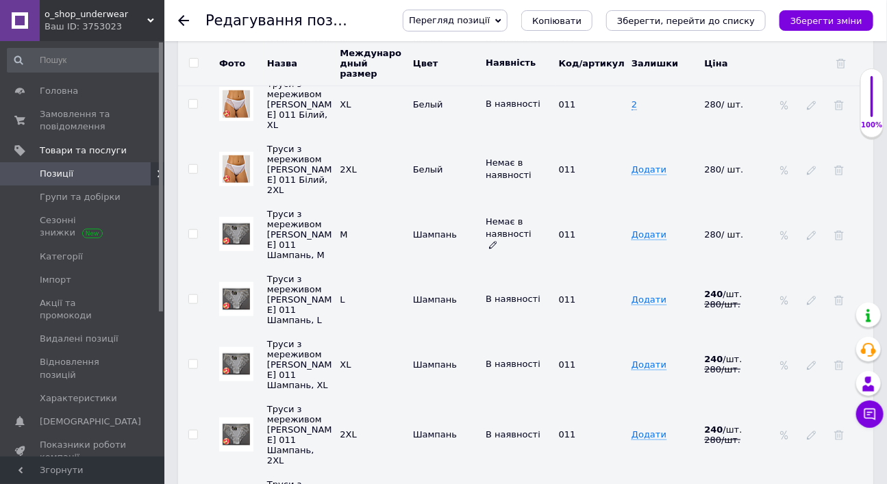
click at [497, 241] on icon at bounding box center [493, 245] width 8 height 8
click at [520, 264] on li "В наявності" at bounding box center [515, 273] width 71 height 19
click at [645, 229] on span "Додати" at bounding box center [648, 234] width 35 height 11
type input "1"
click at [819, 23] on icon "Зберегти зміни" at bounding box center [826, 21] width 72 height 10
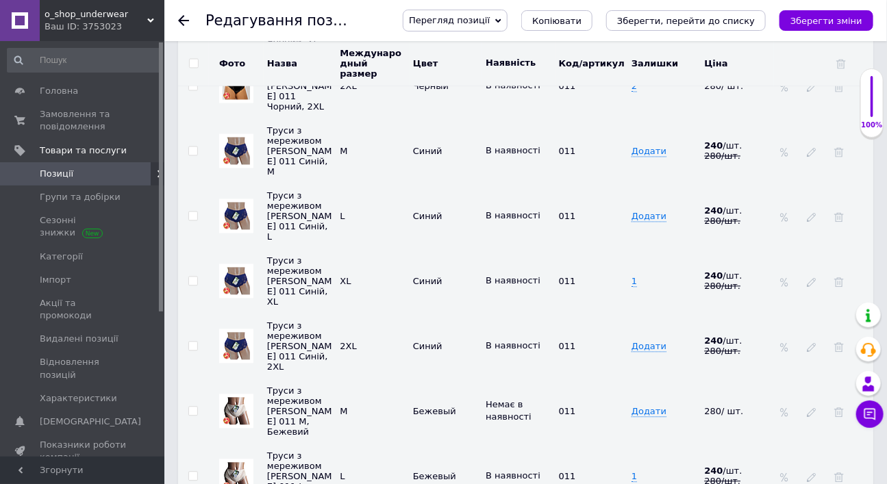
scroll to position [2967, 0]
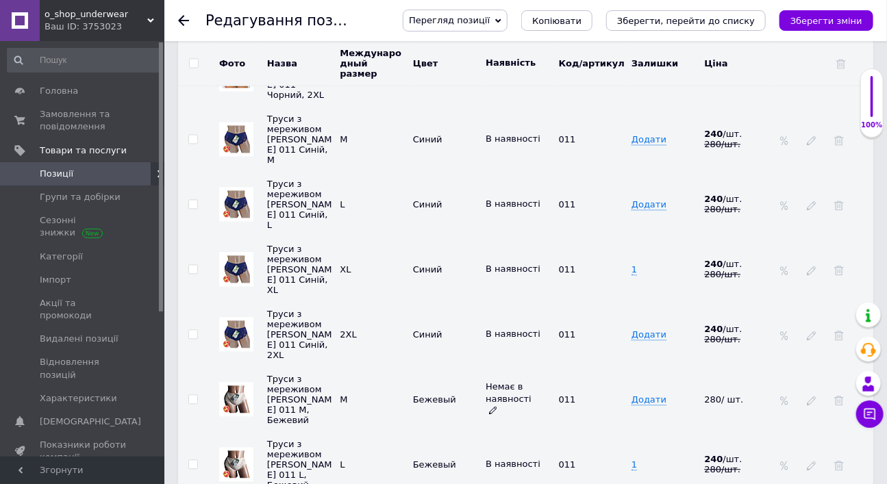
click at [496, 407] on use at bounding box center [493, 411] width 8 height 8
drag, startPoint x: 525, startPoint y: 292, endPoint x: 535, endPoint y: 288, distance: 10.8
click at [525, 429] on li "В наявності" at bounding box center [515, 438] width 71 height 19
click at [644, 394] on span "Додати" at bounding box center [648, 399] width 35 height 11
type input "1"
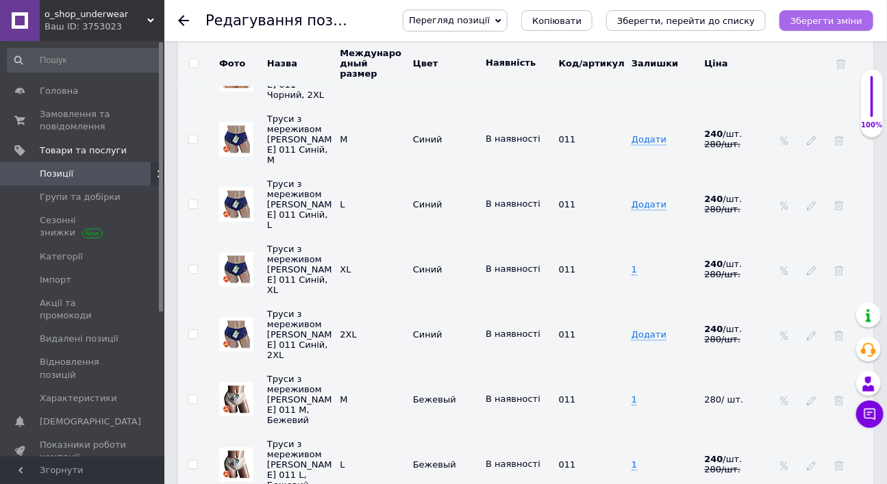
click at [809, 24] on icon "Зберегти зміни" at bounding box center [826, 21] width 72 height 10
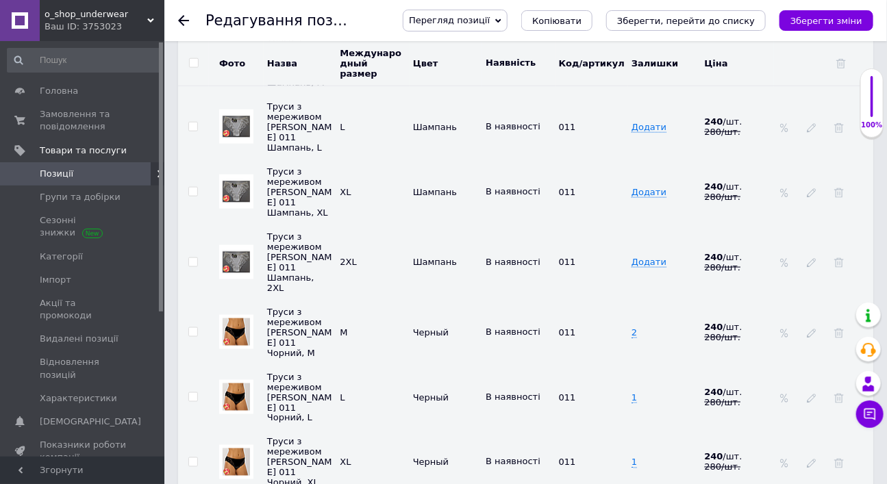
scroll to position [2282, 0]
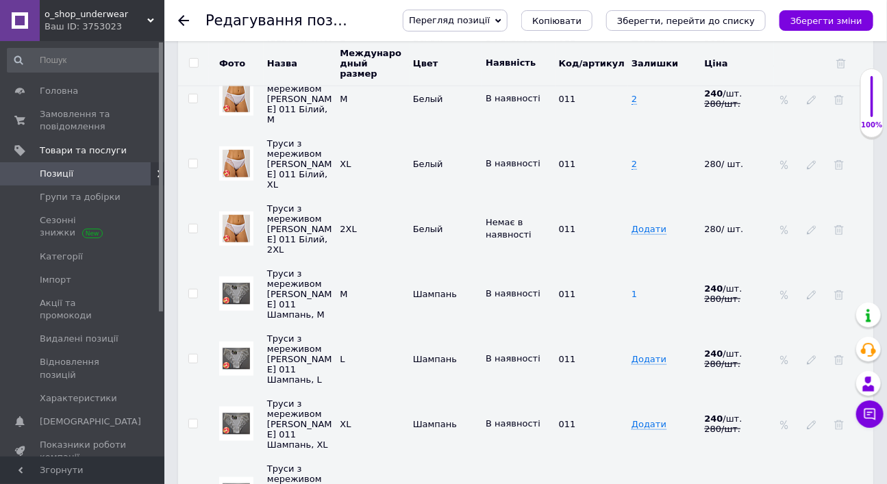
click at [634, 289] on span "1" at bounding box center [633, 294] width 5 height 11
click at [637, 283] on input "1" at bounding box center [659, 293] width 64 height 21
type input "2"
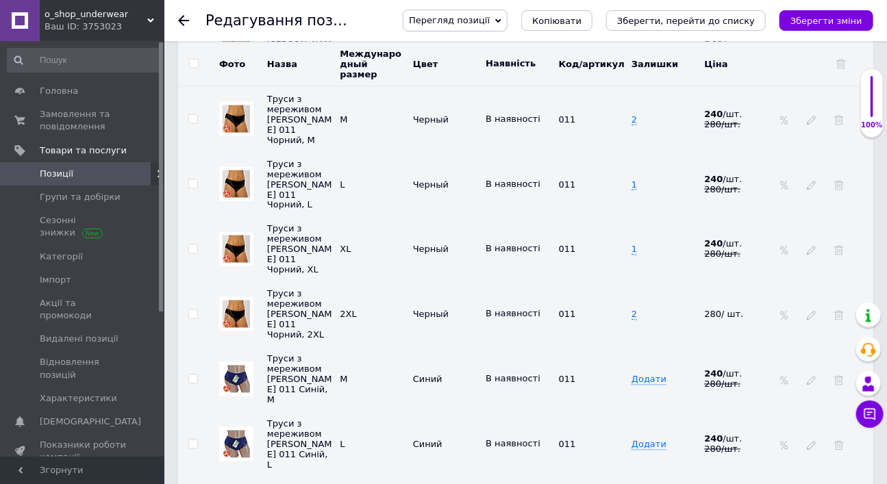
scroll to position [2701, 0]
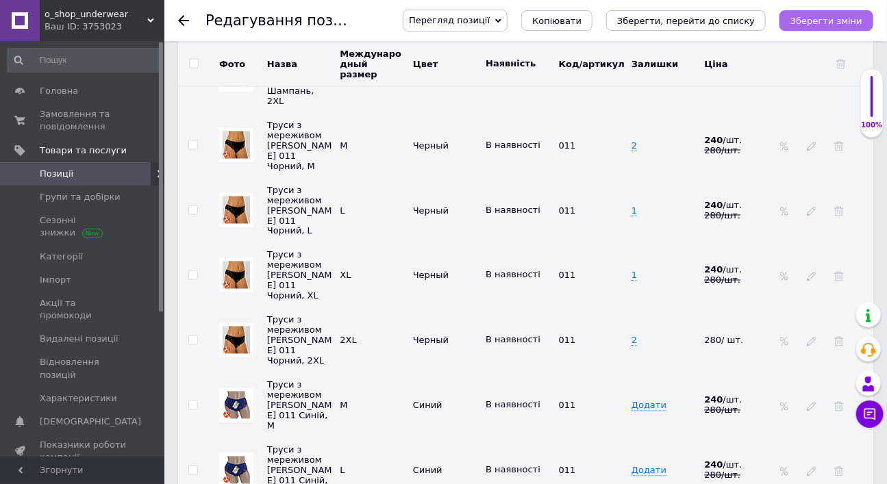
click at [811, 24] on icon "Зберегти зміни" at bounding box center [826, 21] width 72 height 10
click at [183, 19] on icon at bounding box center [183, 20] width 11 height 11
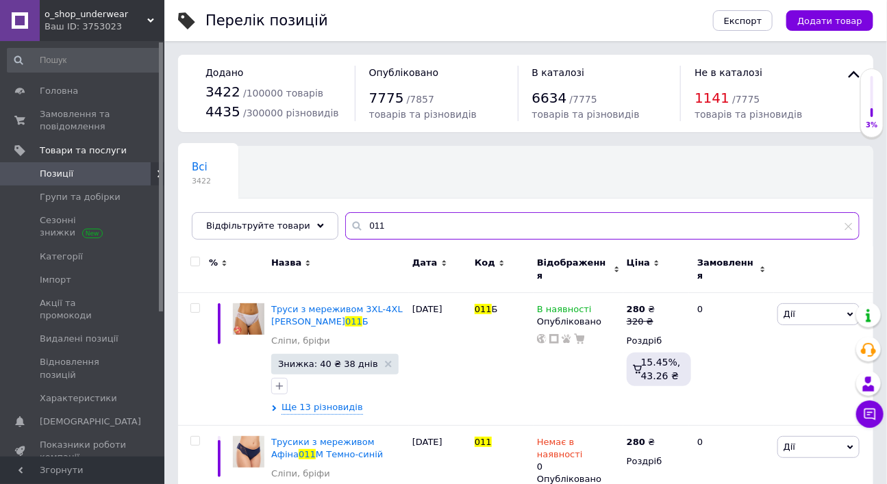
click at [398, 240] on input "011" at bounding box center [602, 225] width 514 height 27
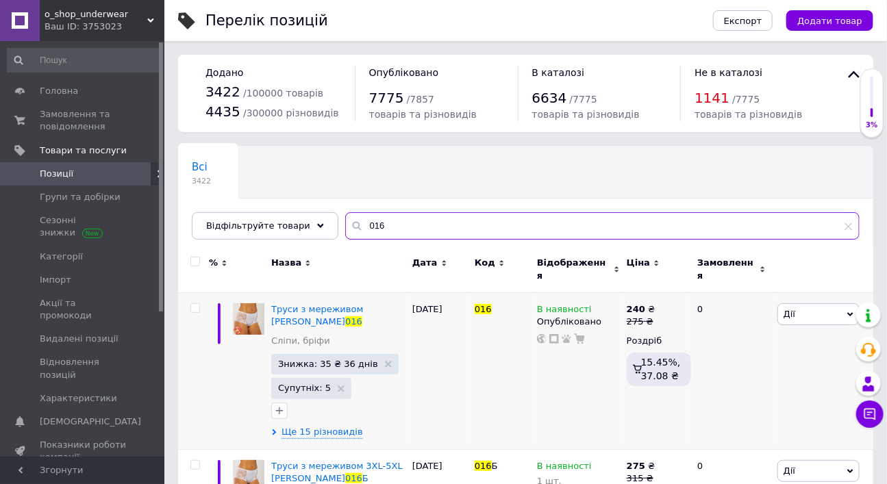
type input "016"
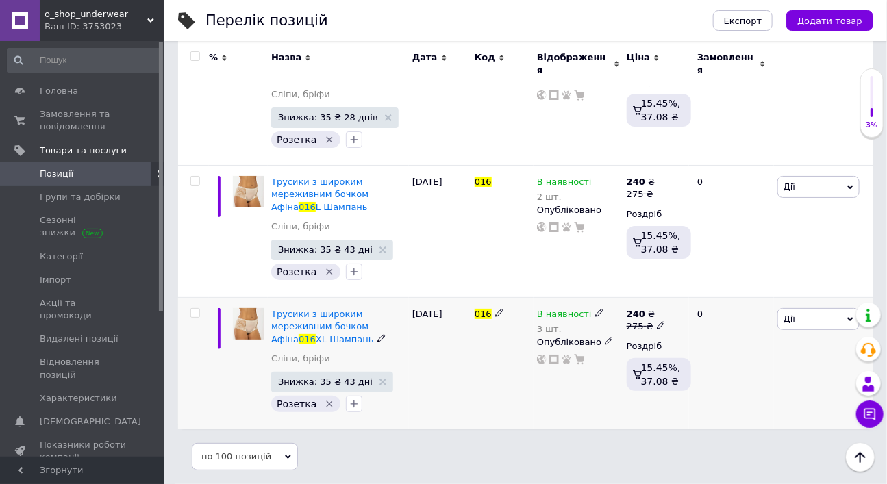
scroll to position [3945, 0]
click at [597, 185] on use at bounding box center [599, 181] width 8 height 8
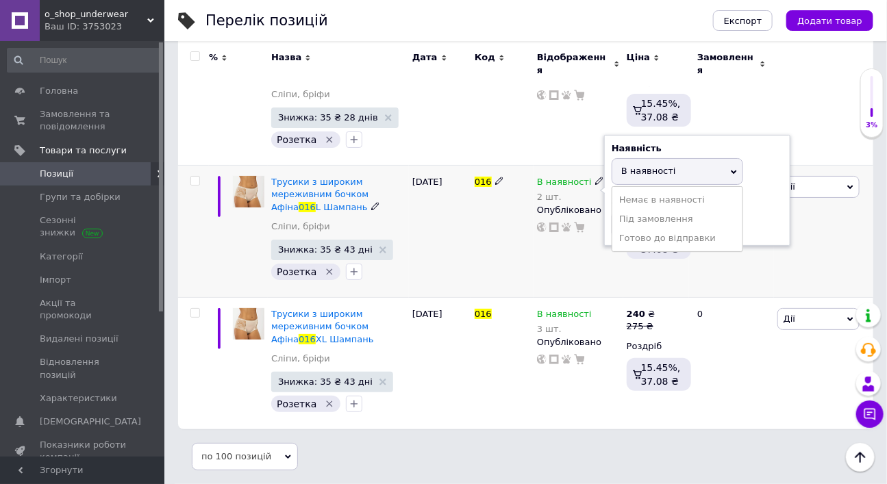
drag, startPoint x: 774, startPoint y: 261, endPoint x: 763, endPoint y: 261, distance: 11.0
click at [773, 238] on div "Залишки 2 шт." at bounding box center [696, 216] width 171 height 43
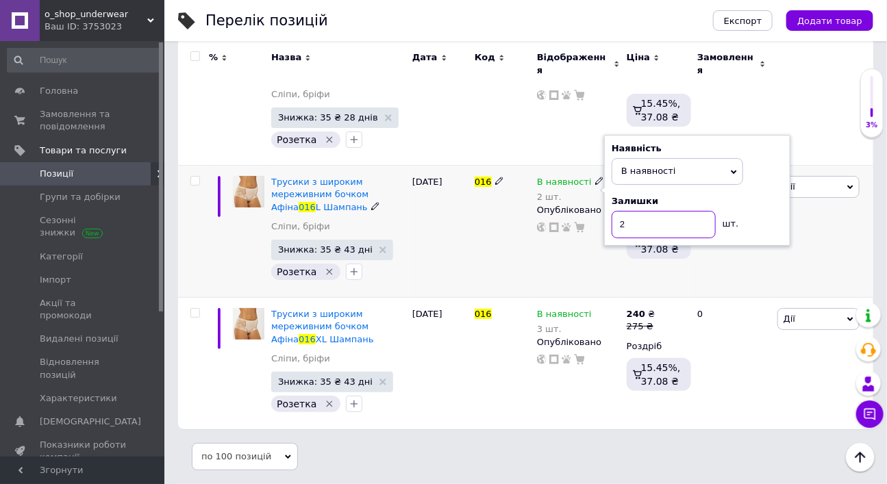
drag, startPoint x: 619, startPoint y: 257, endPoint x: 643, endPoint y: 260, distance: 24.2
click at [643, 238] on input "2" at bounding box center [663, 224] width 104 height 27
type input "3"
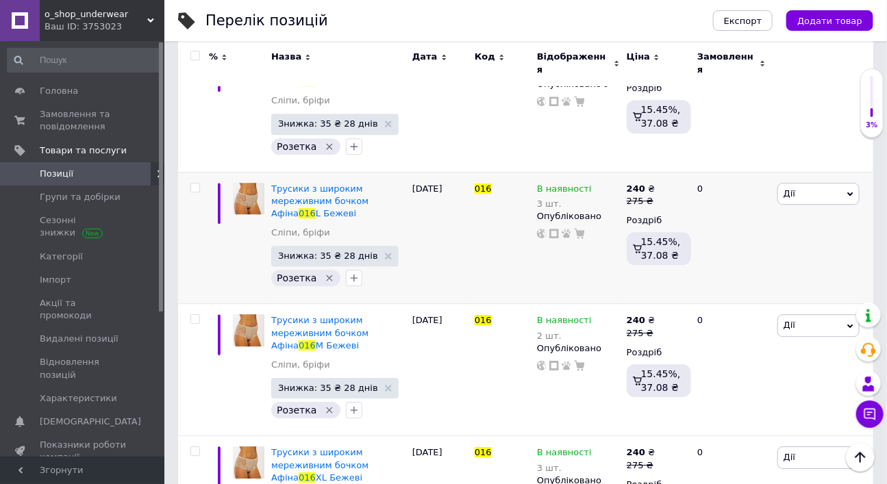
scroll to position [3303, 0]
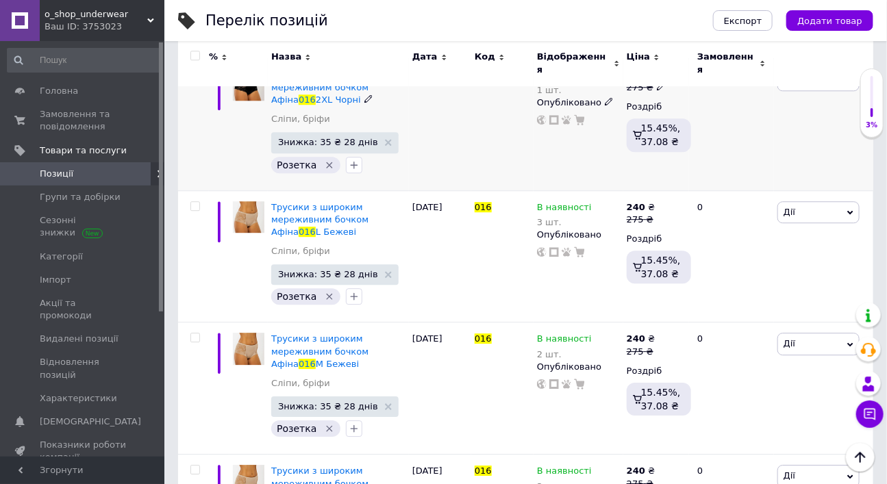
click at [598, 77] on use at bounding box center [599, 74] width 8 height 8
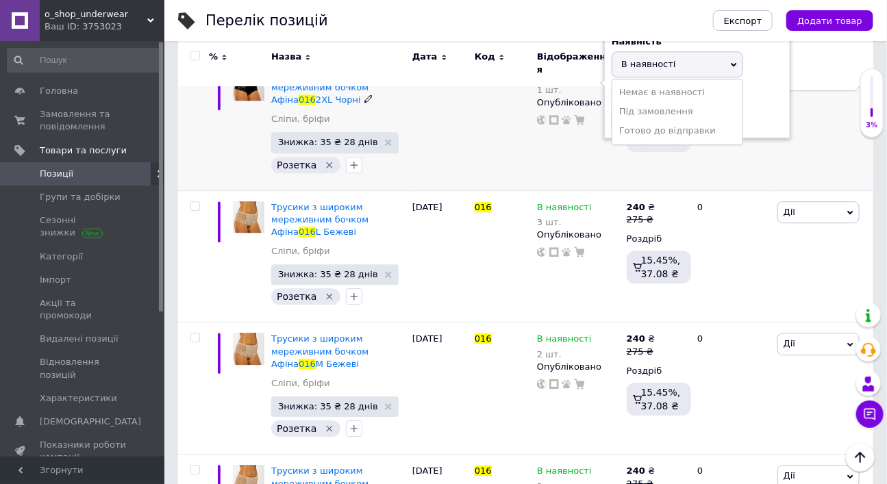
drag, startPoint x: 752, startPoint y: 227, endPoint x: 677, endPoint y: 231, distance: 74.7
click at [752, 131] on div "Залишки 1 шт." at bounding box center [696, 109] width 171 height 43
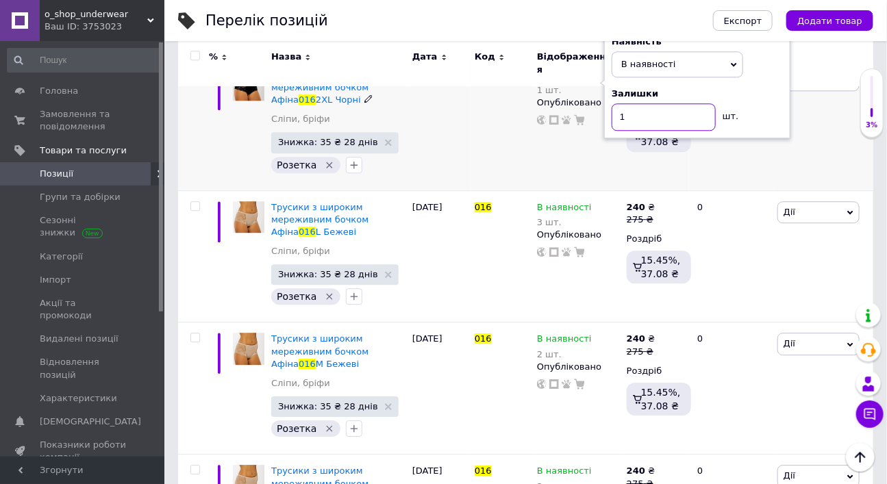
drag, startPoint x: 620, startPoint y: 223, endPoint x: 652, endPoint y: 226, distance: 32.3
click at [652, 131] on input "1" at bounding box center [663, 116] width 104 height 27
type input "3"
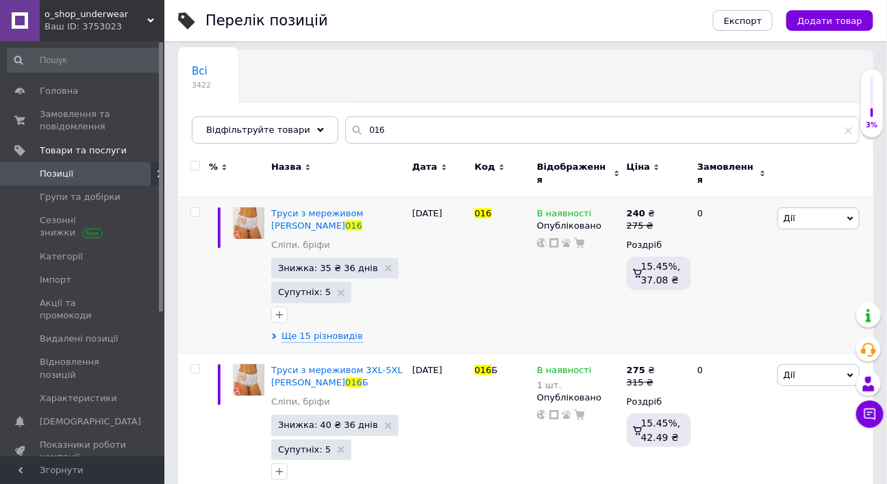
scroll to position [96, 0]
click at [363, 231] on span "Труси з мереживом [PERSON_NAME]" at bounding box center [317, 219] width 92 height 23
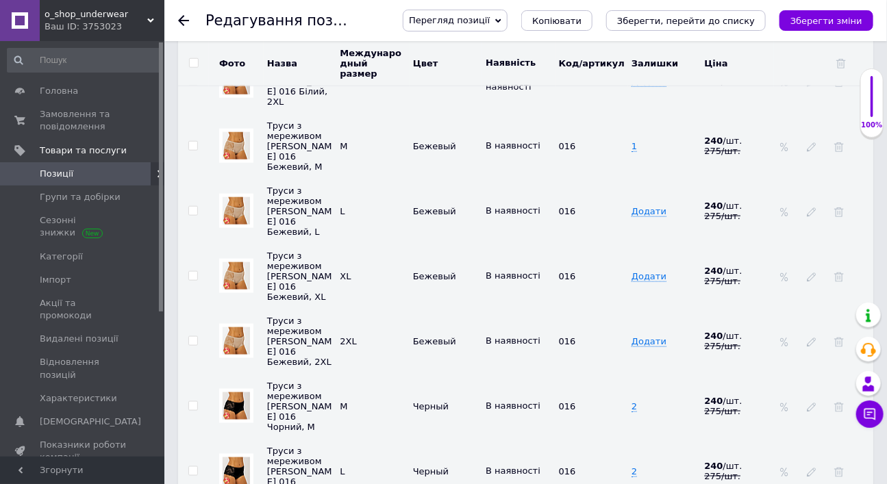
scroll to position [2417, 0]
click at [650, 205] on span "Додати" at bounding box center [648, 210] width 35 height 11
type input "2"
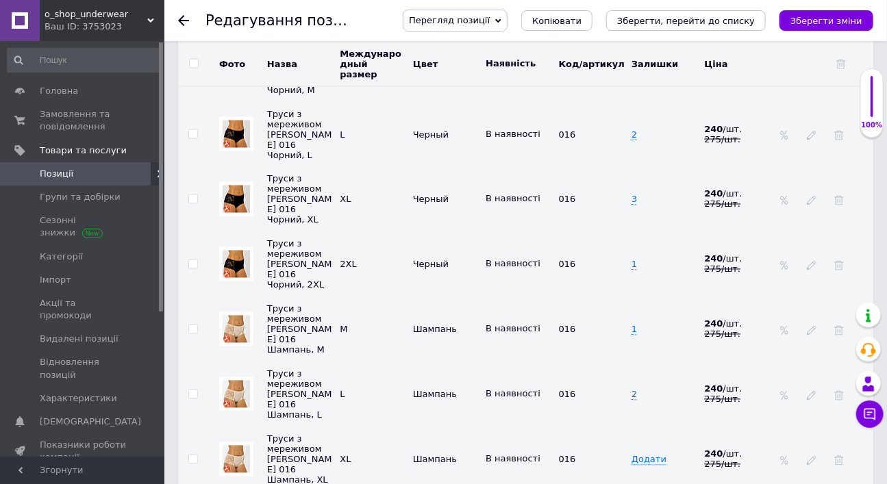
scroll to position [2812, 0]
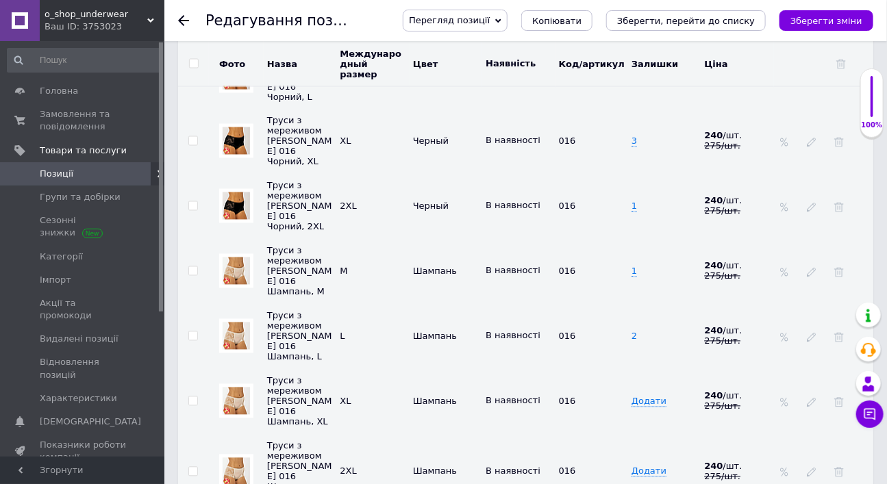
click at [635, 331] on span "2" at bounding box center [633, 336] width 5 height 11
type input "3"
click at [652, 396] on span "Додати" at bounding box center [648, 401] width 35 height 11
type input "1"
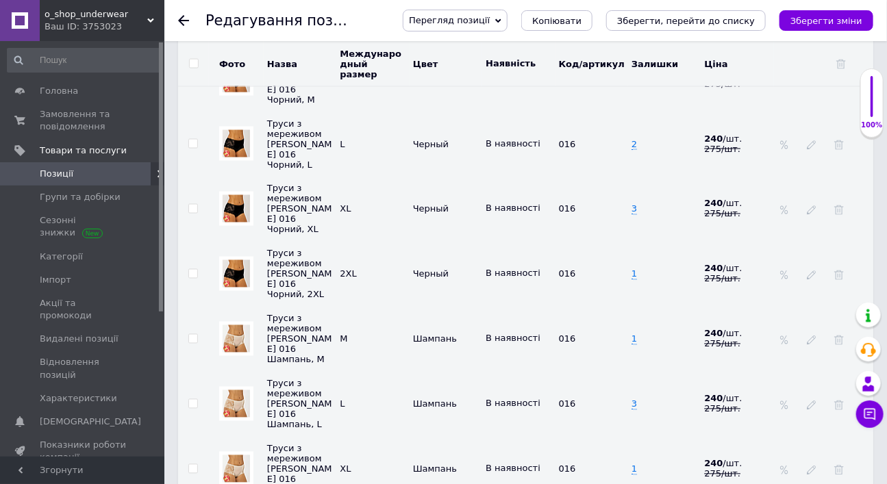
scroll to position [2732, 0]
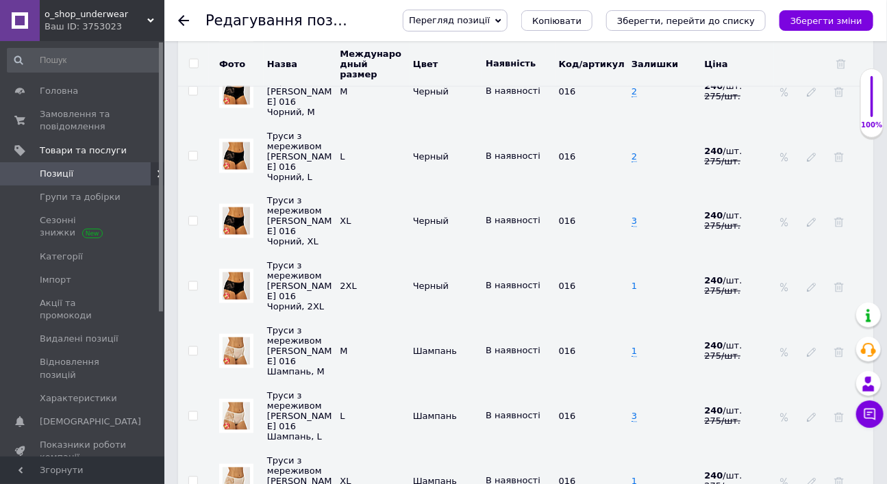
click at [633, 281] on span "1" at bounding box center [633, 286] width 5 height 11
type input "3"
click at [805, 17] on icon "Зберегти зміни" at bounding box center [826, 21] width 72 height 10
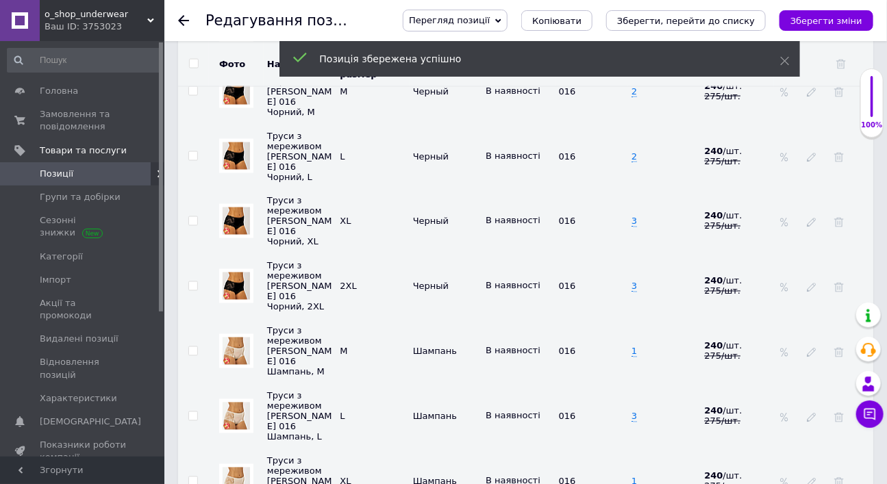
click at [187, 20] on use at bounding box center [183, 20] width 11 height 11
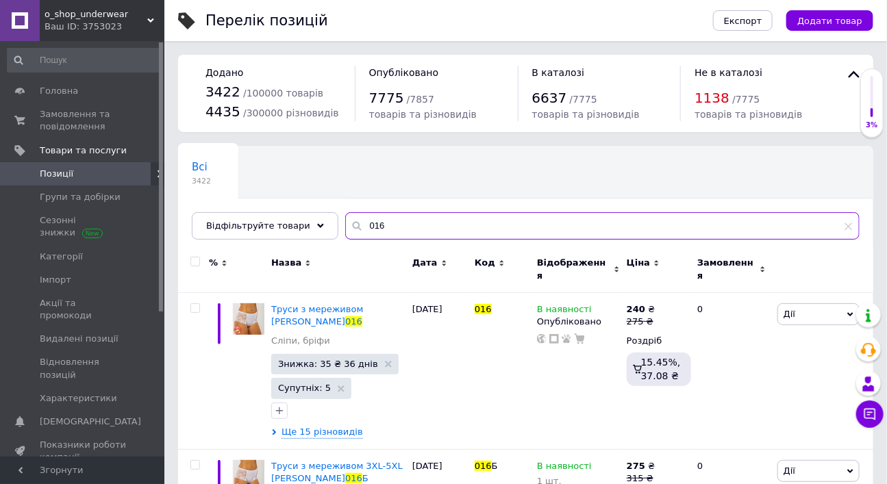
click at [498, 240] on input "016" at bounding box center [602, 225] width 514 height 27
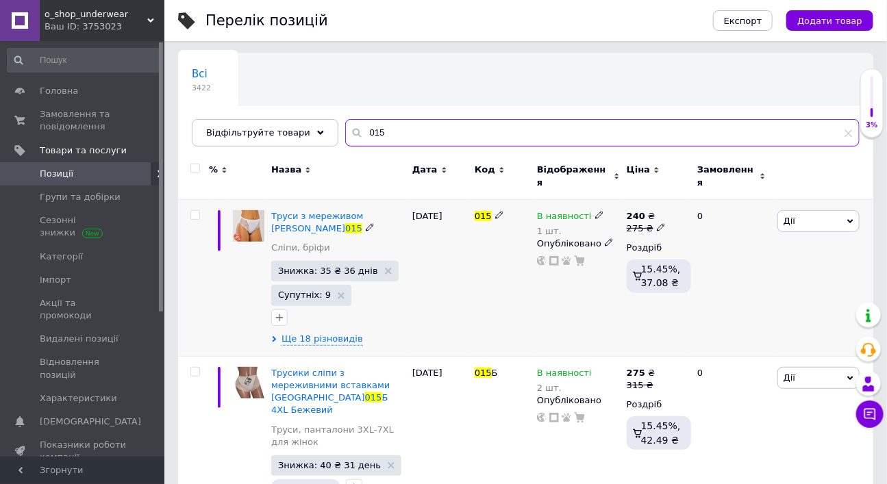
scroll to position [96, 0]
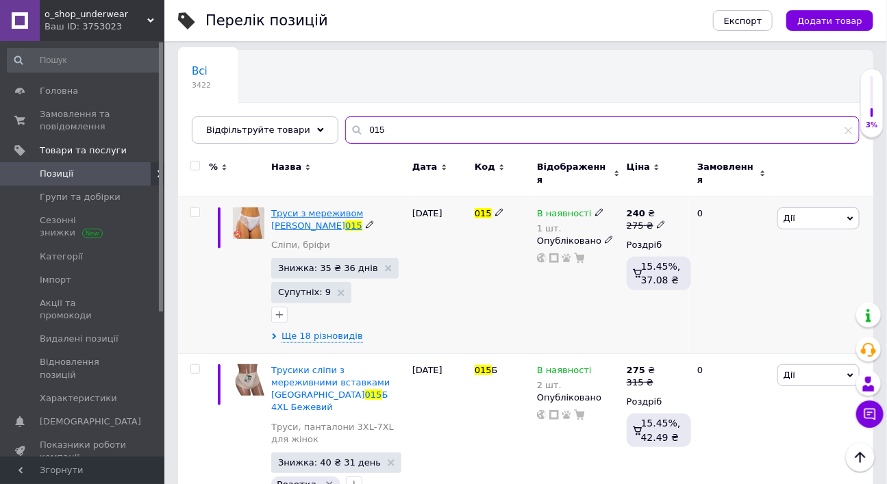
type input "015"
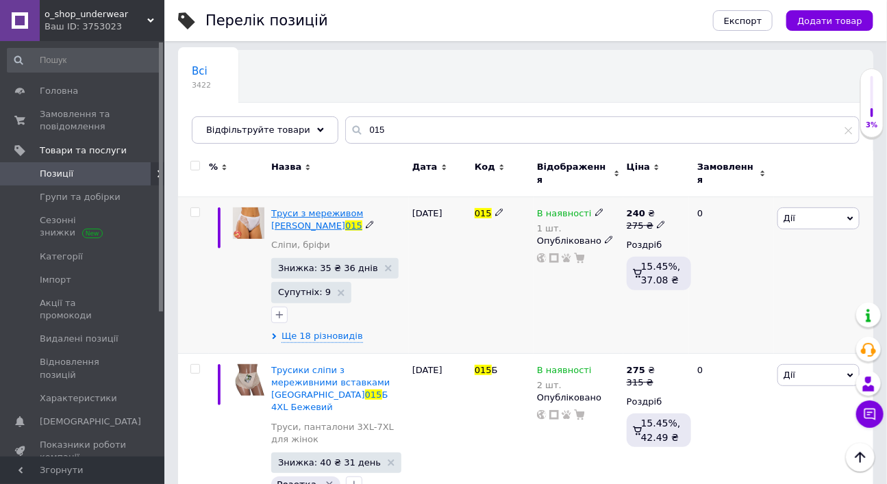
click at [361, 231] on span "Труси з мереживом [PERSON_NAME]" at bounding box center [317, 219] width 92 height 23
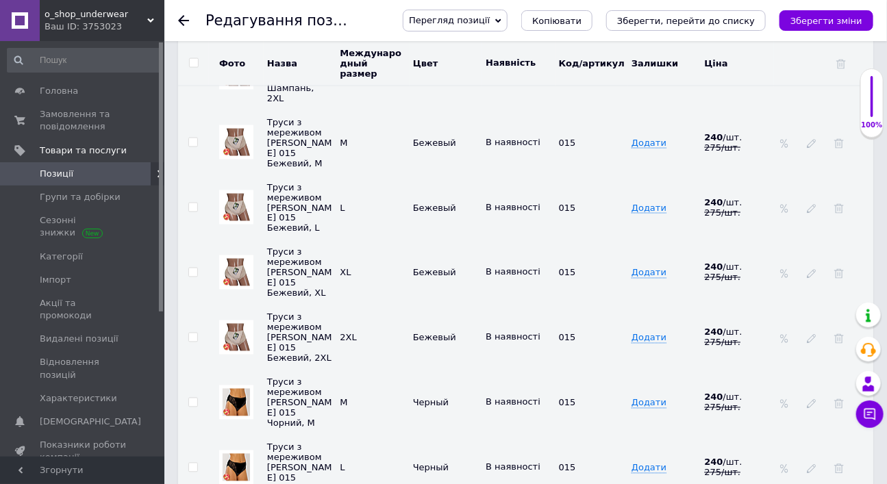
scroll to position [2569, 0]
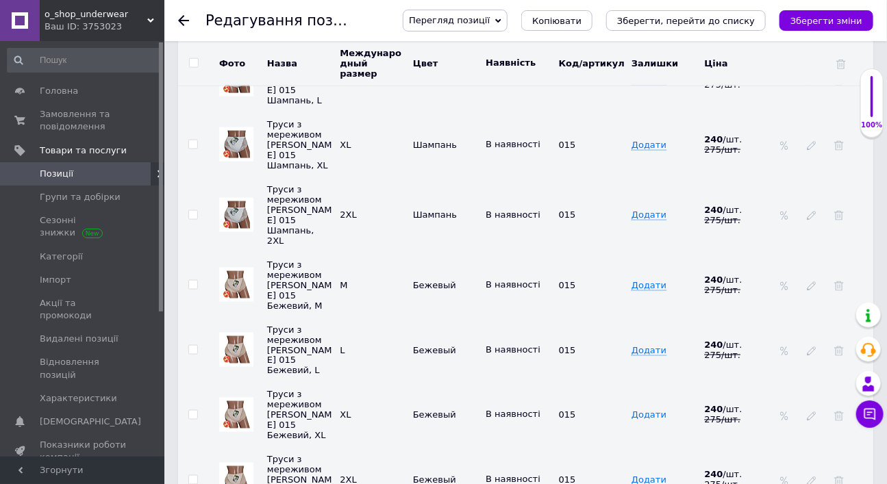
click at [655, 410] on span "Додати" at bounding box center [648, 415] width 35 height 11
type input "2"
click at [828, 20] on icon "Зберегти зміни" at bounding box center [826, 21] width 72 height 10
click at [184, 17] on icon at bounding box center [183, 20] width 11 height 11
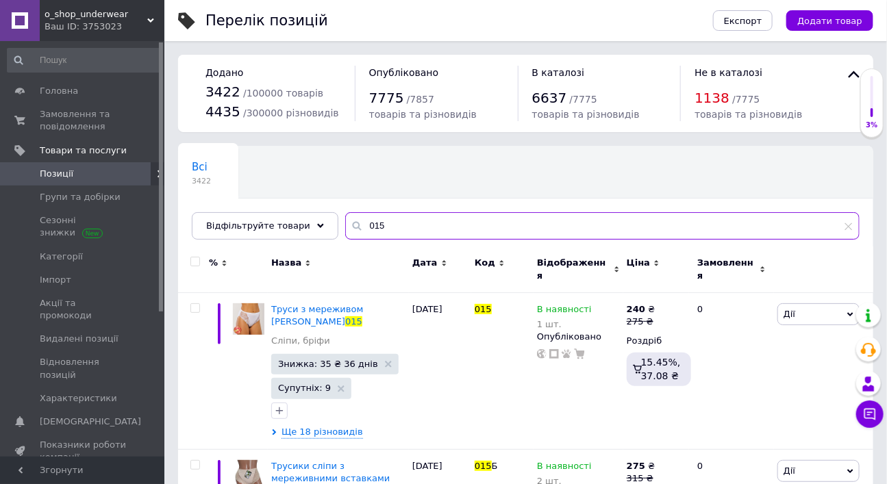
drag, startPoint x: 365, startPoint y: 283, endPoint x: 395, endPoint y: 283, distance: 30.1
click at [395, 240] on input "015" at bounding box center [602, 225] width 514 height 27
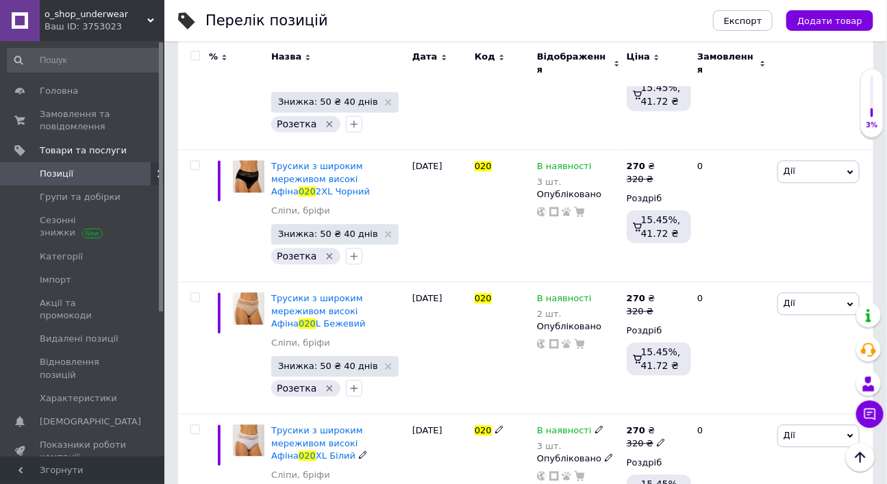
scroll to position [1046, 0]
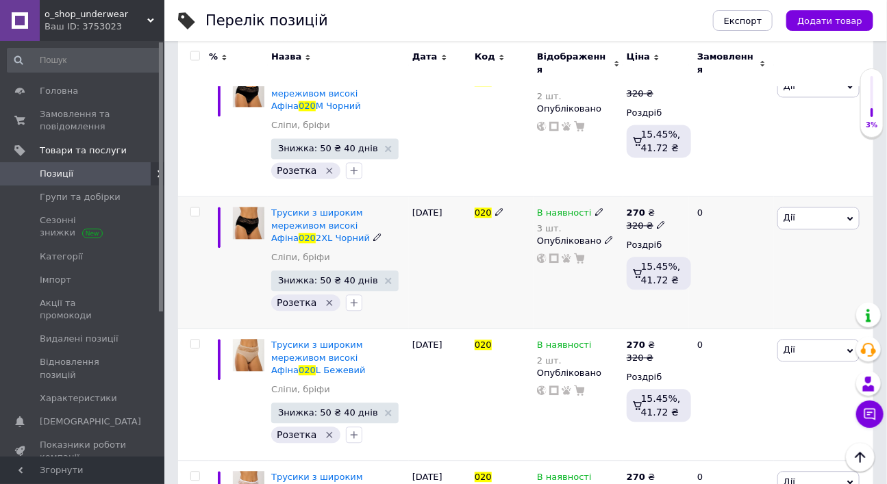
type input "020"
click at [595, 216] on use at bounding box center [599, 212] width 8 height 8
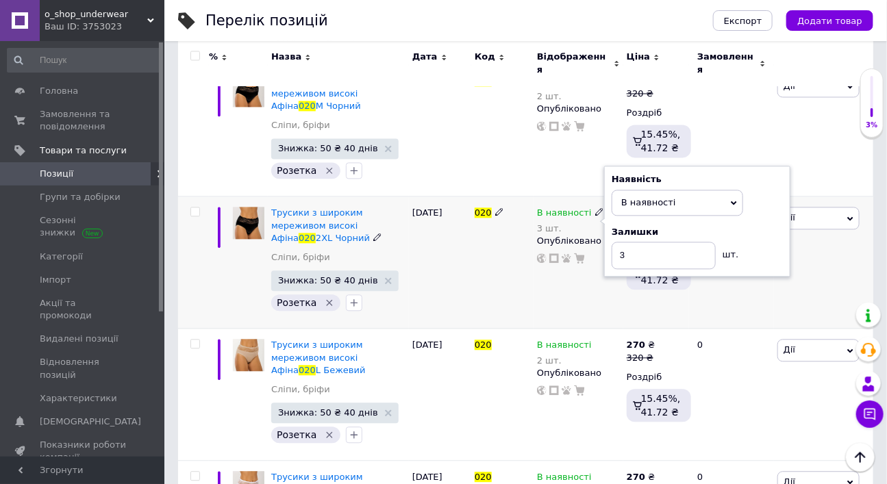
drag, startPoint x: 771, startPoint y: 311, endPoint x: 709, endPoint y: 316, distance: 62.5
click at [770, 269] on div "Залишки 3 шт." at bounding box center [696, 247] width 171 height 43
drag, startPoint x: 619, startPoint y: 307, endPoint x: 642, endPoint y: 307, distance: 23.3
click at [641, 269] on input "3" at bounding box center [663, 255] width 104 height 27
type input "2"
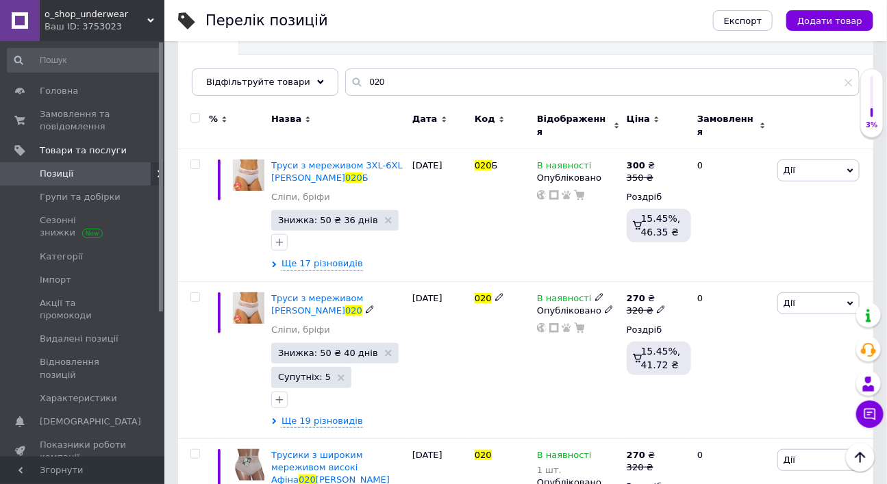
scroll to position [106, 0]
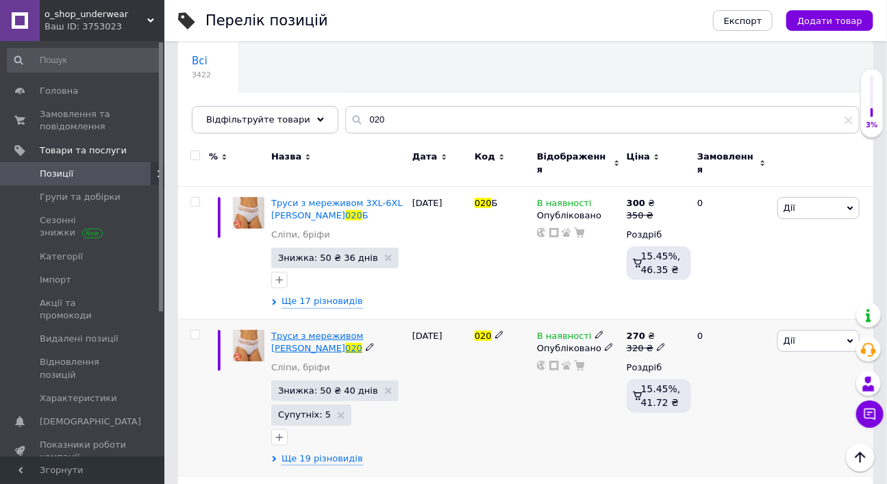
click at [360, 353] on span "Труси з мереживом [PERSON_NAME]" at bounding box center [317, 342] width 92 height 23
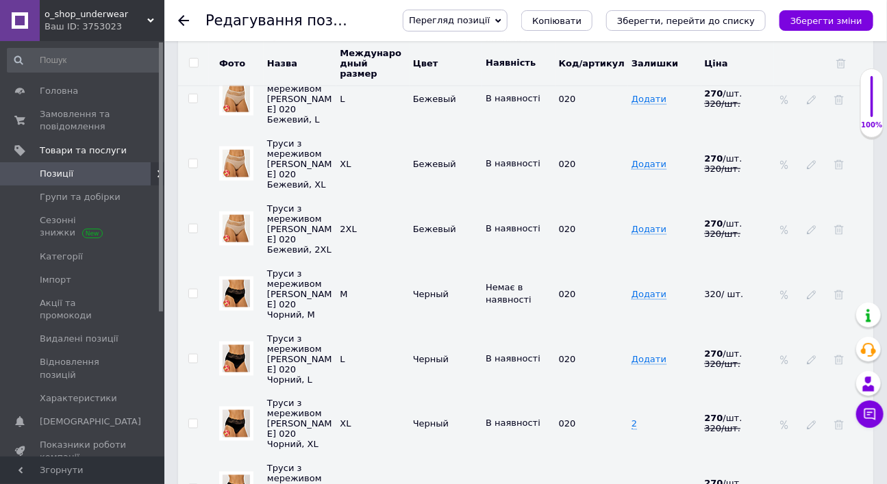
scroll to position [2553, 0]
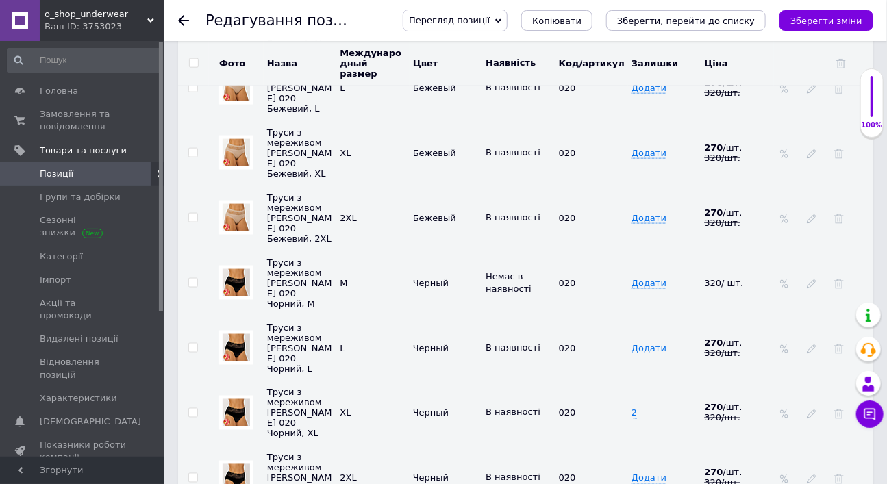
click at [639, 343] on span "Додати" at bounding box center [648, 348] width 35 height 11
type input "1"
drag, startPoint x: 640, startPoint y: 389, endPoint x: 648, endPoint y: 405, distance: 18.4
click at [640, 473] on span "Додати" at bounding box center [648, 478] width 35 height 11
type input "1"
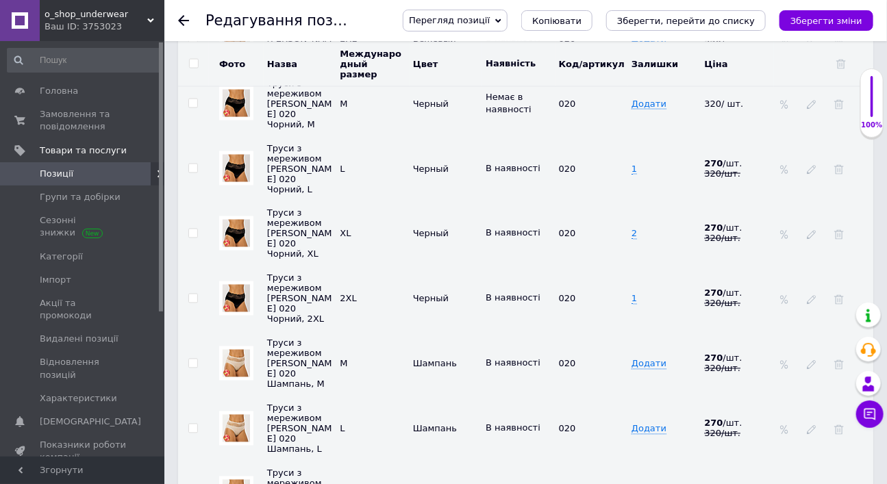
scroll to position [2738, 0]
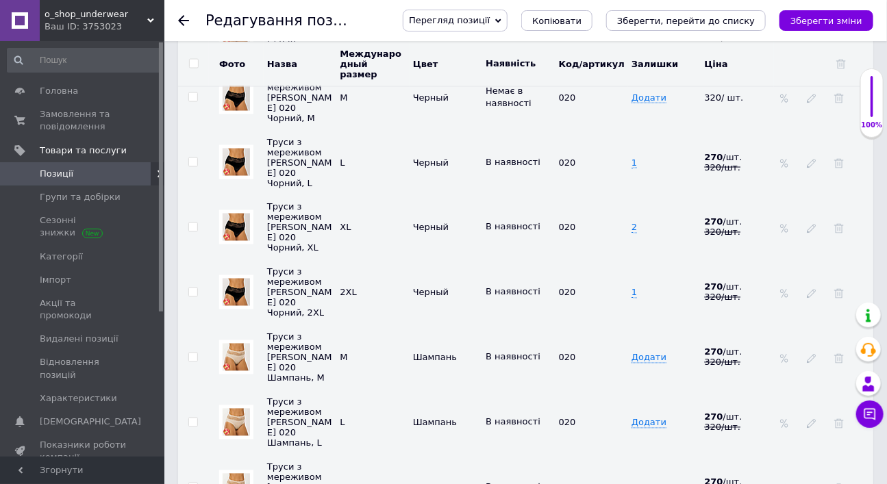
type input "2"
click at [807, 23] on icon "Зберегти зміни" at bounding box center [826, 21] width 72 height 10
click at [183, 21] on icon at bounding box center [183, 20] width 11 height 11
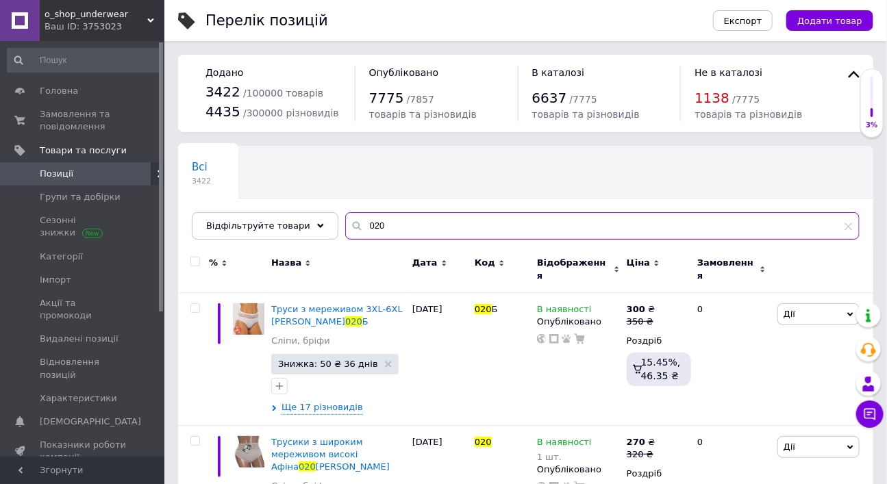
click at [461, 240] on input "020" at bounding box center [602, 225] width 514 height 27
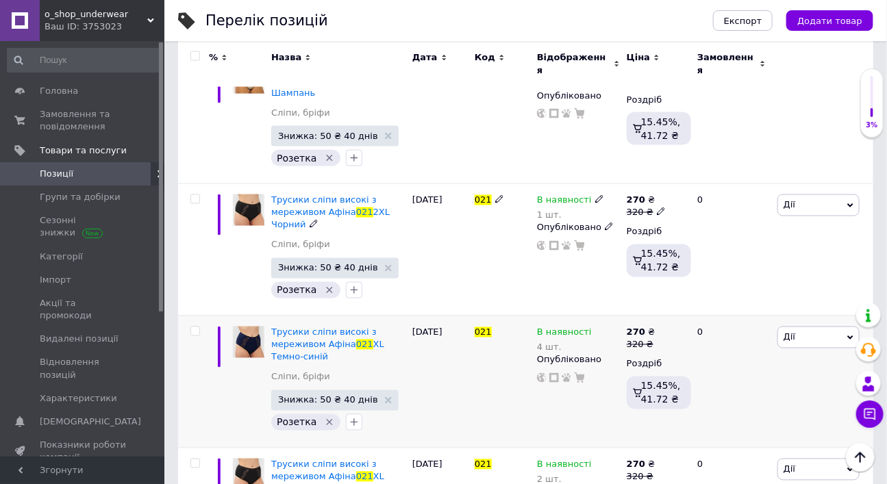
scroll to position [4682, 0]
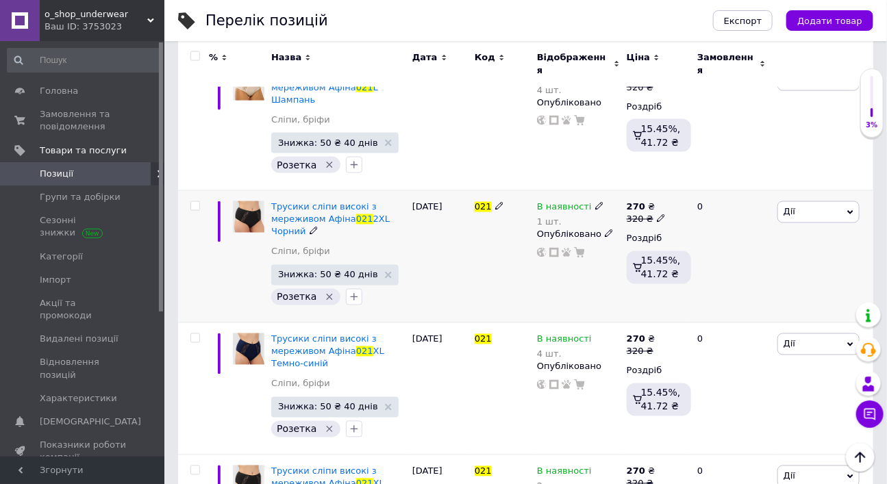
type input "021"
click at [595, 210] on icon at bounding box center [599, 206] width 8 height 8
drag, startPoint x: 758, startPoint y: 374, endPoint x: 663, endPoint y: 390, distance: 96.3
click at [758, 263] on div "Залишки 1 шт." at bounding box center [696, 241] width 171 height 43
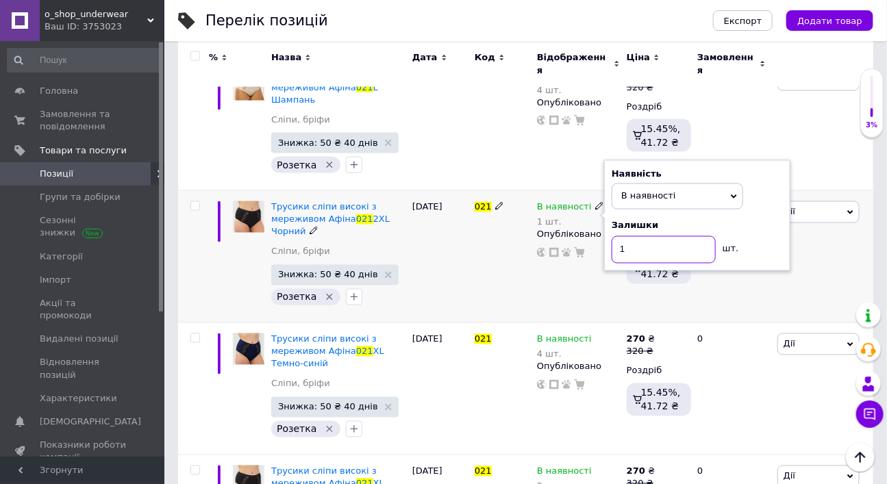
drag, startPoint x: 619, startPoint y: 381, endPoint x: 637, endPoint y: 382, distance: 18.5
click at [637, 264] on input "1" at bounding box center [663, 249] width 104 height 27
type input "4"
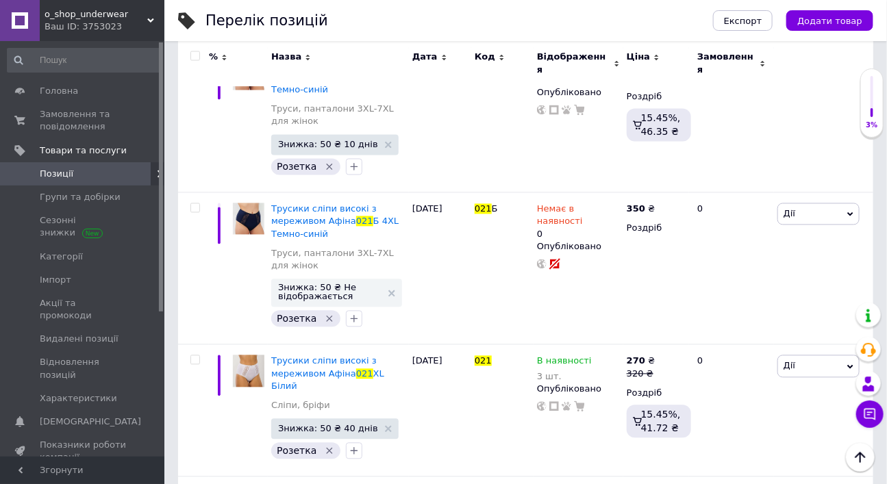
scroll to position [941, 0]
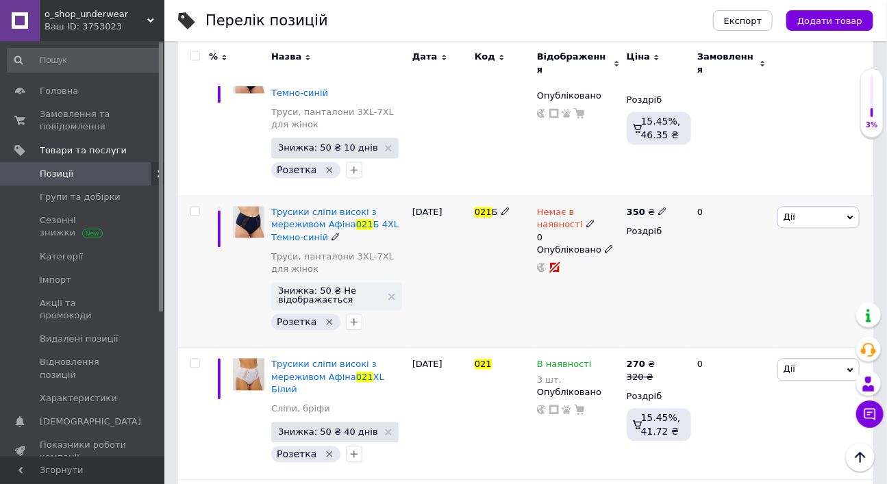
click at [586, 228] on icon at bounding box center [590, 224] width 8 height 8
drag, startPoint x: 644, startPoint y: 281, endPoint x: 644, endPoint y: 305, distance: 24.0
click at [645, 246] on li "В наявності" at bounding box center [698, 236] width 130 height 19
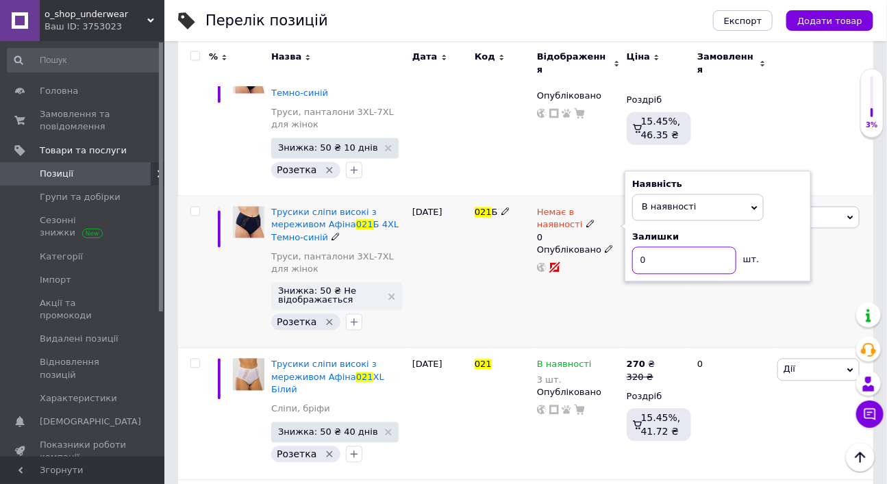
drag, startPoint x: 639, startPoint y: 313, endPoint x: 659, endPoint y: 312, distance: 19.2
click at [659, 275] on input "0" at bounding box center [684, 260] width 104 height 27
type input "3"
drag, startPoint x: 678, startPoint y: 362, endPoint x: 761, endPoint y: 306, distance: 100.1
click at [678, 348] on div "350 ₴ Роздріб" at bounding box center [656, 272] width 66 height 152
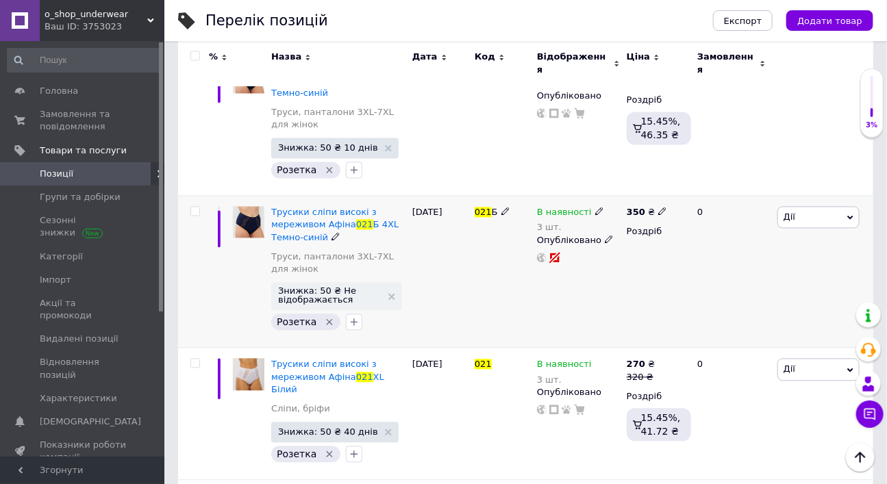
click at [816, 229] on span "Дії" at bounding box center [818, 218] width 82 height 22
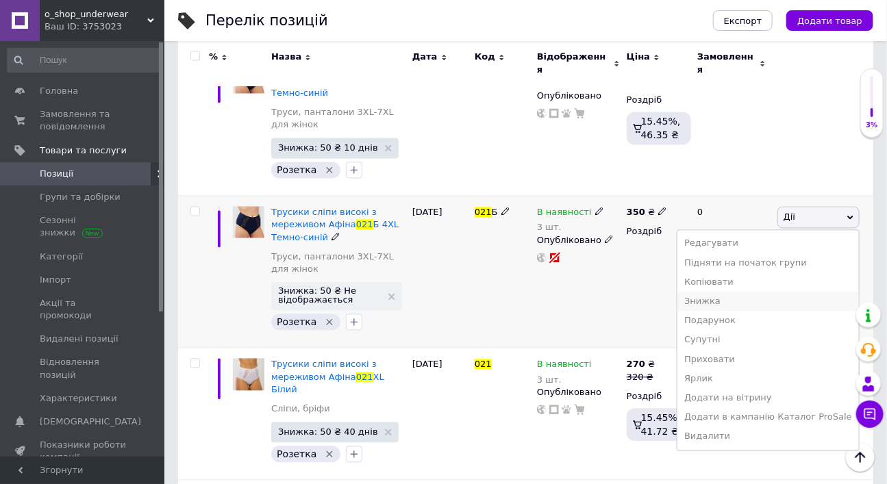
click at [740, 312] on li "Знижка" at bounding box center [767, 301] width 181 height 19
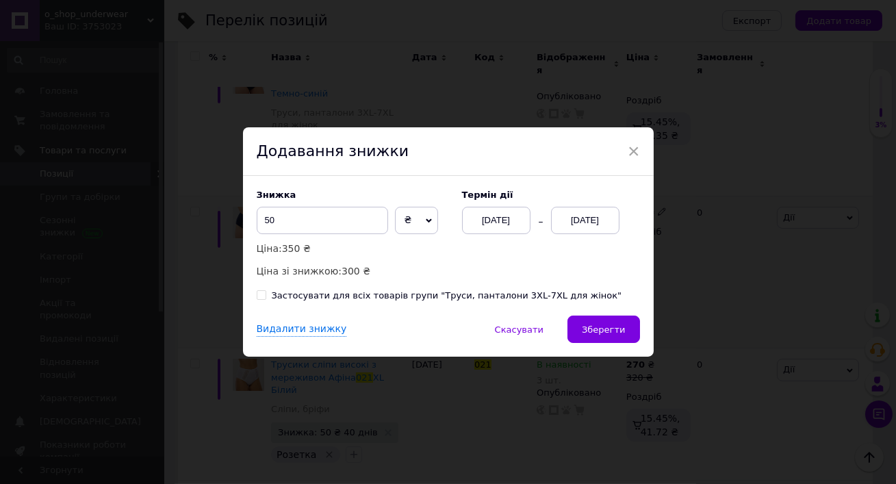
click at [600, 209] on div "[DATE]" at bounding box center [585, 220] width 68 height 27
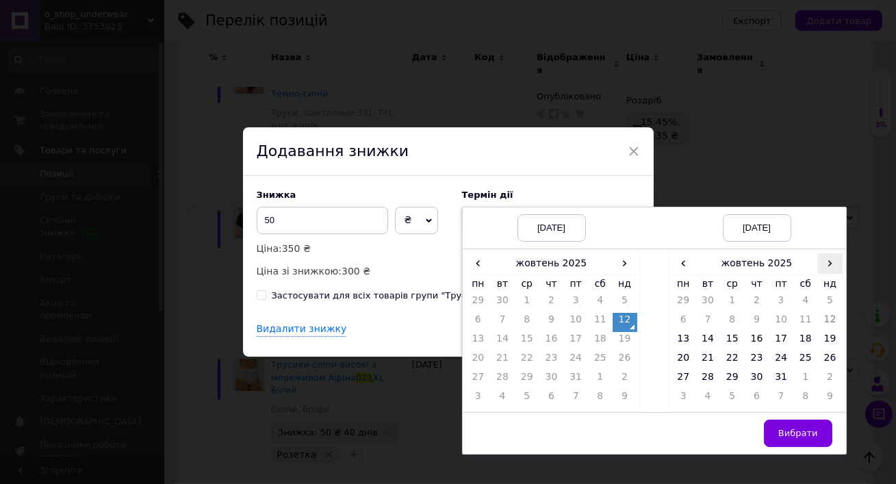
click at [830, 255] on span "›" at bounding box center [830, 263] width 25 height 20
drag, startPoint x: 709, startPoint y: 372, endPoint x: 773, endPoint y: 403, distance: 71.3
click at [711, 374] on td "25" at bounding box center [708, 379] width 25 height 19
click at [797, 428] on span "Вибрати" at bounding box center [798, 433] width 40 height 10
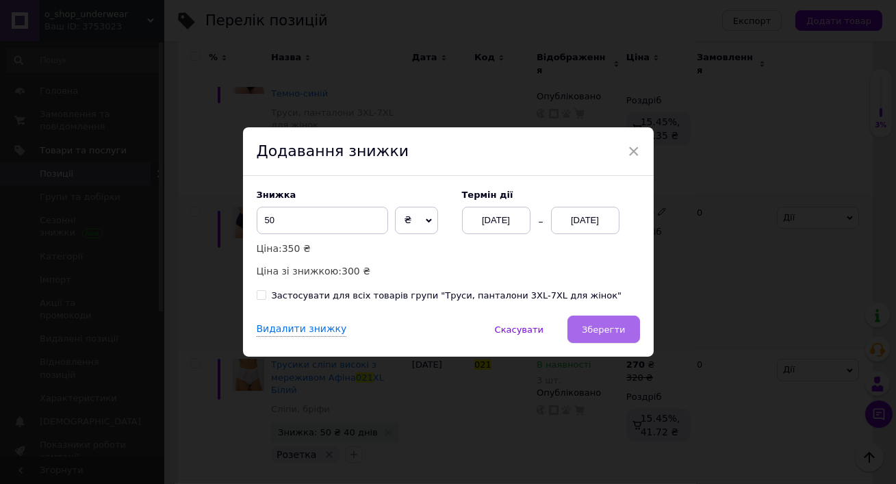
click at [617, 335] on span "Зберегти" at bounding box center [603, 330] width 43 height 10
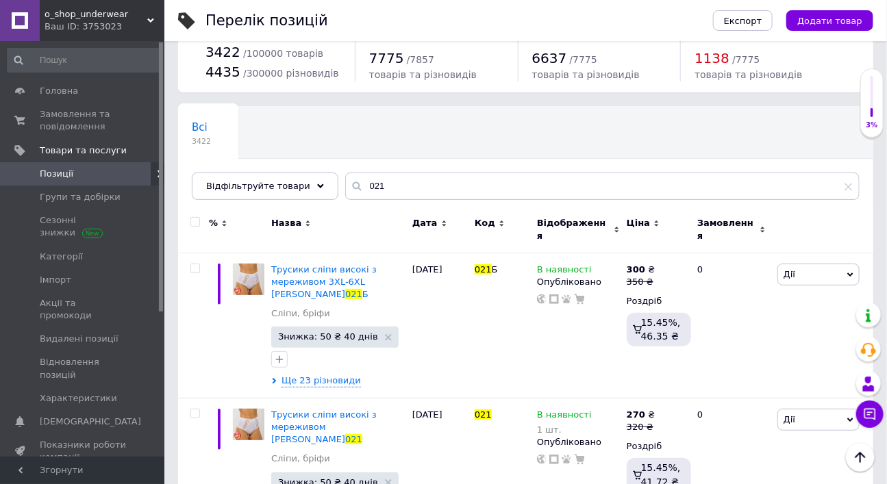
scroll to position [12, 0]
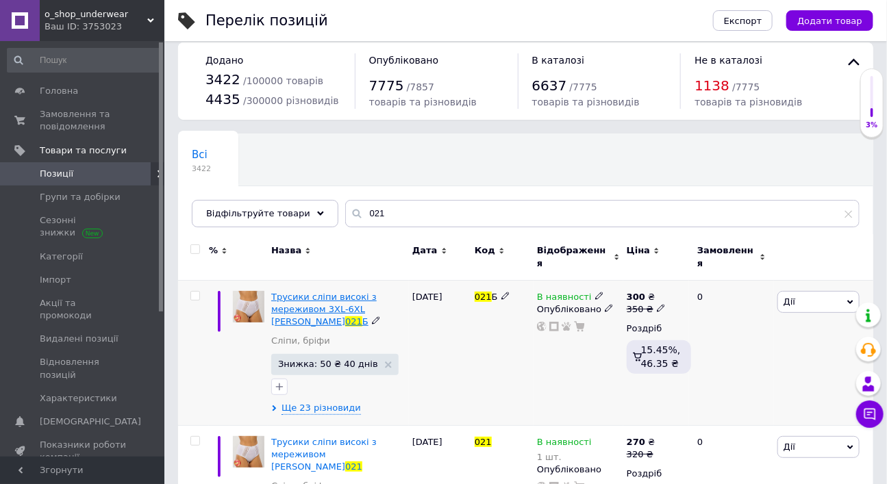
click at [344, 327] on span "Трусики сліпи високі з мереживом 3XL-6XL [PERSON_NAME]" at bounding box center [323, 309] width 105 height 35
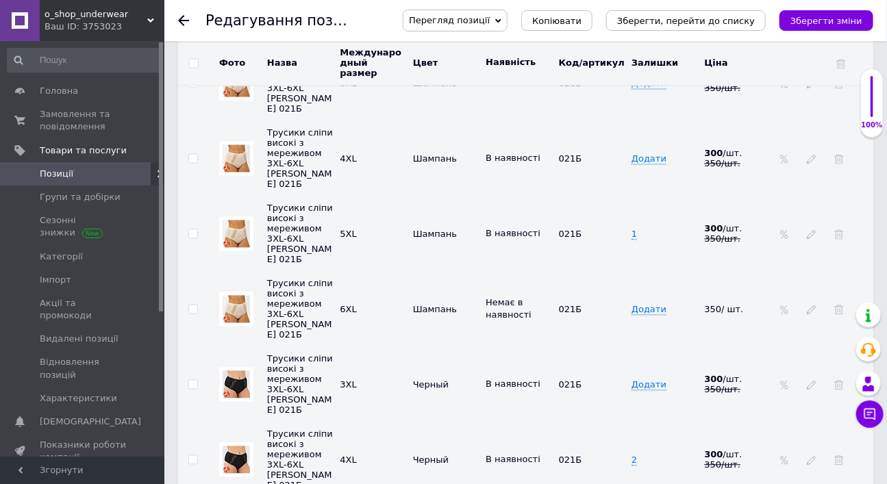
scroll to position [3003, 0]
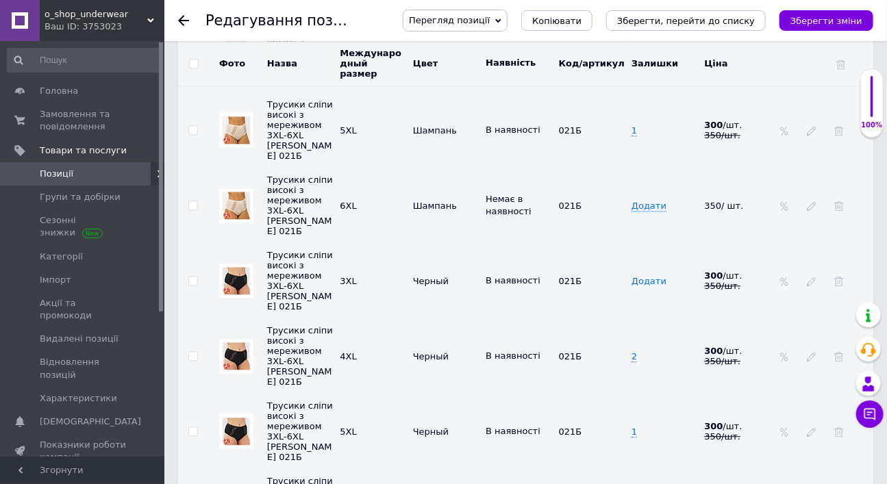
click at [639, 276] on span "Додати" at bounding box center [648, 281] width 35 height 11
click at [642, 270] on input at bounding box center [659, 280] width 64 height 21
type input "2"
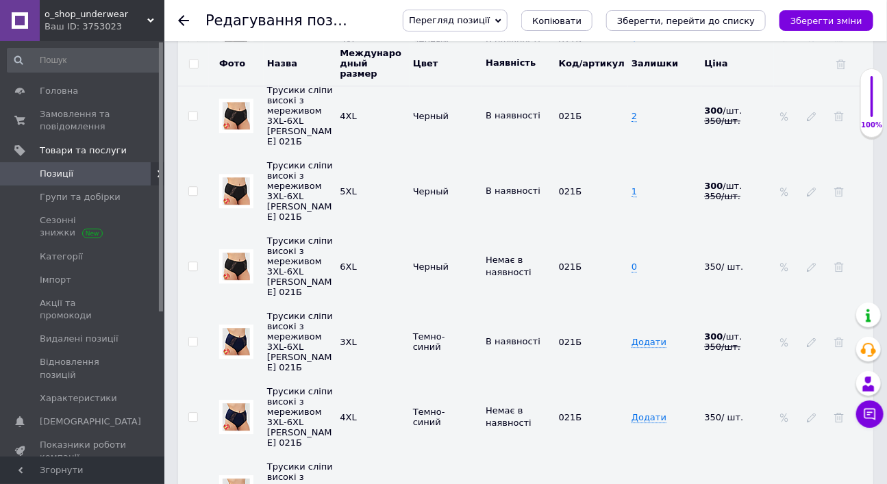
scroll to position [3257, 0]
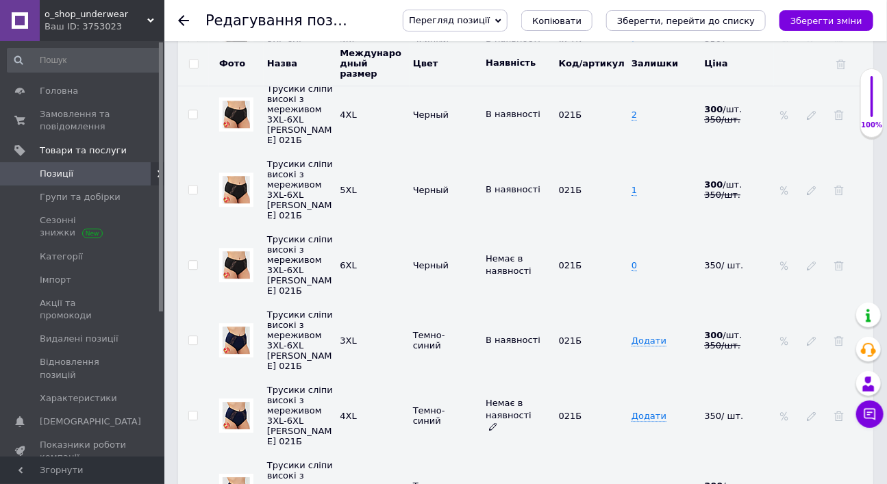
click at [496, 423] on use at bounding box center [493, 427] width 8 height 8
click at [525, 444] on li "В наявності" at bounding box center [515, 453] width 71 height 19
drag, startPoint x: 635, startPoint y: 268, endPoint x: 647, endPoint y: 291, distance: 25.4
click at [635, 411] on span "Додати" at bounding box center [648, 416] width 35 height 11
type input "3"
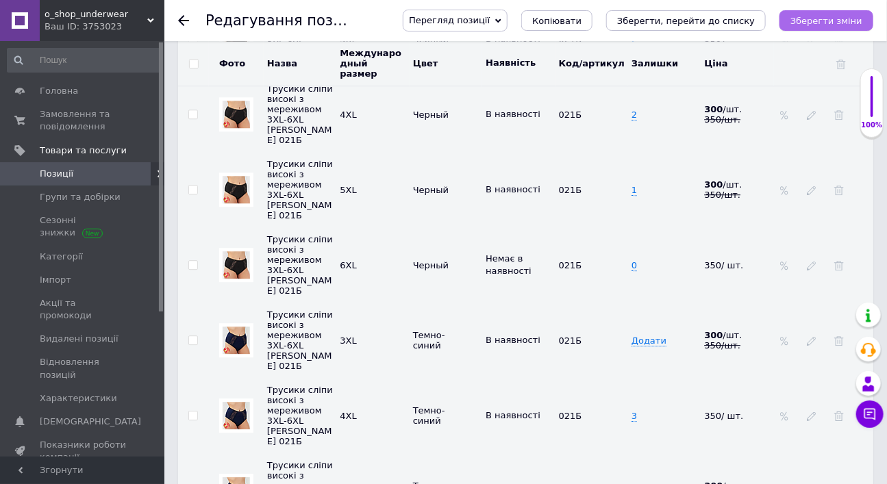
click at [814, 24] on icon "Зберегти зміни" at bounding box center [826, 21] width 72 height 10
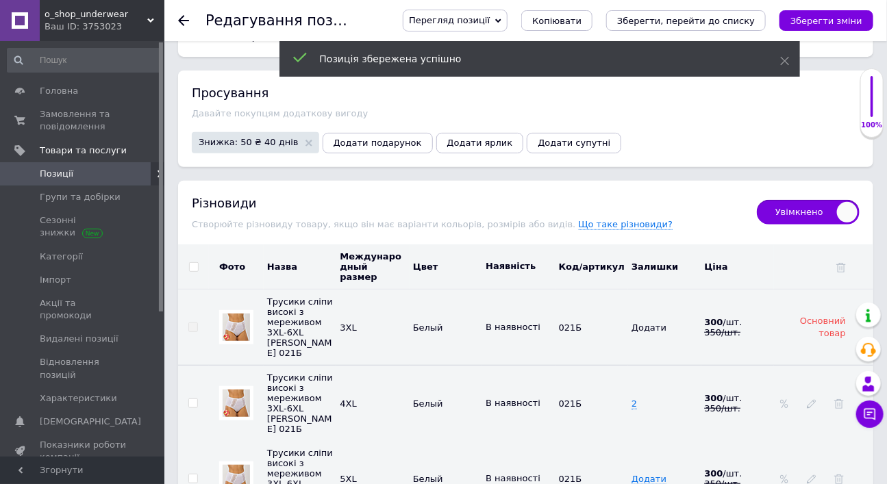
scroll to position [1848, 0]
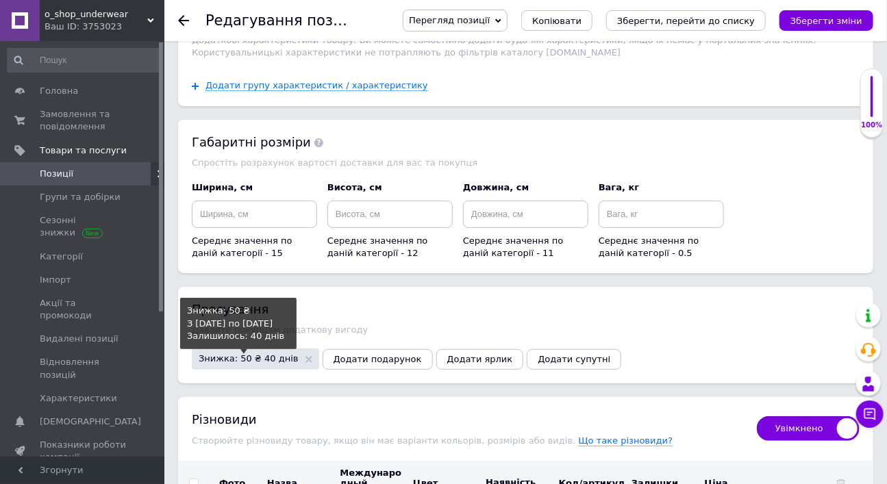
click at [275, 363] on span "Знижка: 50 ₴ 40 днів" at bounding box center [249, 358] width 100 height 9
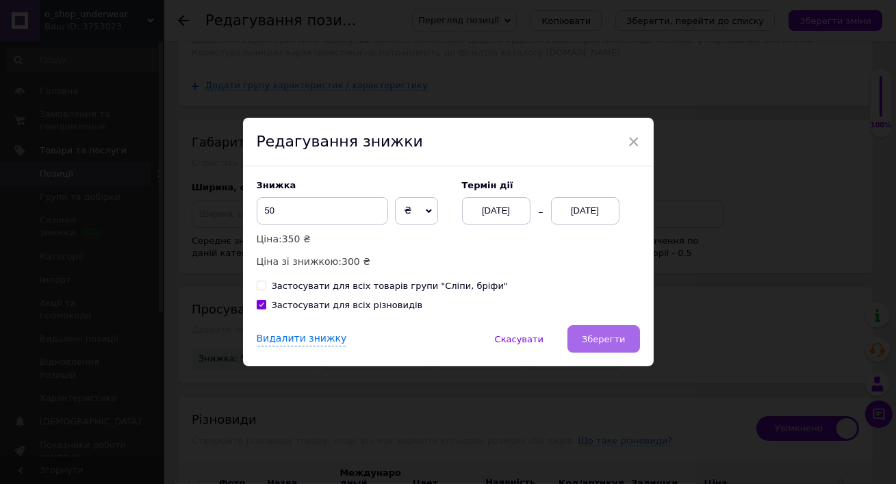
click at [586, 344] on span "Зберегти" at bounding box center [603, 339] width 43 height 10
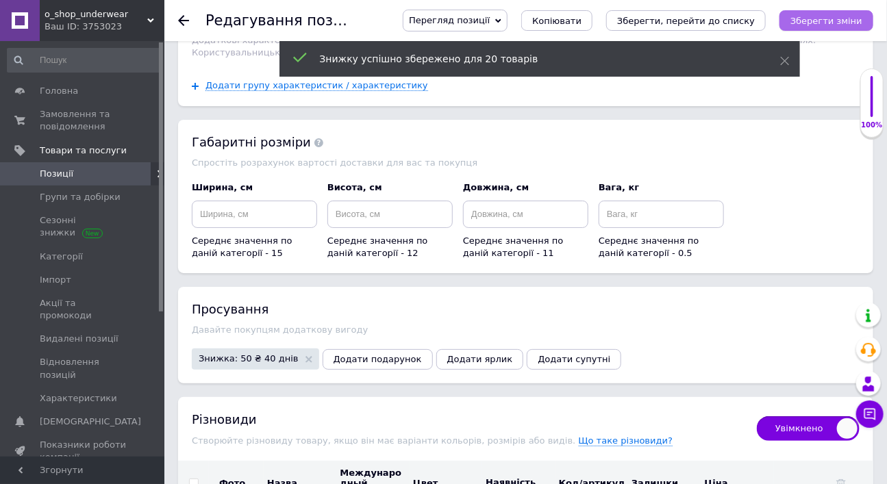
click at [819, 25] on button "Зберегти зміни" at bounding box center [826, 20] width 94 height 21
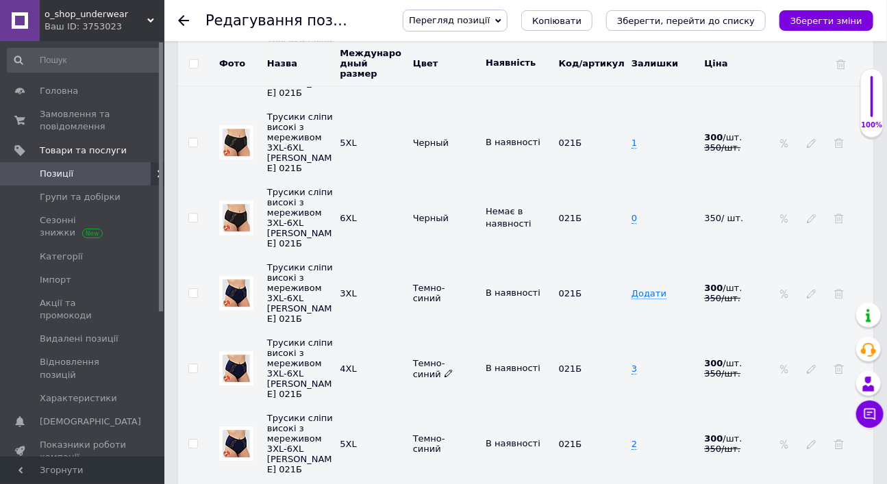
scroll to position [3307, 0]
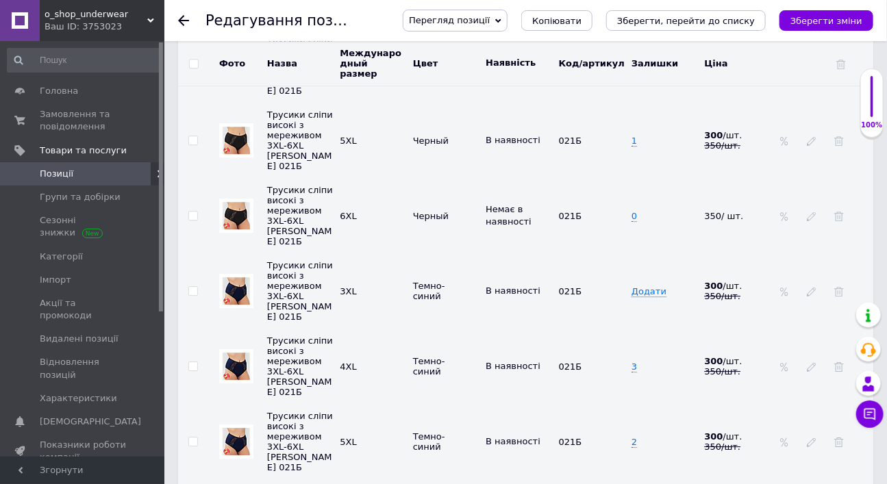
drag, startPoint x: 817, startPoint y: 18, endPoint x: 837, endPoint y: 36, distance: 26.2
click at [816, 19] on icon "Зберегти зміни" at bounding box center [826, 21] width 72 height 10
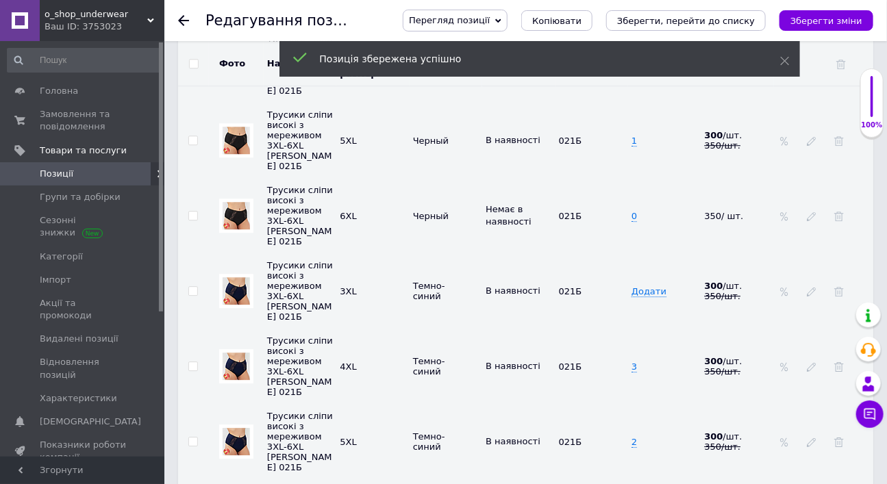
click at [179, 21] on use at bounding box center [183, 20] width 11 height 11
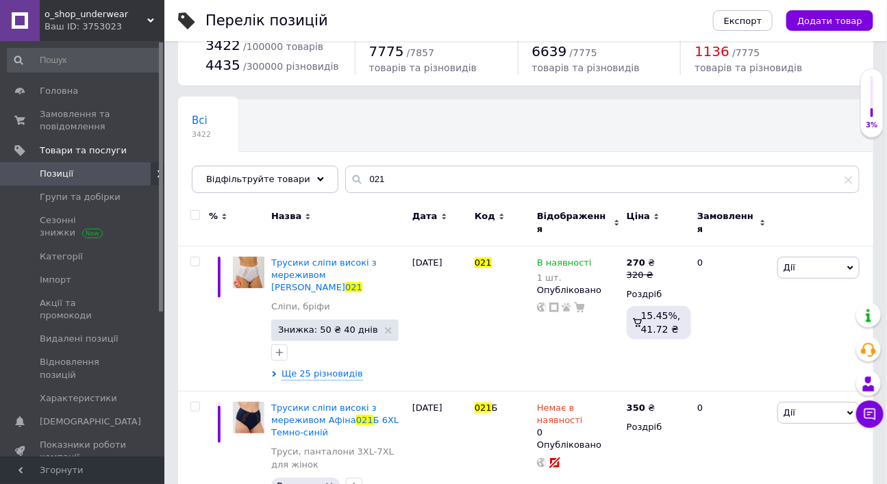
scroll to position [55, 0]
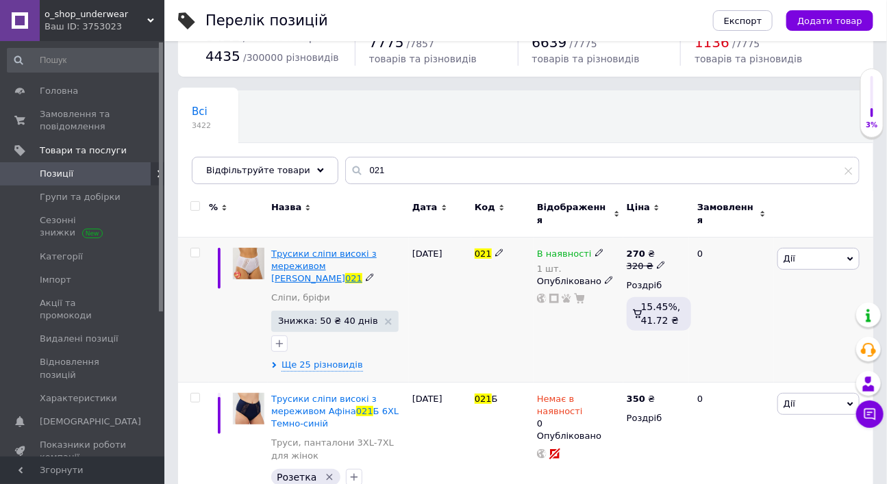
click at [301, 283] on span "Трусики сліпи високі з мереживом [PERSON_NAME]" at bounding box center [323, 266] width 105 height 35
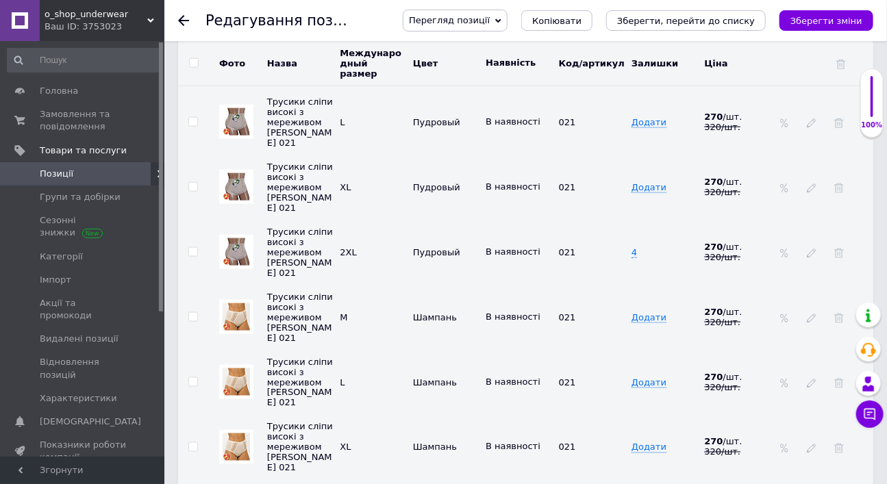
scroll to position [2599, 0]
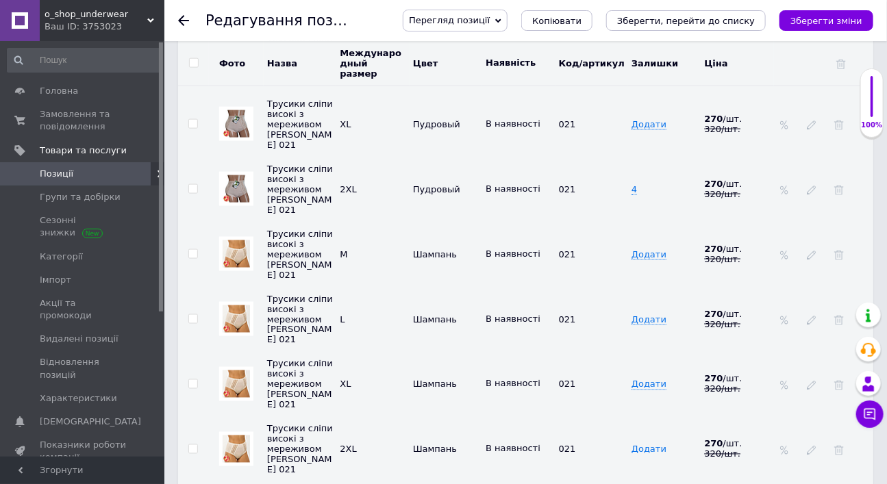
click at [652, 444] on span "Додати" at bounding box center [648, 449] width 35 height 11
type input "2"
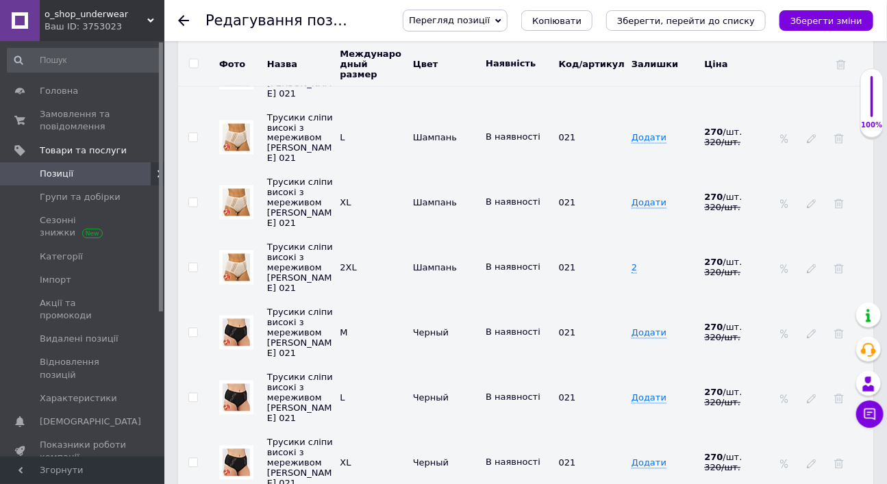
scroll to position [2802, 0]
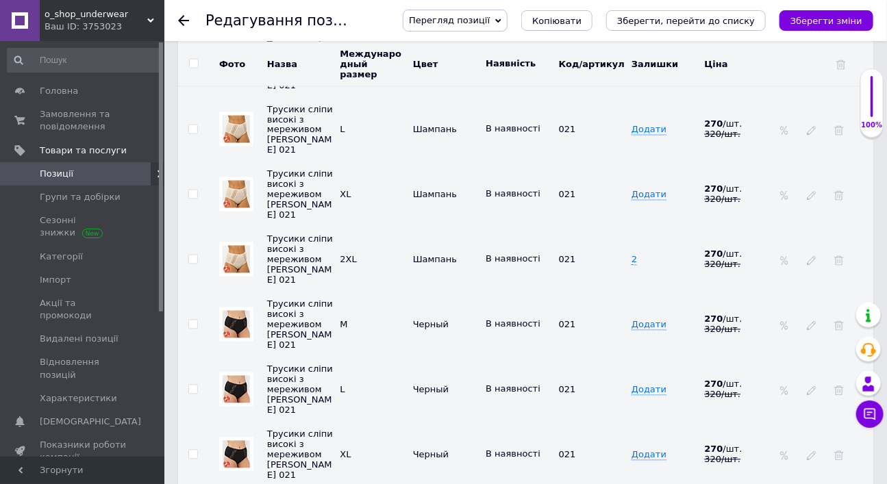
type input "4"
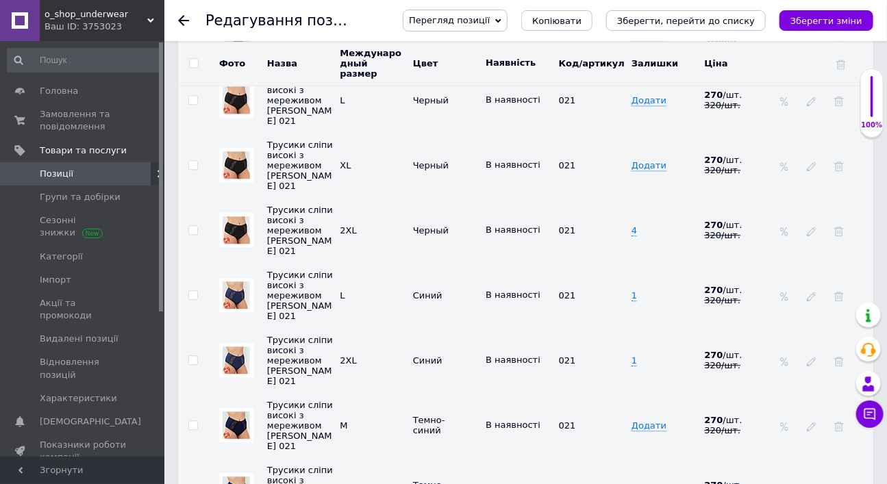
scroll to position [3143, 0]
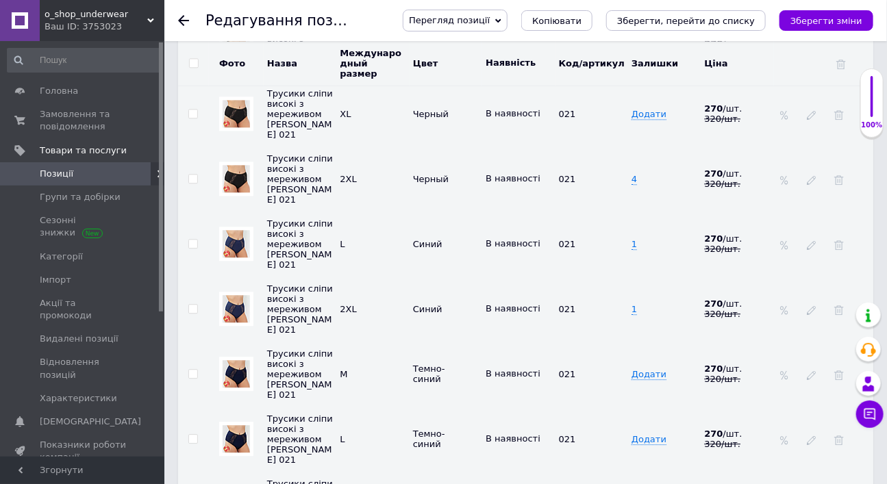
type input "3"
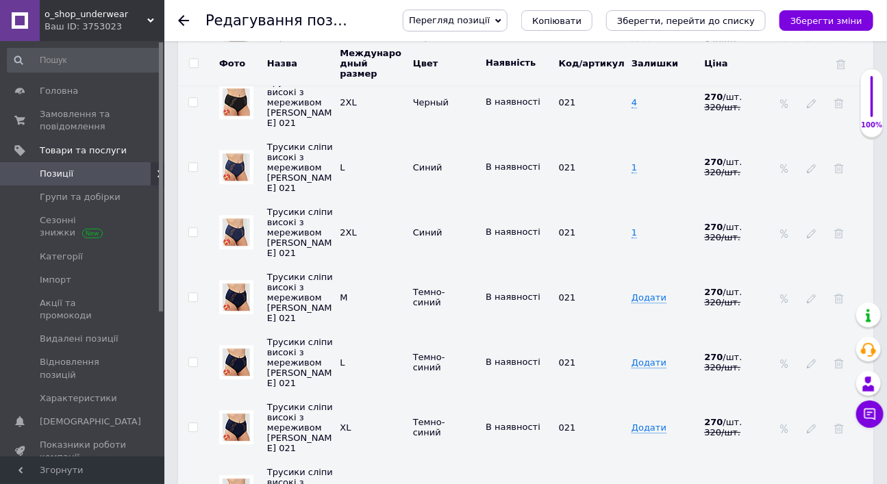
scroll to position [3272, 0]
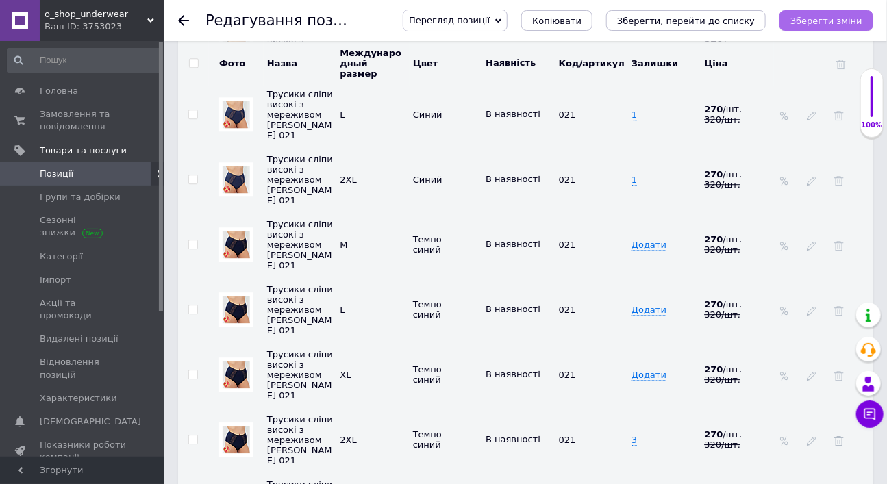
click at [800, 16] on icon "Зберегти зміни" at bounding box center [826, 21] width 72 height 10
click at [185, 17] on icon at bounding box center [183, 20] width 11 height 11
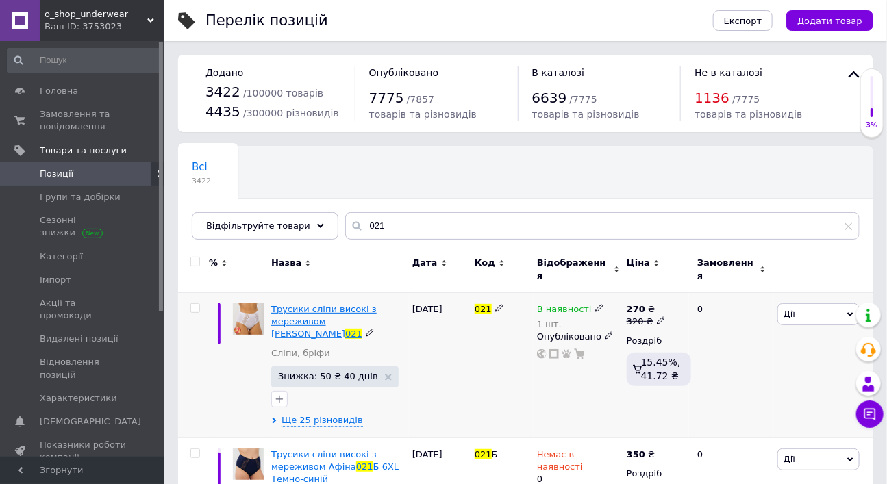
click at [336, 339] on span "Трусики сліпи високі з мереживом [PERSON_NAME]" at bounding box center [323, 321] width 105 height 35
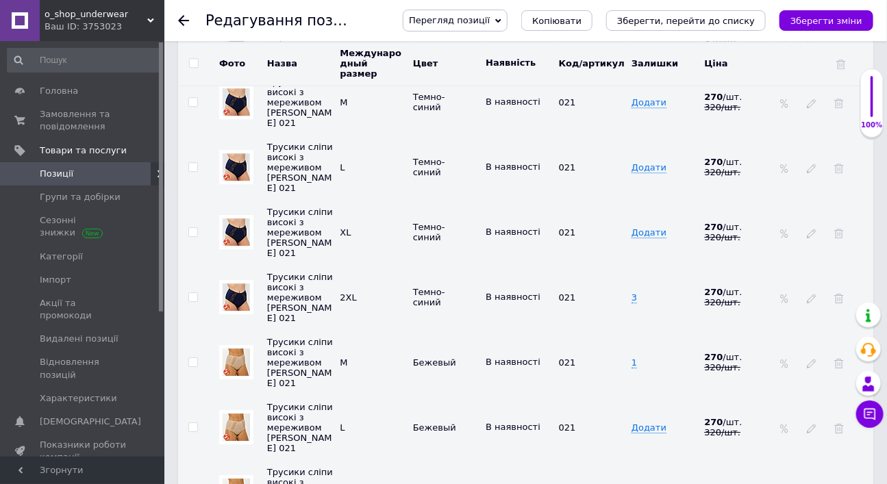
scroll to position [3390, 0]
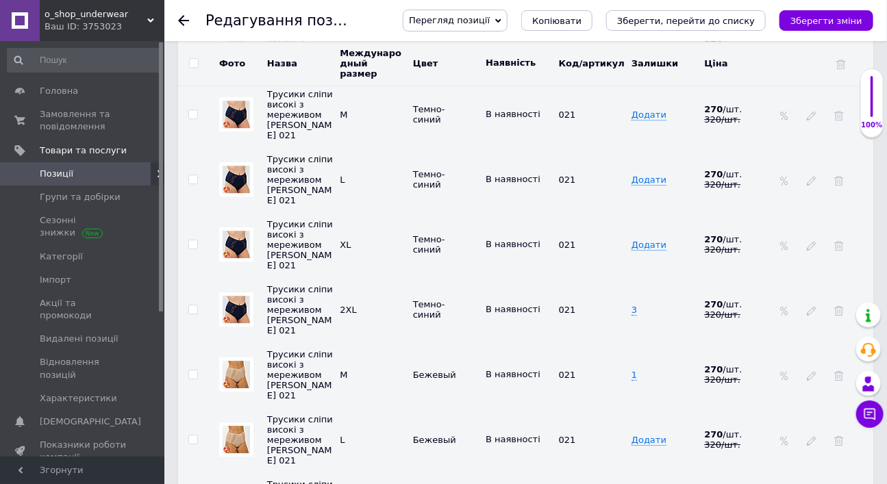
type input "3"
drag, startPoint x: 648, startPoint y: 324, endPoint x: 644, endPoint y: 362, distance: 38.6
type input "1"
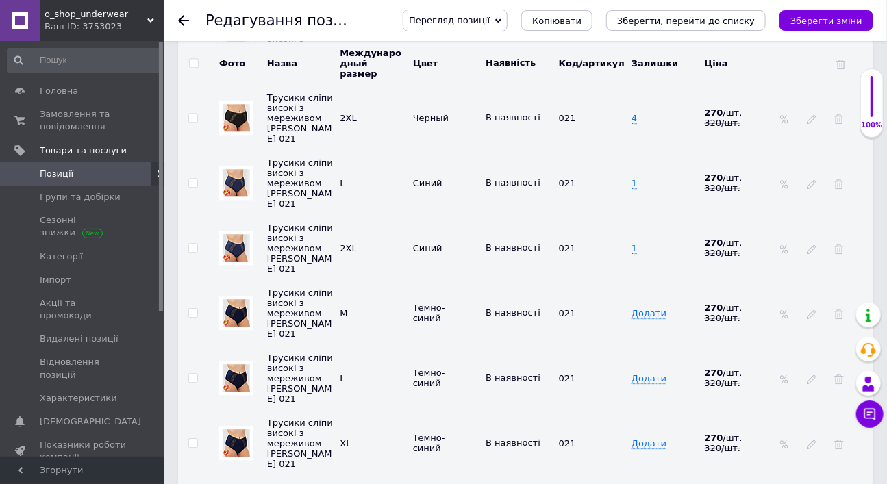
scroll to position [3216, 0]
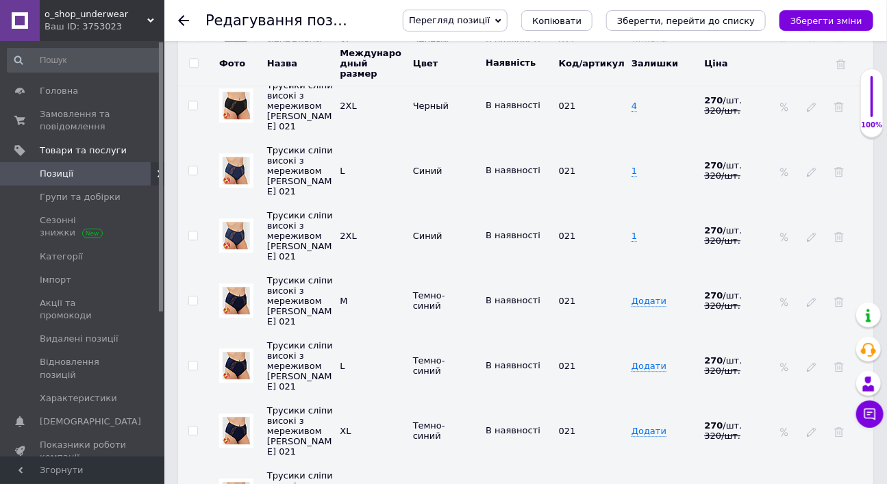
type input "4"
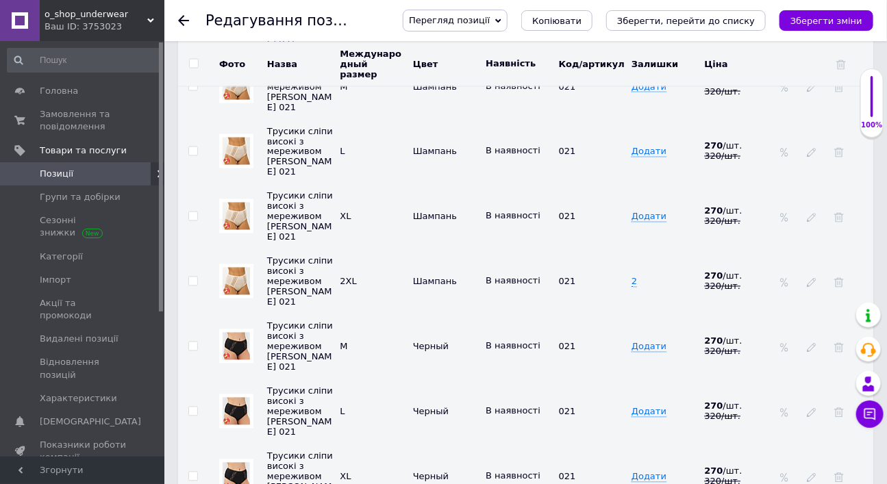
scroll to position [2901, 0]
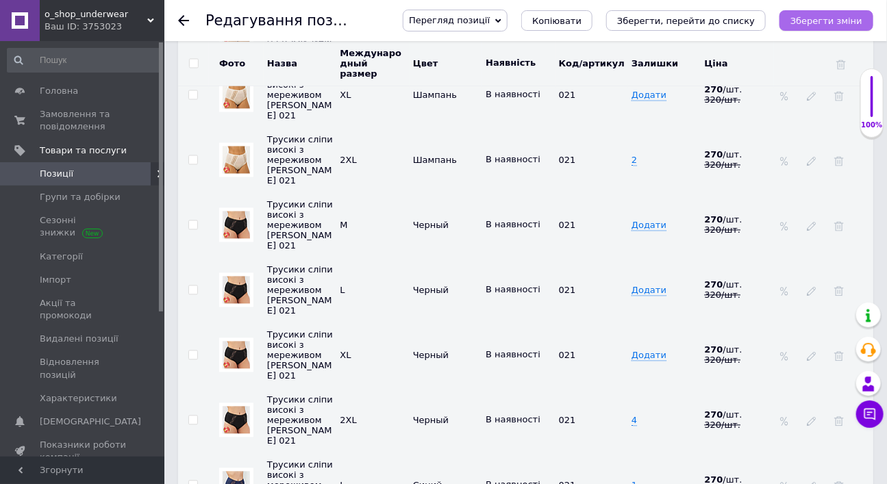
click at [825, 27] on button "Зберегти зміни" at bounding box center [826, 20] width 94 height 21
click at [183, 20] on use at bounding box center [183, 20] width 11 height 11
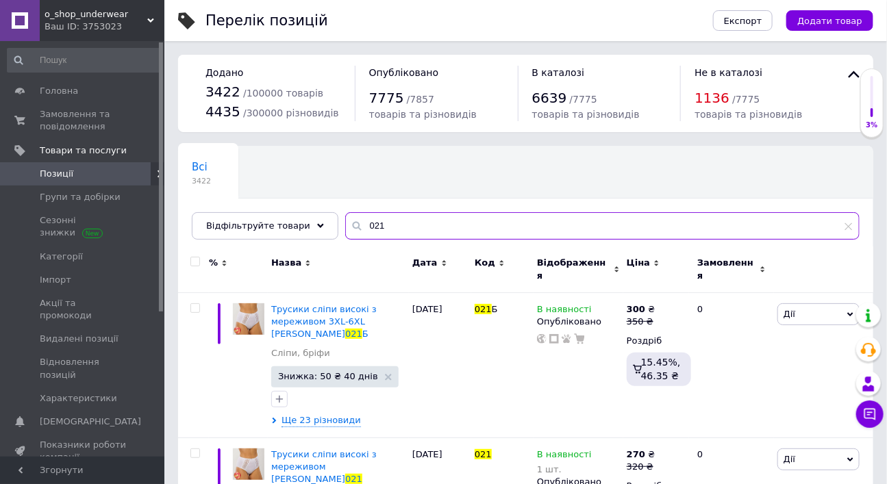
click at [433, 240] on input "021" at bounding box center [602, 225] width 514 height 27
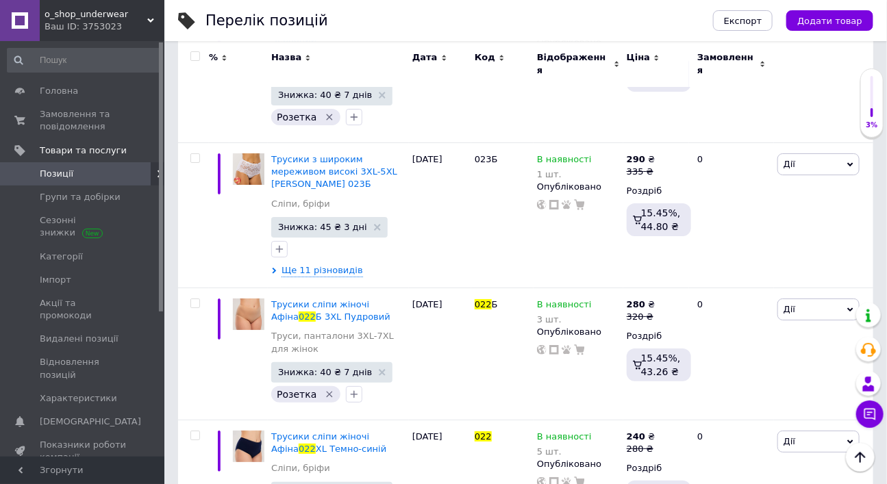
scroll to position [11597, 0]
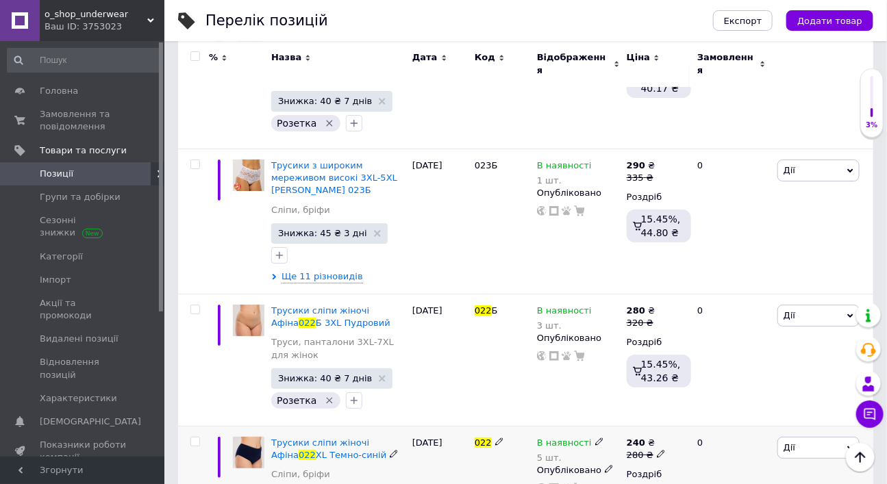
type input "022"
click at [596, 437] on icon at bounding box center [599, 441] width 8 height 8
click at [752, 455] on div "Залишки 5 шт." at bounding box center [696, 476] width 171 height 43
drag, startPoint x: 621, startPoint y: 303, endPoint x: 645, endPoint y: 303, distance: 24.0
click at [645, 472] on input "5" at bounding box center [663, 485] width 104 height 27
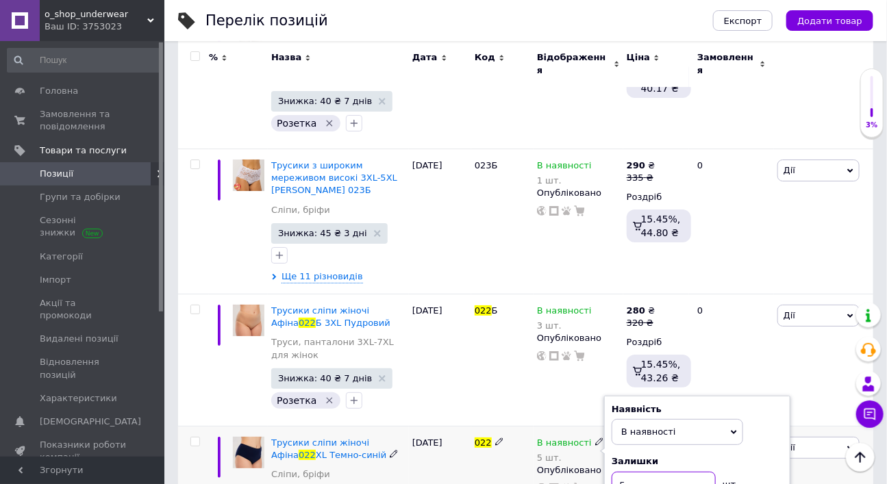
type input "3"
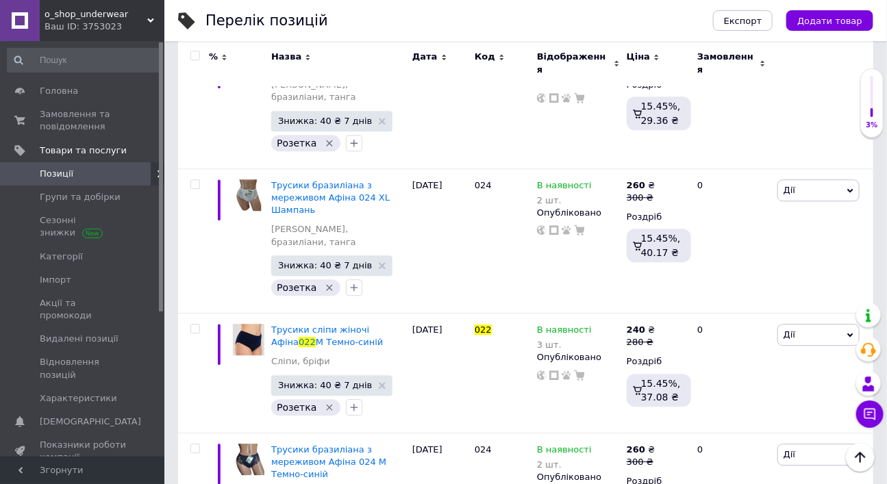
scroll to position [9081, 0]
